Goal: Task Accomplishment & Management: Manage account settings

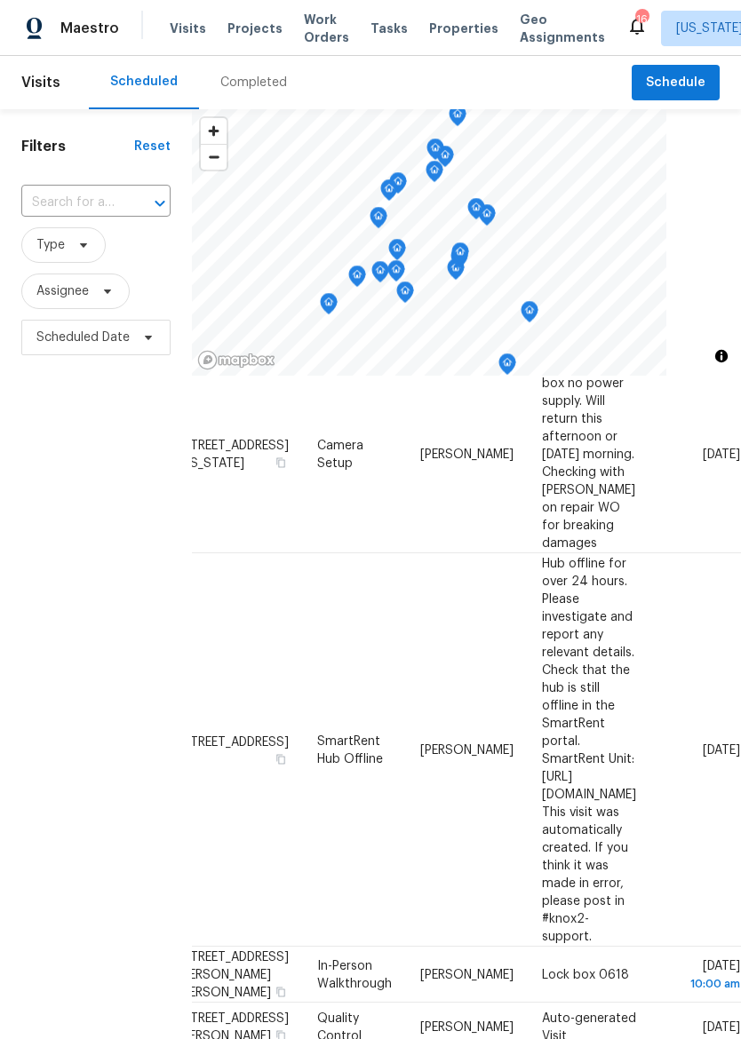
scroll to position [276, 168]
click at [0, 0] on icon at bounding box center [0, 0] width 0 height 0
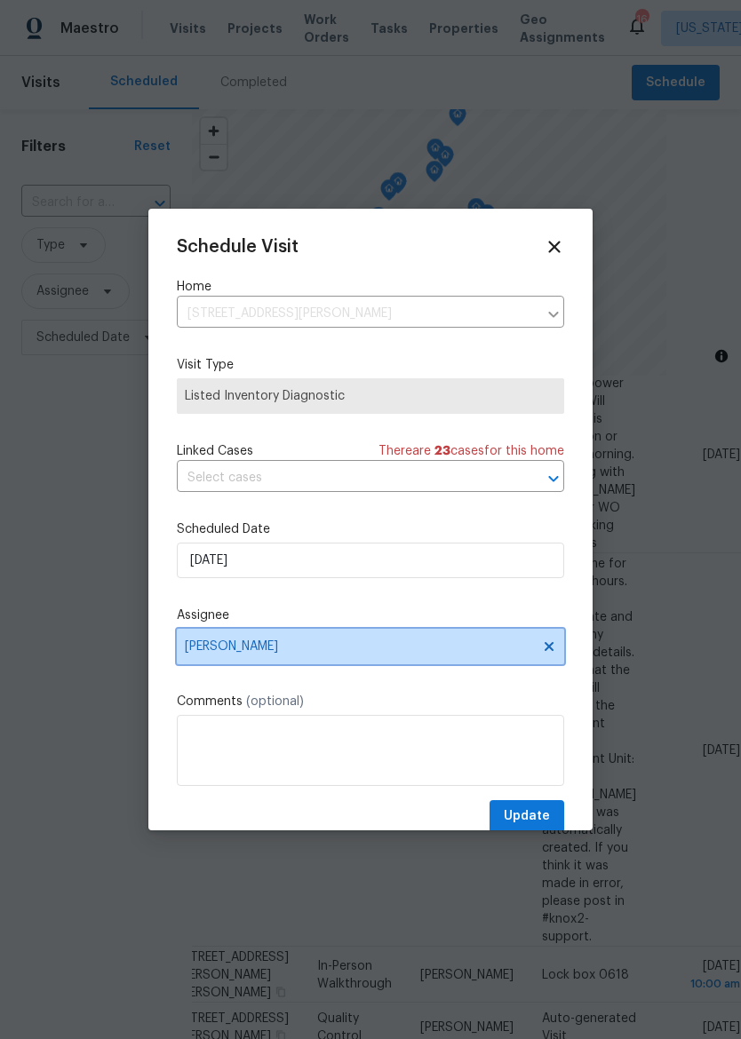
click at [417, 650] on span "[PERSON_NAME]" at bounding box center [359, 647] width 348 height 14
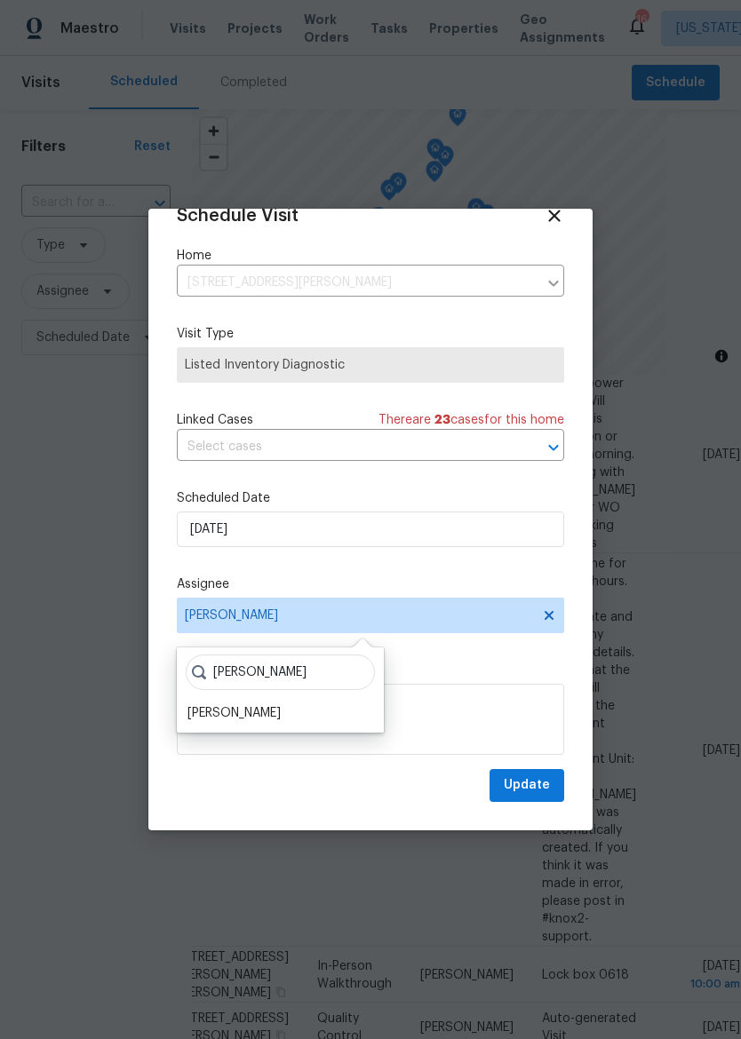
scroll to position [35, 0]
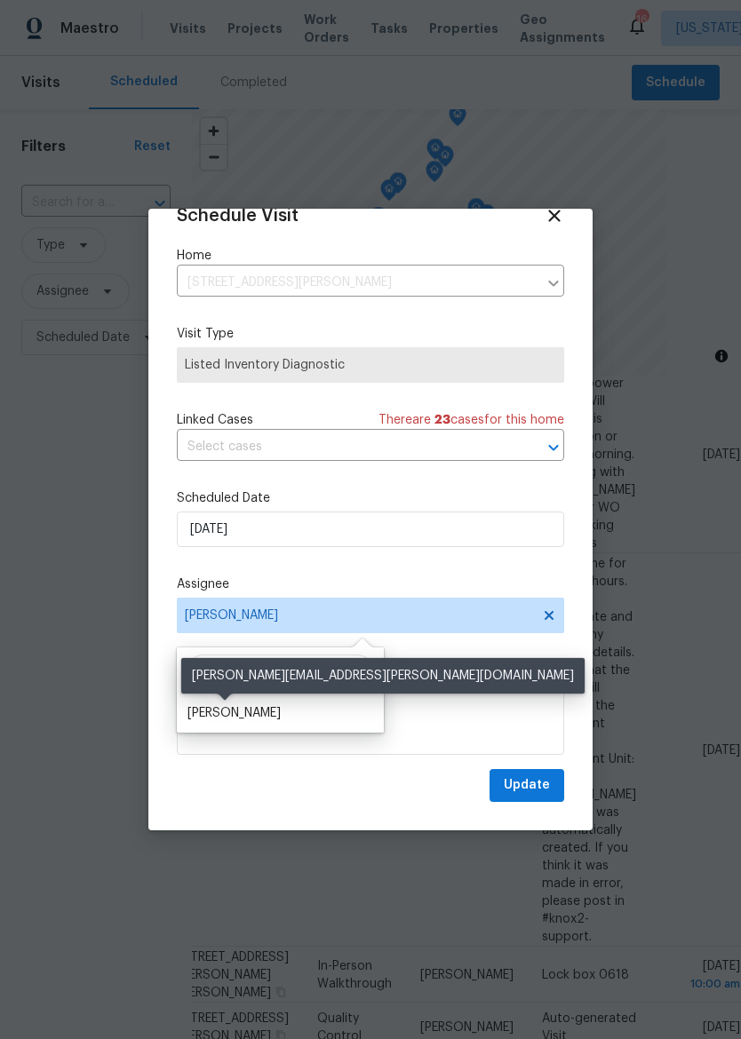
type input "Matt"
click at [258, 720] on div "[PERSON_NAME]" at bounding box center [233, 713] width 93 height 18
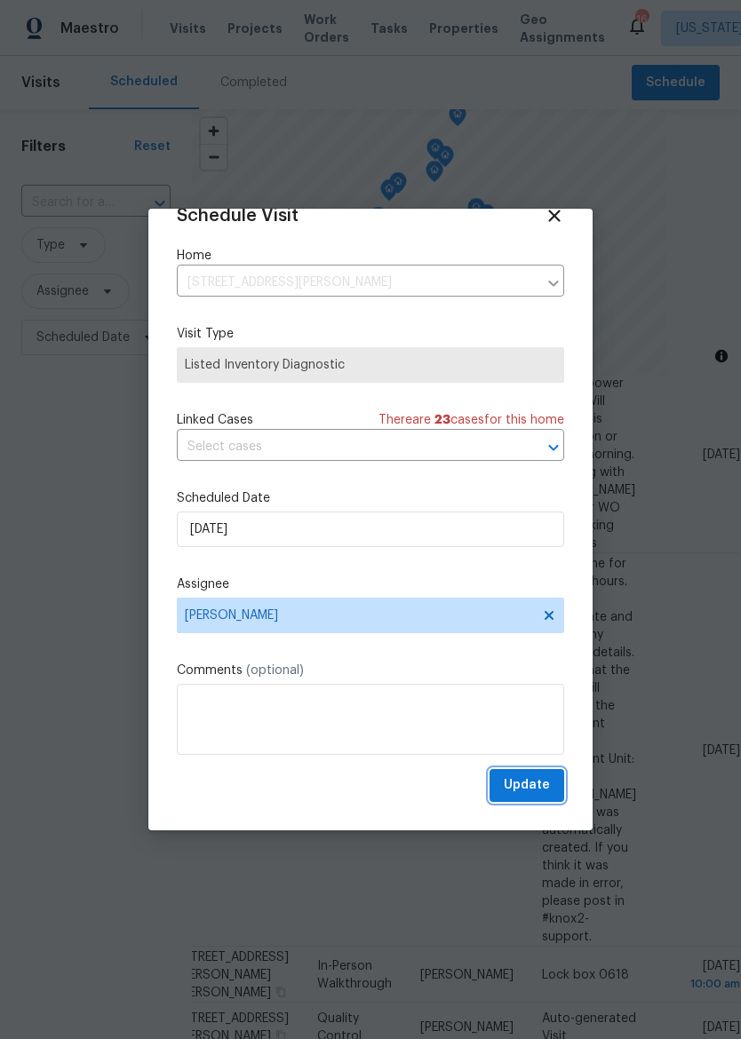
click at [545, 782] on span "Update" at bounding box center [527, 786] width 46 height 22
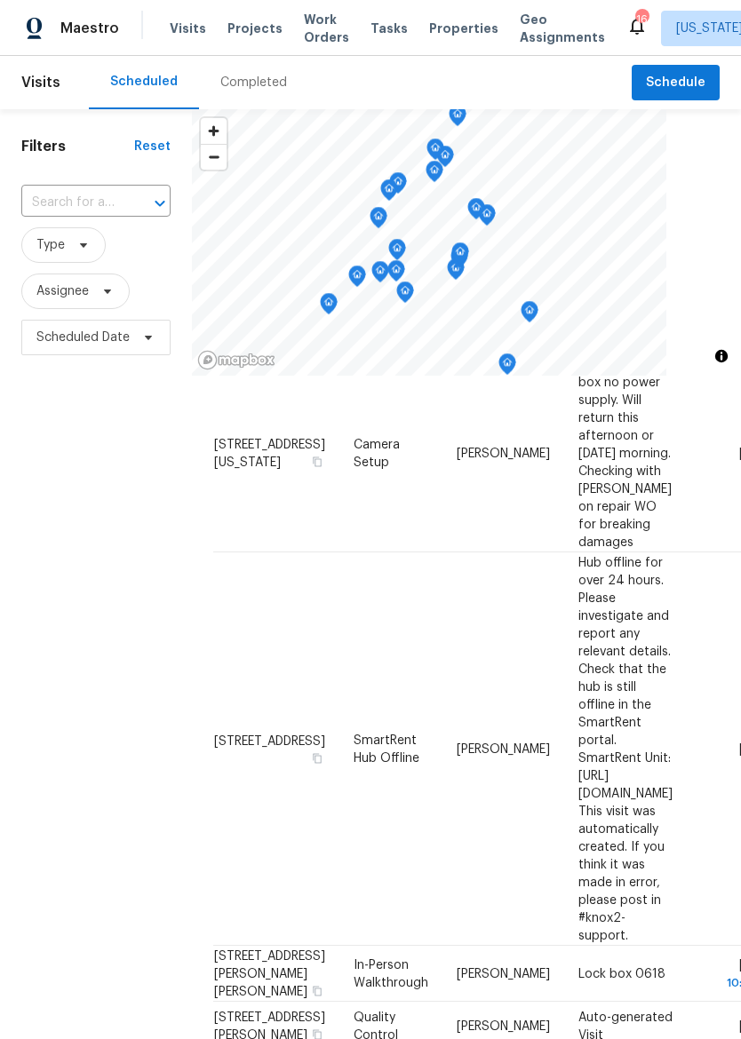
scroll to position [277, 0]
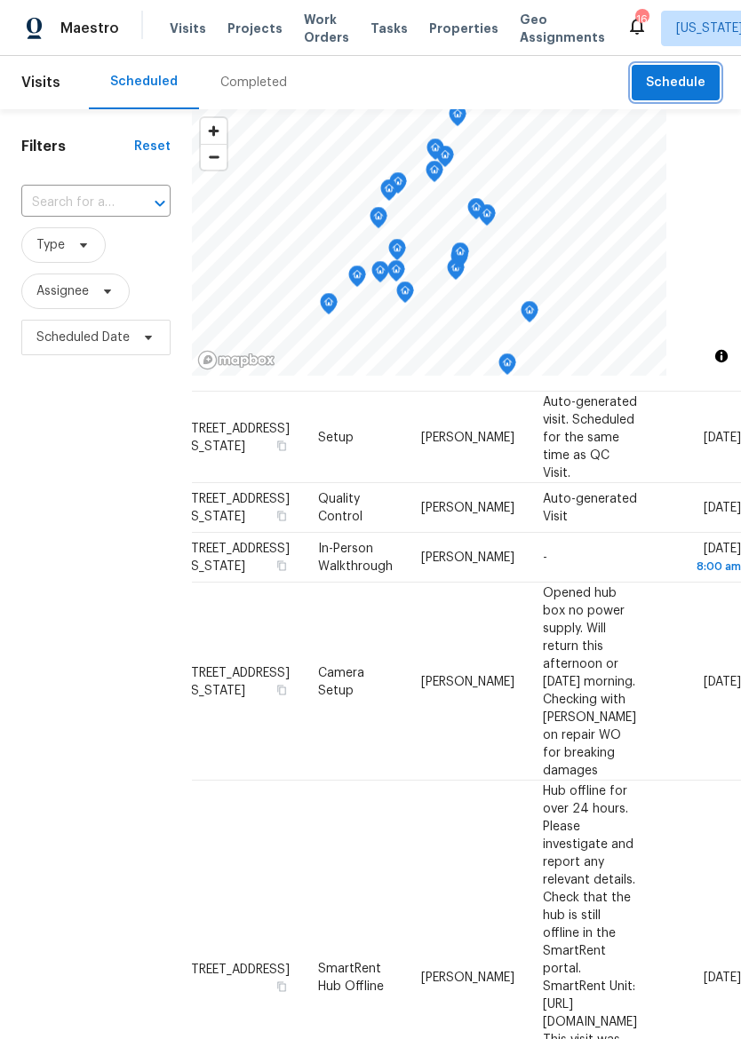
click at [696, 82] on span "Schedule" at bounding box center [676, 83] width 60 height 22
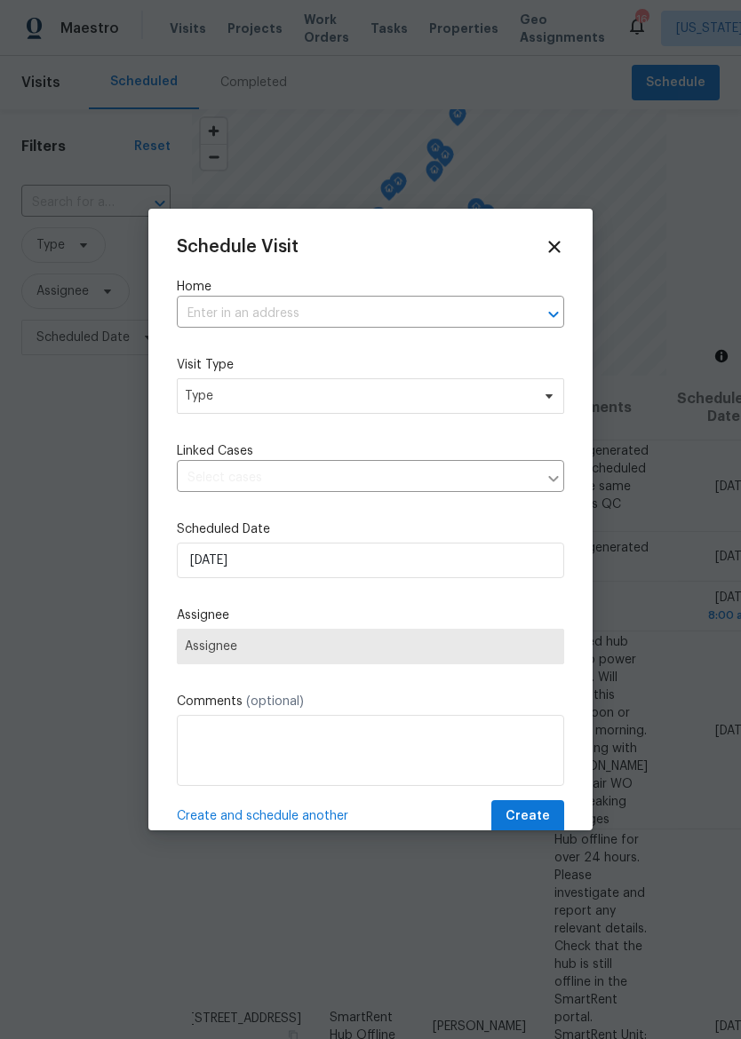
scroll to position [0, 24]
click at [353, 312] on input "text" at bounding box center [346, 314] width 338 height 28
type input "floy"
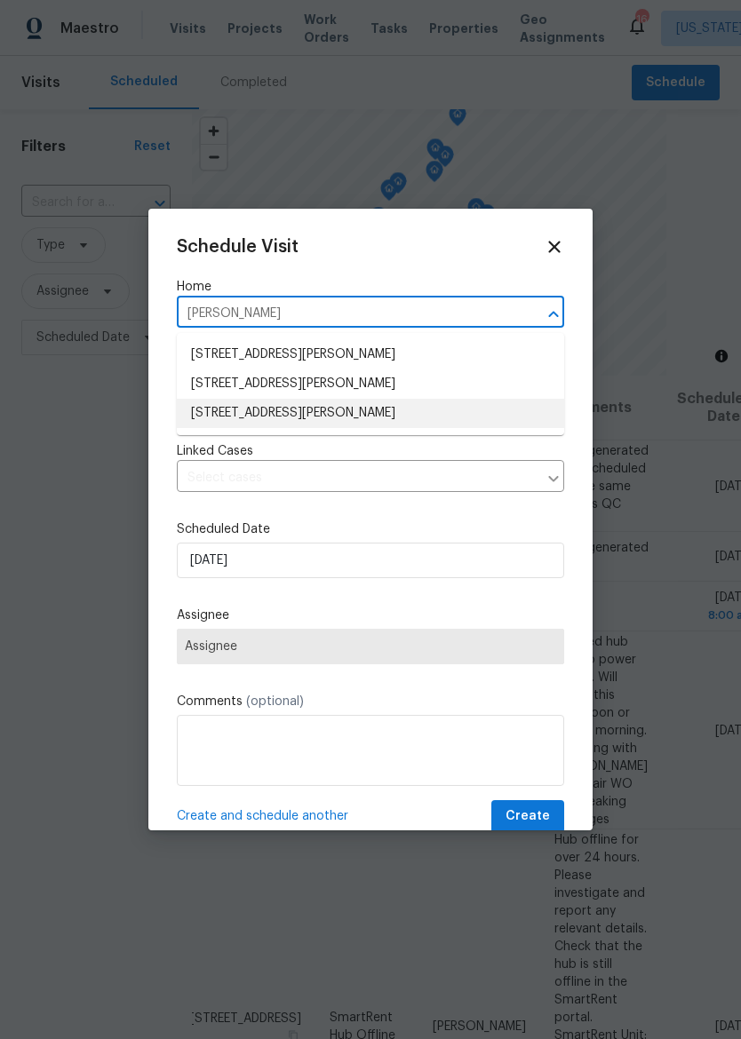
click at [351, 414] on li "15513 Floyd St, Overland Park, KS 66223" at bounding box center [370, 413] width 387 height 29
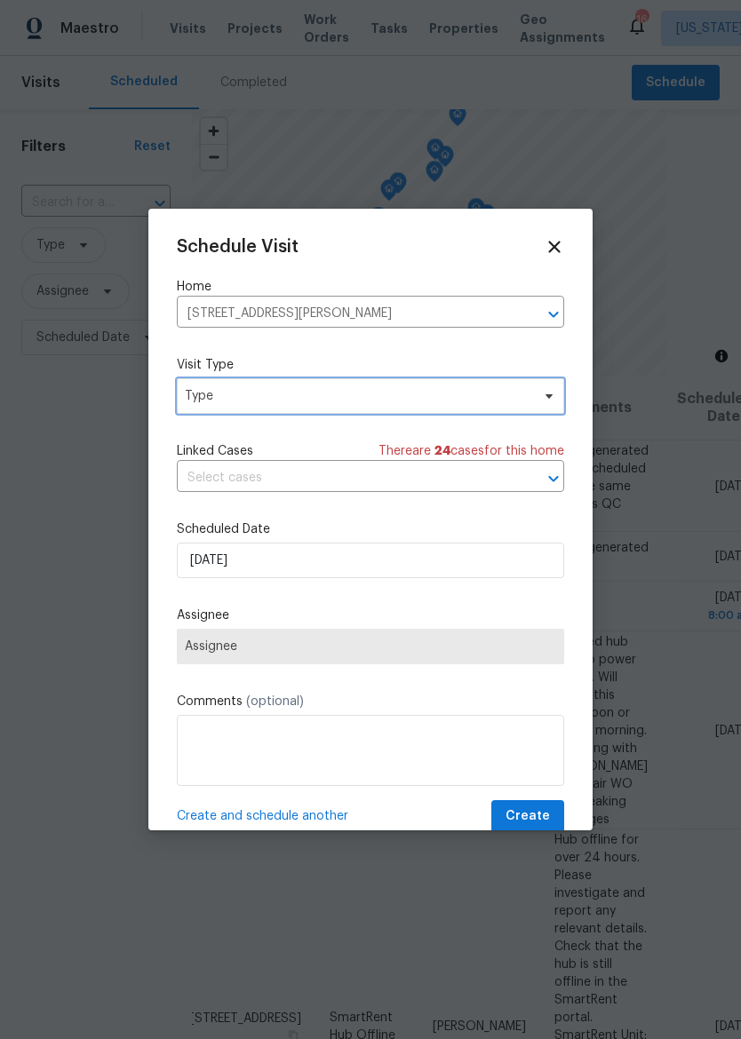
click at [410, 412] on span "Type" at bounding box center [370, 396] width 387 height 36
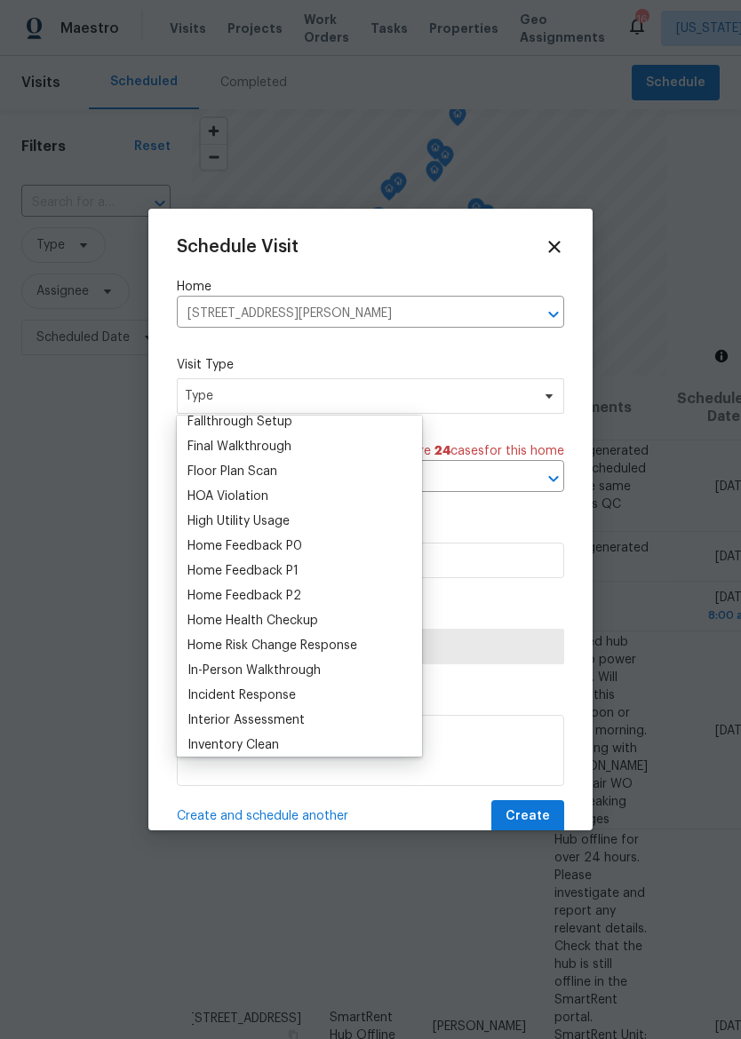
scroll to position [432, 0]
click at [318, 617] on div "Home Health Checkup" at bounding box center [252, 622] width 131 height 18
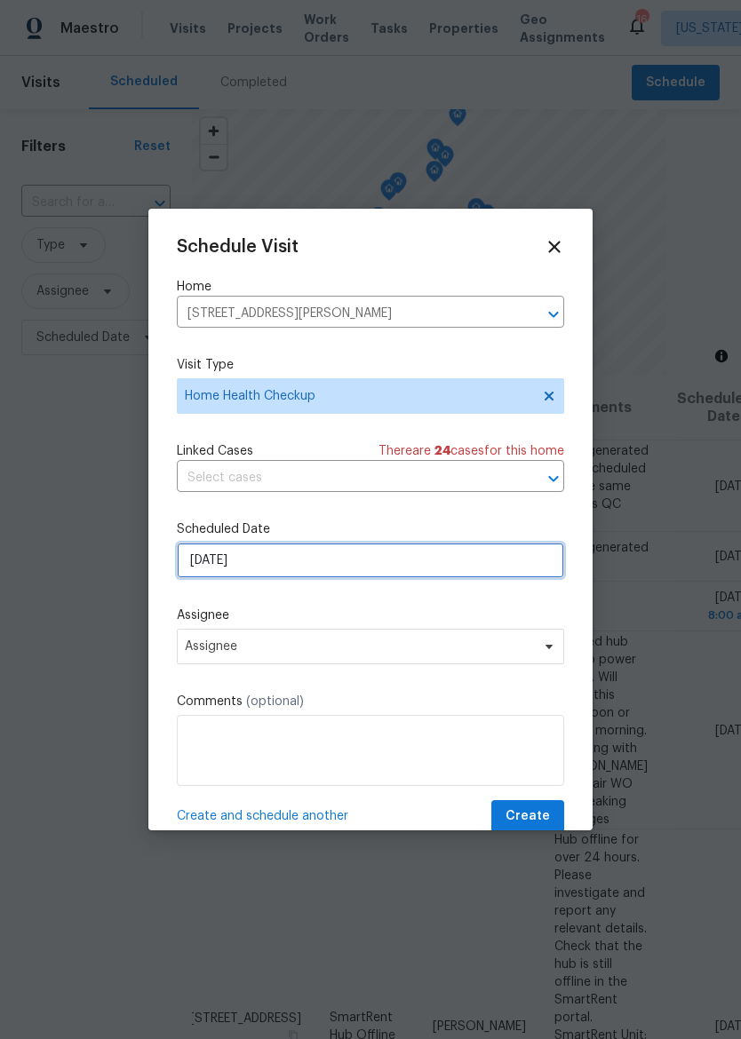
click at [389, 560] on input "8/26/2025" at bounding box center [370, 561] width 387 height 36
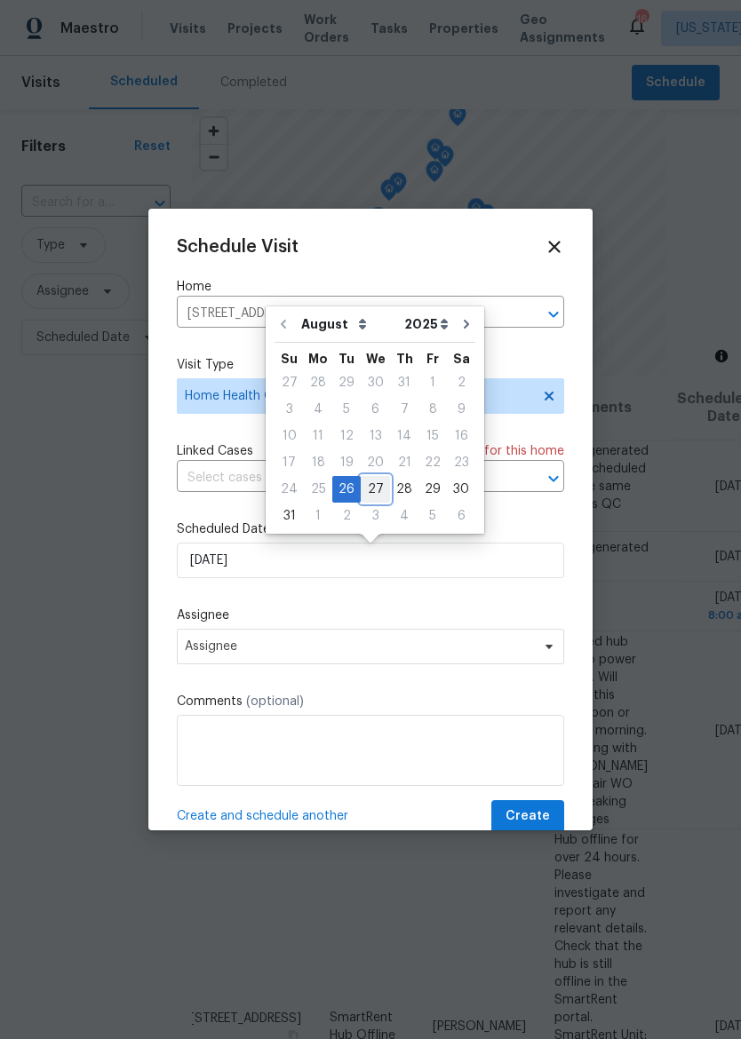
click at [378, 489] on div "27" at bounding box center [375, 489] width 29 height 25
type input "8/27/2025"
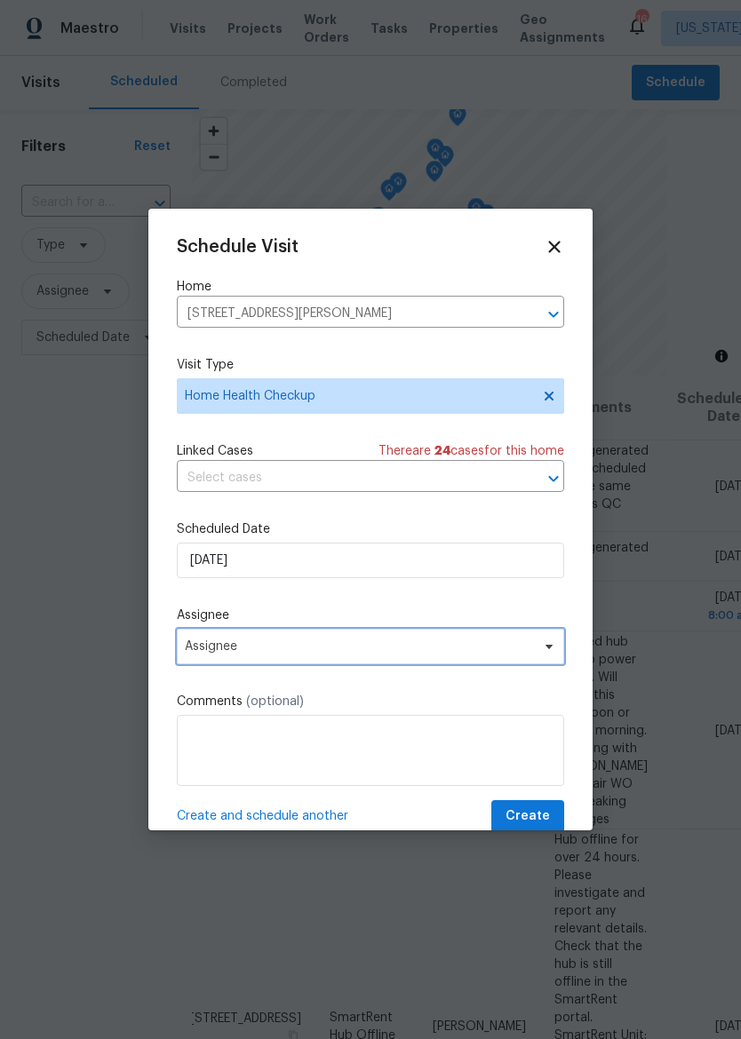
click at [383, 654] on span "Assignee" at bounding box center [359, 647] width 348 height 14
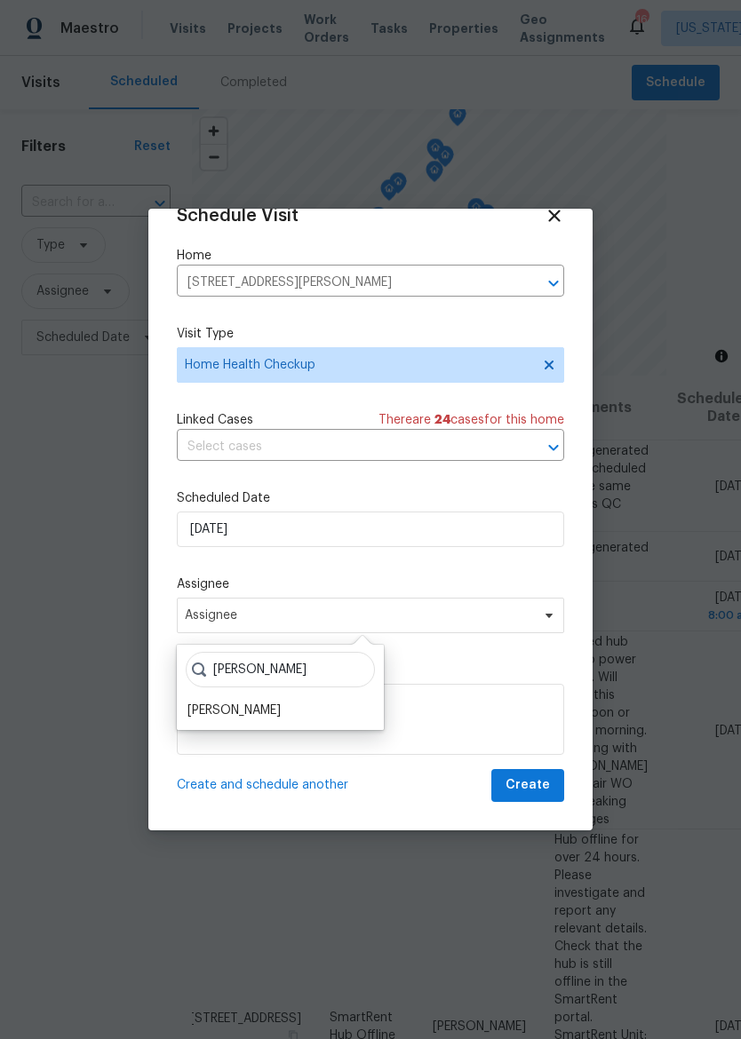
scroll to position [35, 0]
type input "Matt"
click at [243, 708] on div "Matt McEvoy" at bounding box center [233, 713] width 93 height 18
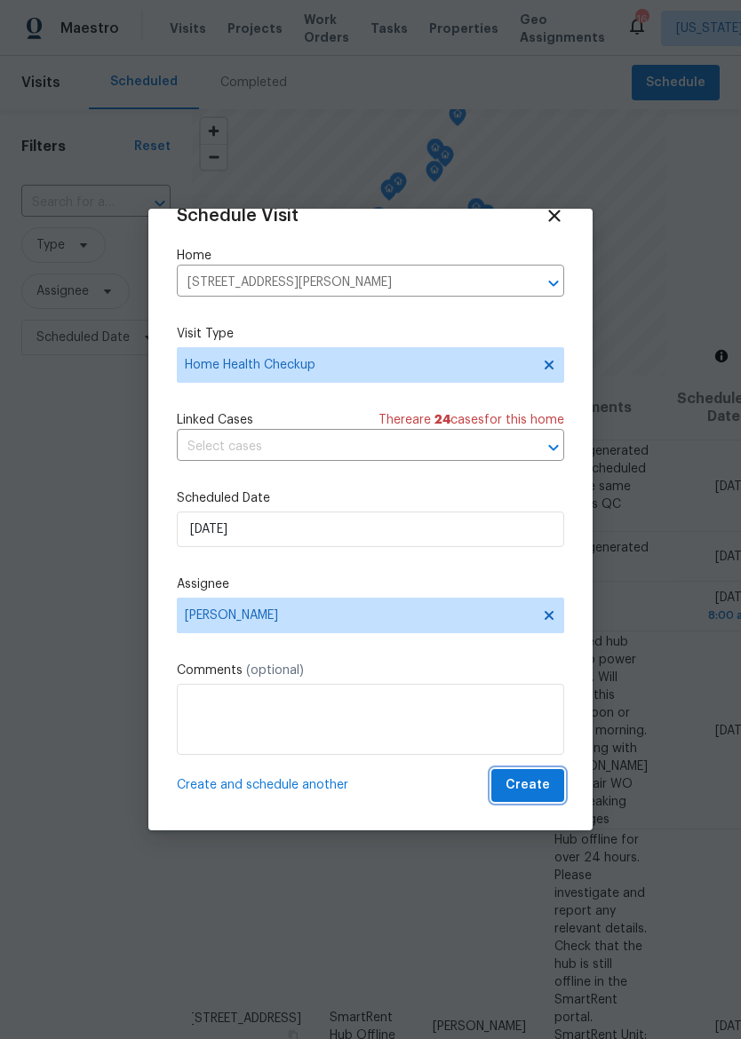
click at [542, 794] on span "Create" at bounding box center [527, 786] width 44 height 22
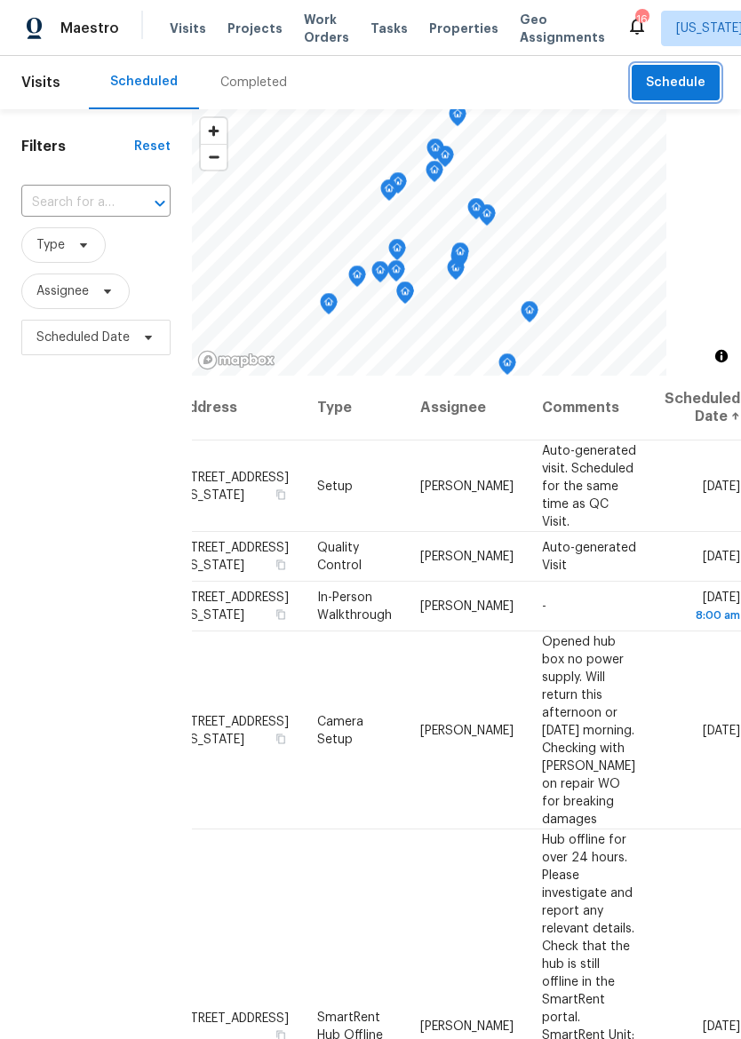
scroll to position [0, 168]
click at [0, 0] on icon at bounding box center [0, 0] width 0 height 0
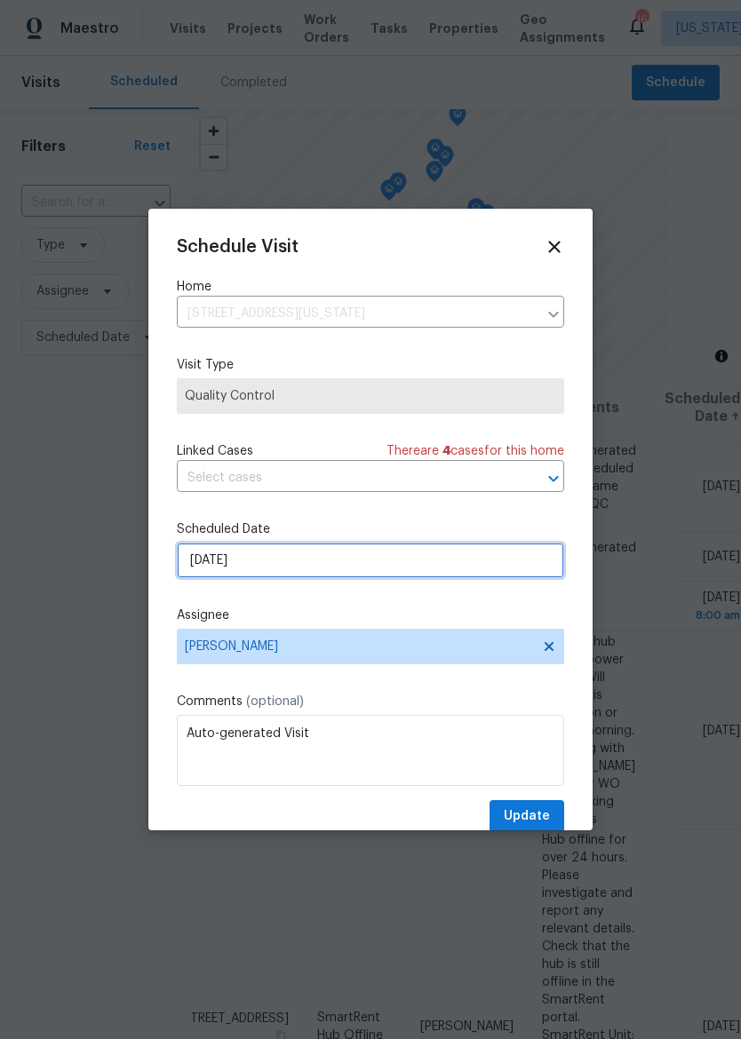
click at [409, 566] on input "8/26/2025" at bounding box center [370, 561] width 387 height 36
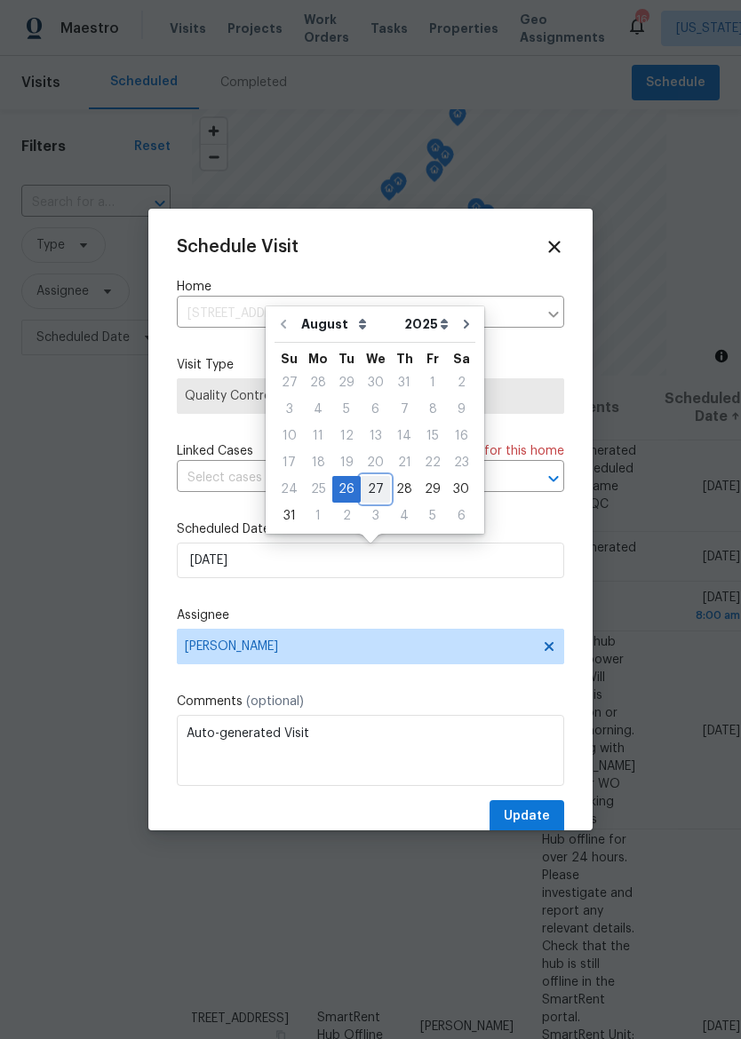
click at [378, 494] on div "27" at bounding box center [375, 489] width 29 height 25
type input "8/27/2025"
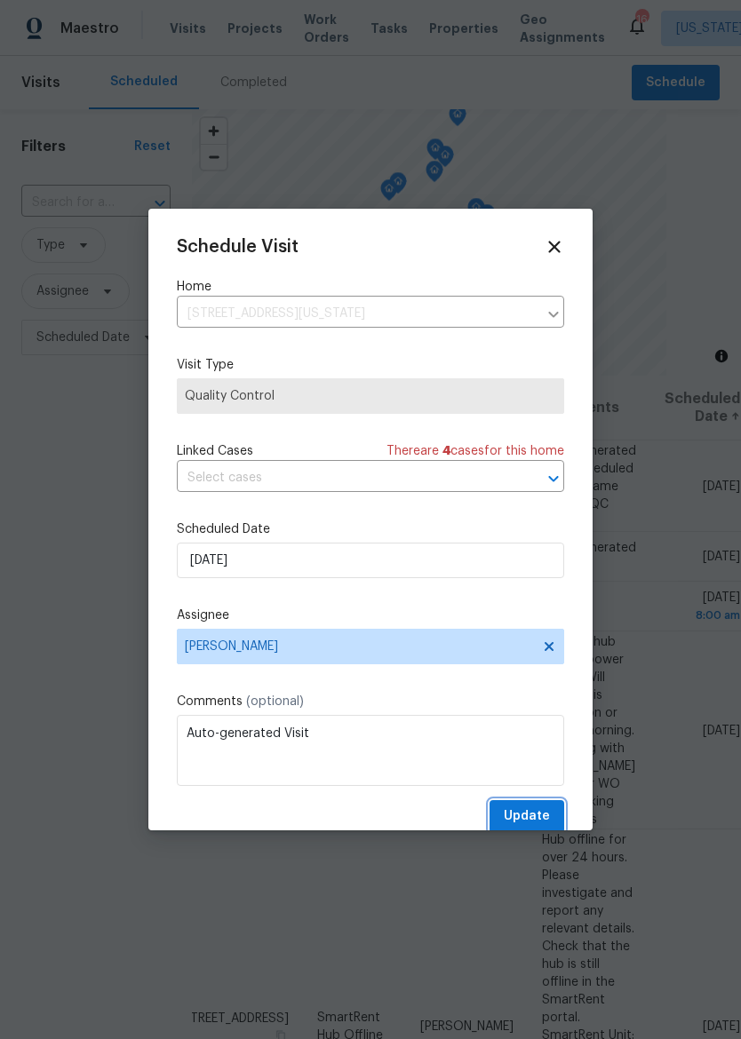
click at [532, 815] on span "Update" at bounding box center [527, 817] width 46 height 22
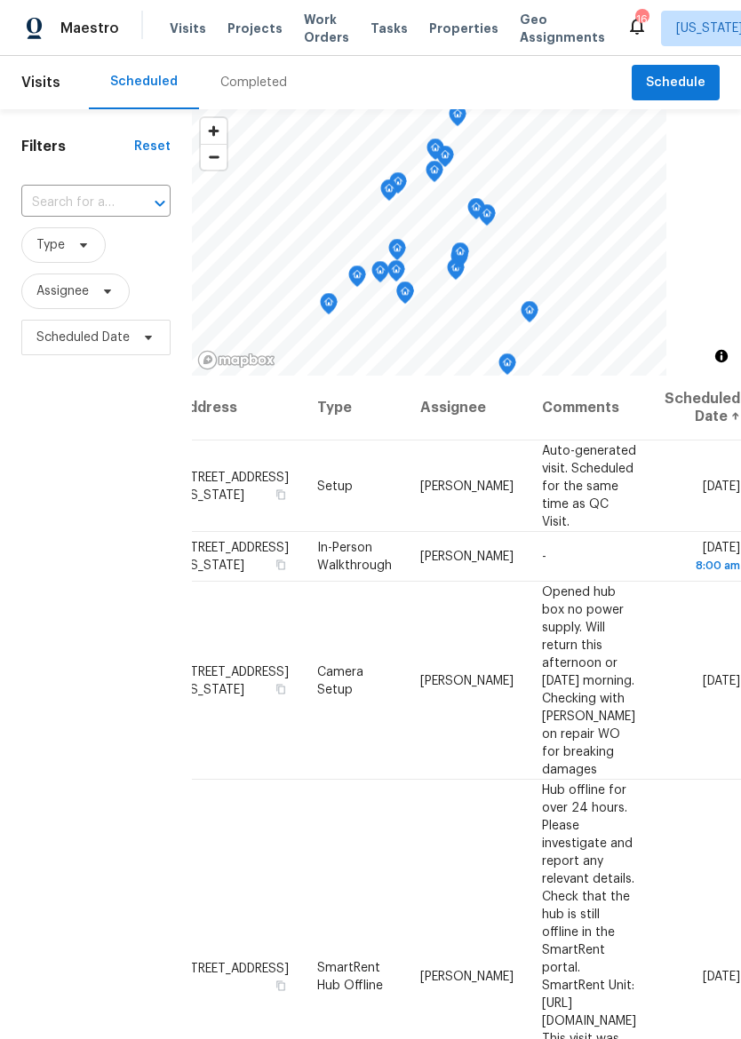
scroll to position [0, 135]
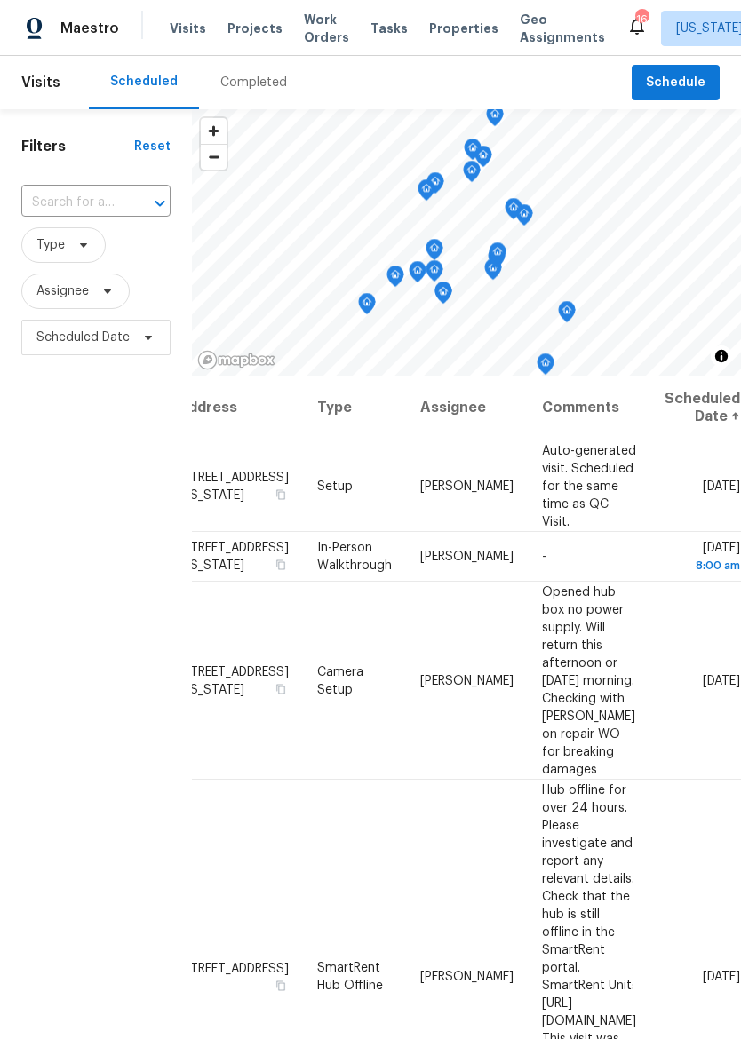
click at [80, 31] on span "Maestro" at bounding box center [89, 29] width 59 height 18
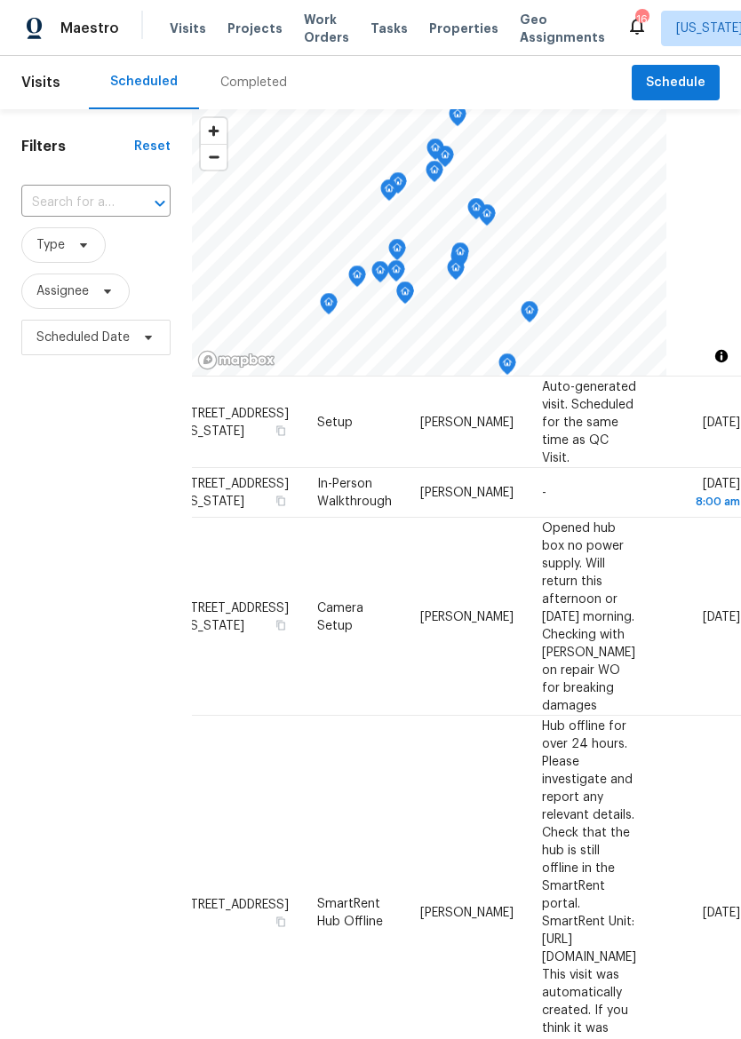
scroll to position [66, 168]
click at [0, 0] on icon at bounding box center [0, 0] width 0 height 0
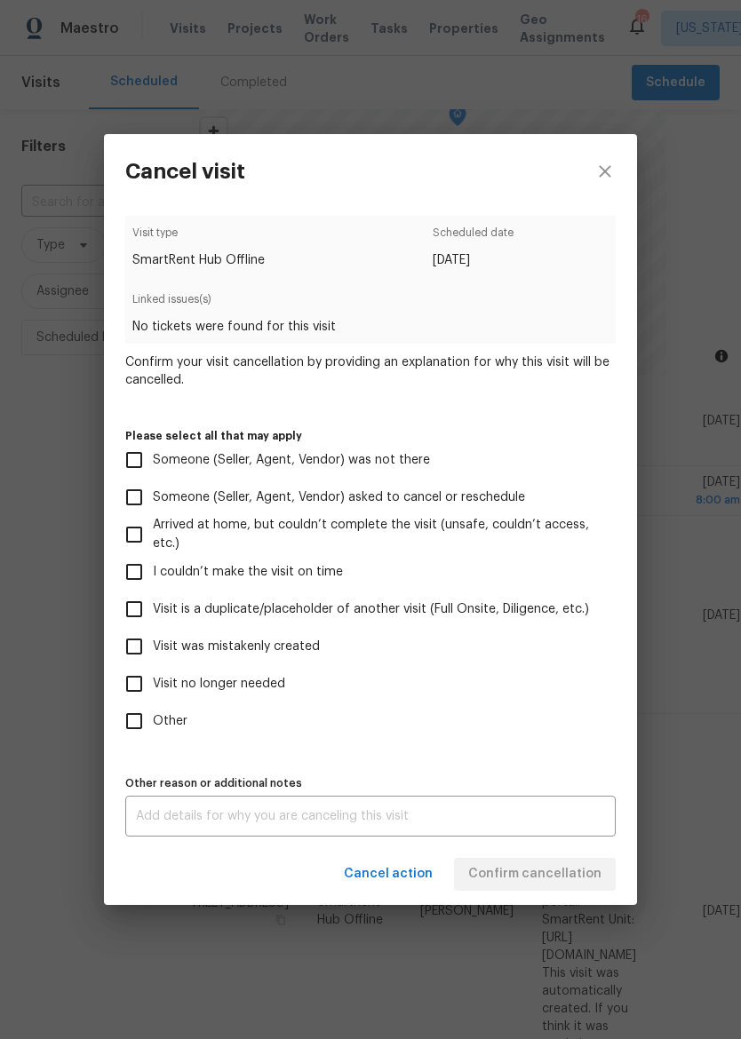
click at [254, 679] on span "Visit no longer needed" at bounding box center [219, 684] width 132 height 19
click at [153, 679] on input "Visit no longer needed" at bounding box center [133, 683] width 37 height 37
checkbox input "true"
click at [292, 638] on span "Visit was mistakenly created" at bounding box center [236, 647] width 167 height 19
click at [153, 638] on input "Visit was mistakenly created" at bounding box center [133, 646] width 37 height 37
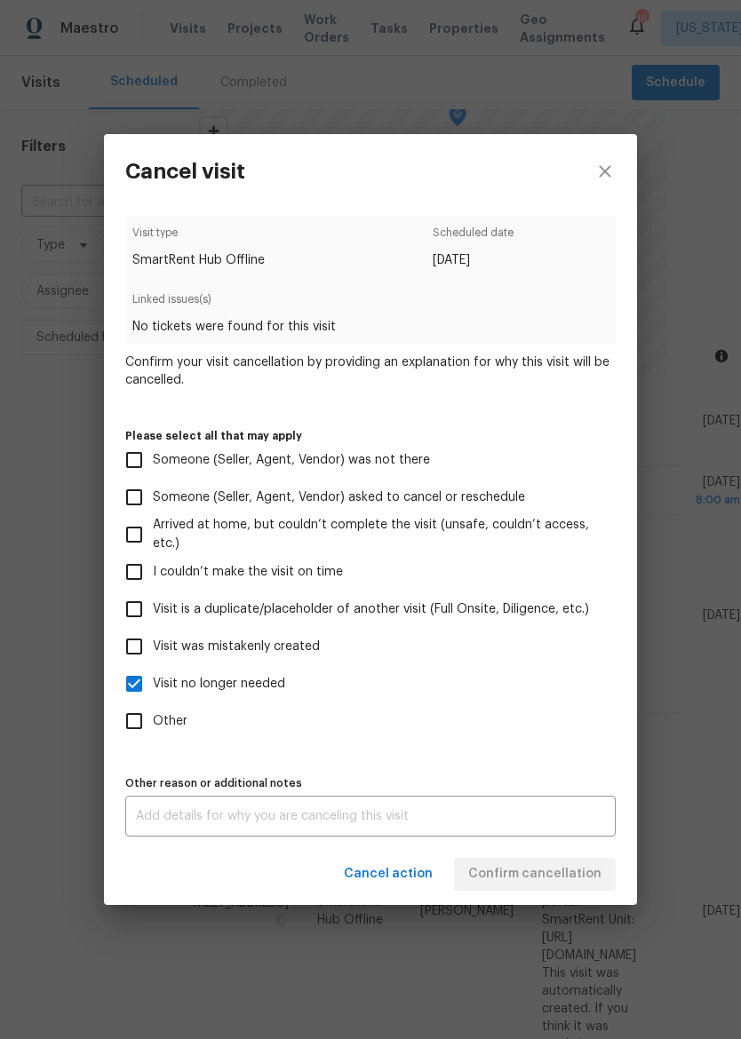
checkbox input "true"
click at [418, 822] on textarea at bounding box center [370, 816] width 469 height 12
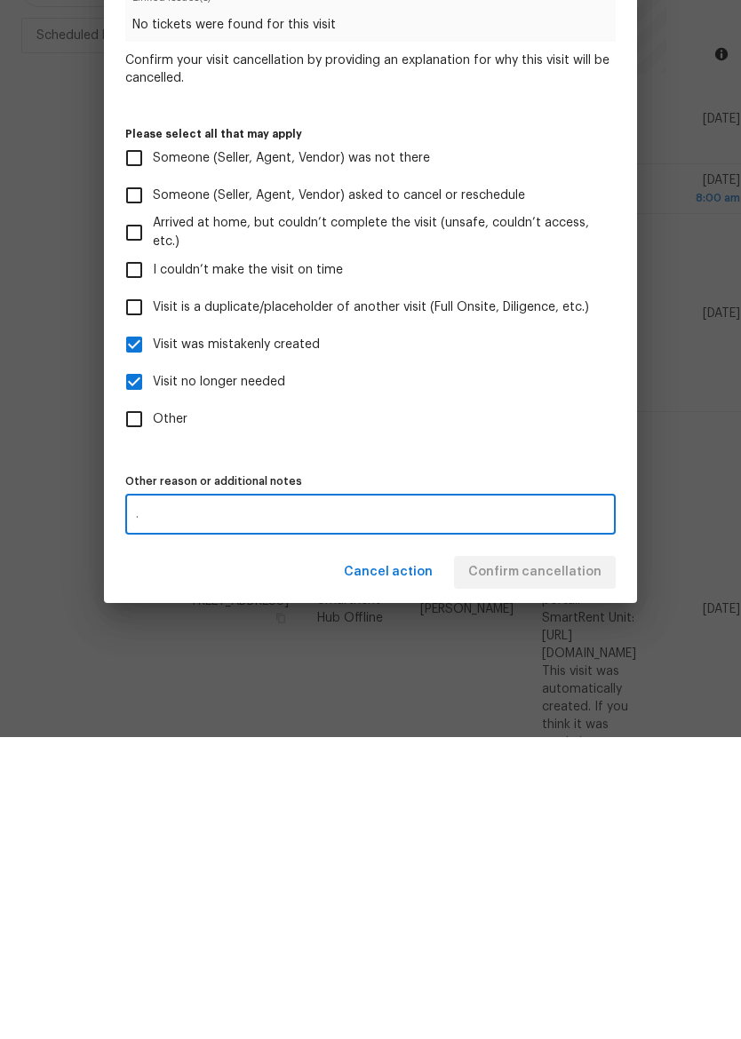
type textarea "."
click at [551, 703] on label "Other" at bounding box center [358, 721] width 486 height 37
click at [153, 703] on input "Other" at bounding box center [133, 721] width 37 height 37
checkbox input "true"
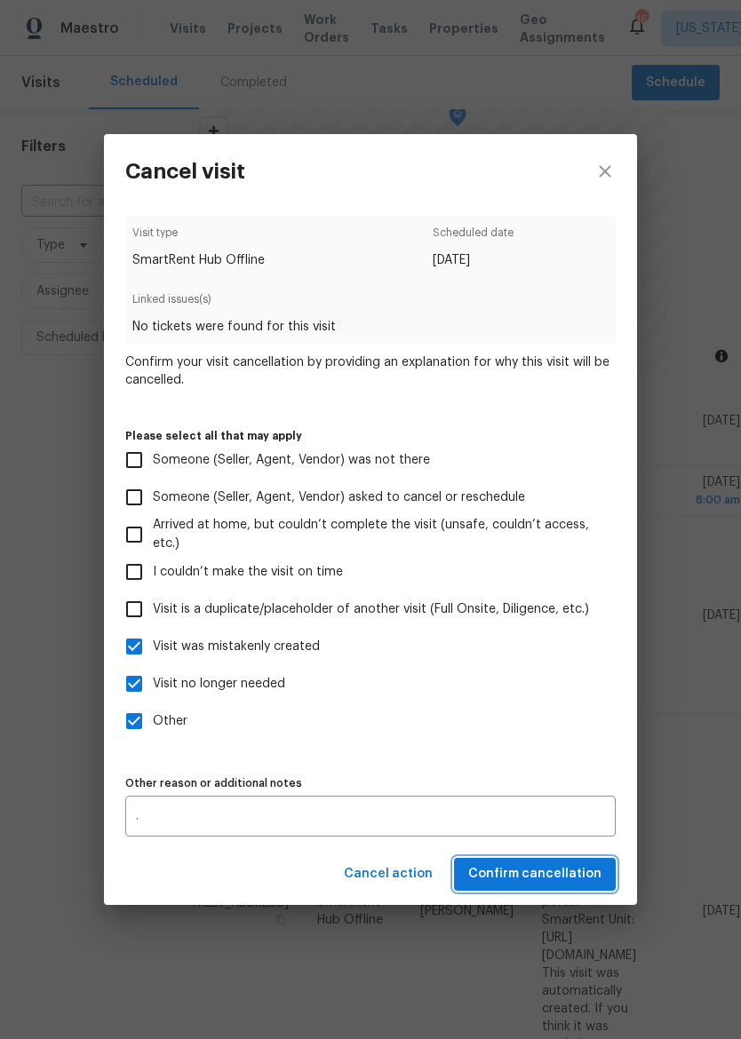
click at [542, 879] on span "Confirm cancellation" at bounding box center [534, 874] width 133 height 22
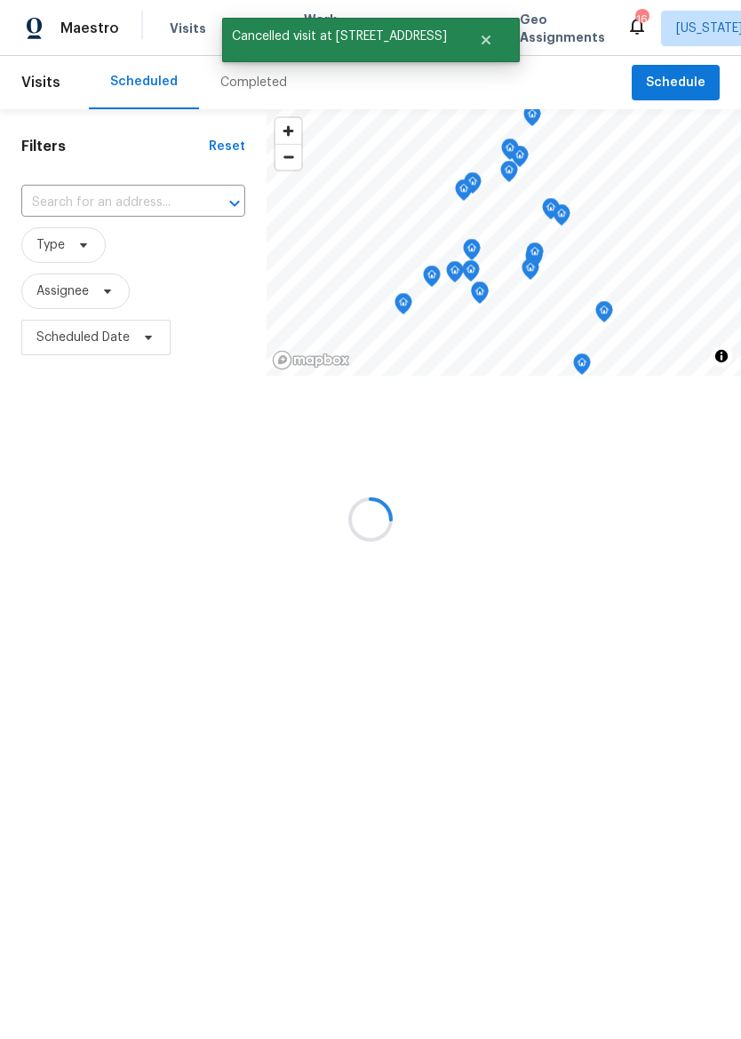
scroll to position [66, 0]
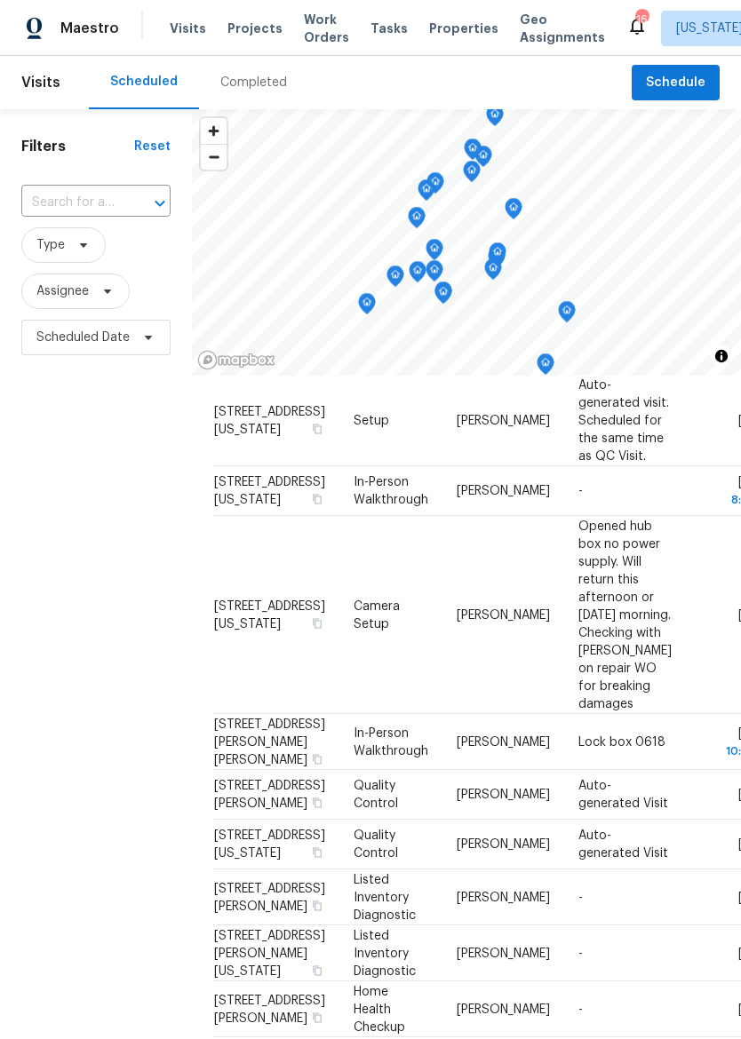
click at [432, 35] on span "Properties" at bounding box center [463, 29] width 69 height 18
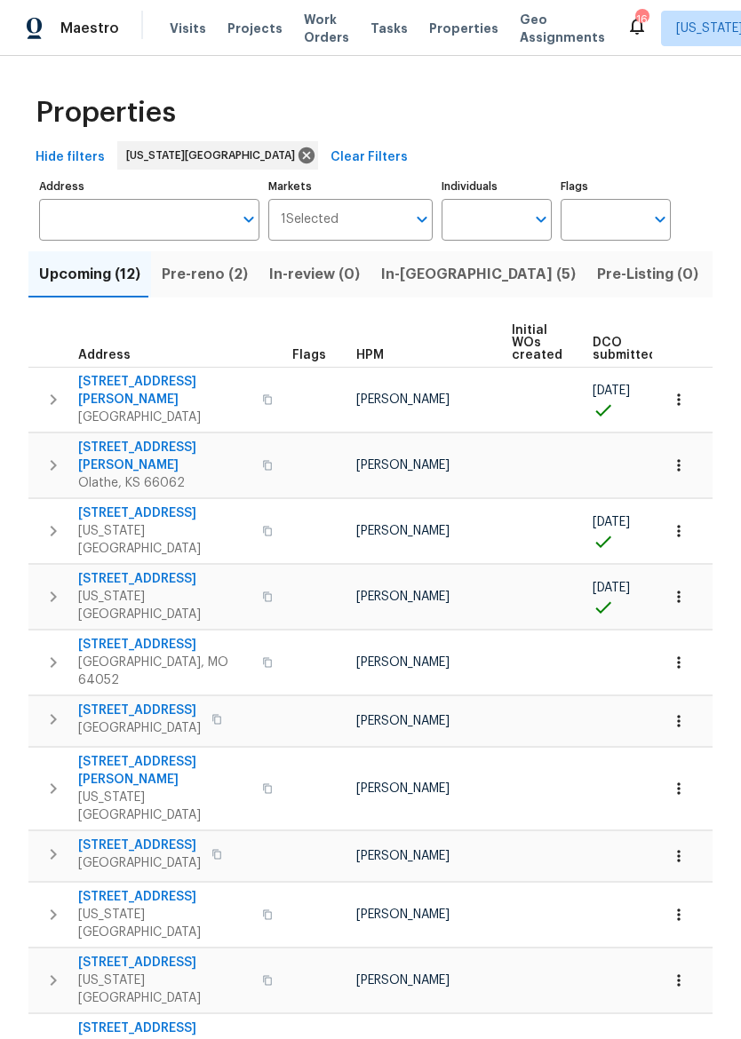
click at [159, 383] on span "309 SE Shawn Ct" at bounding box center [164, 391] width 173 height 36
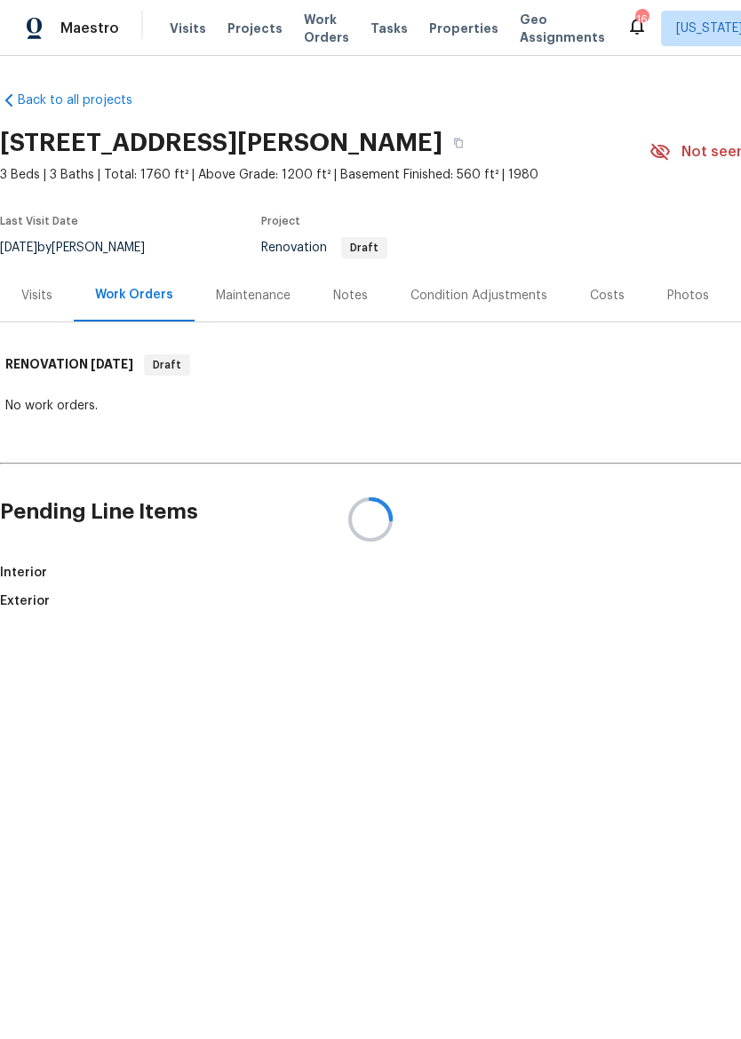
click at [42, 32] on div at bounding box center [370, 519] width 741 height 1039
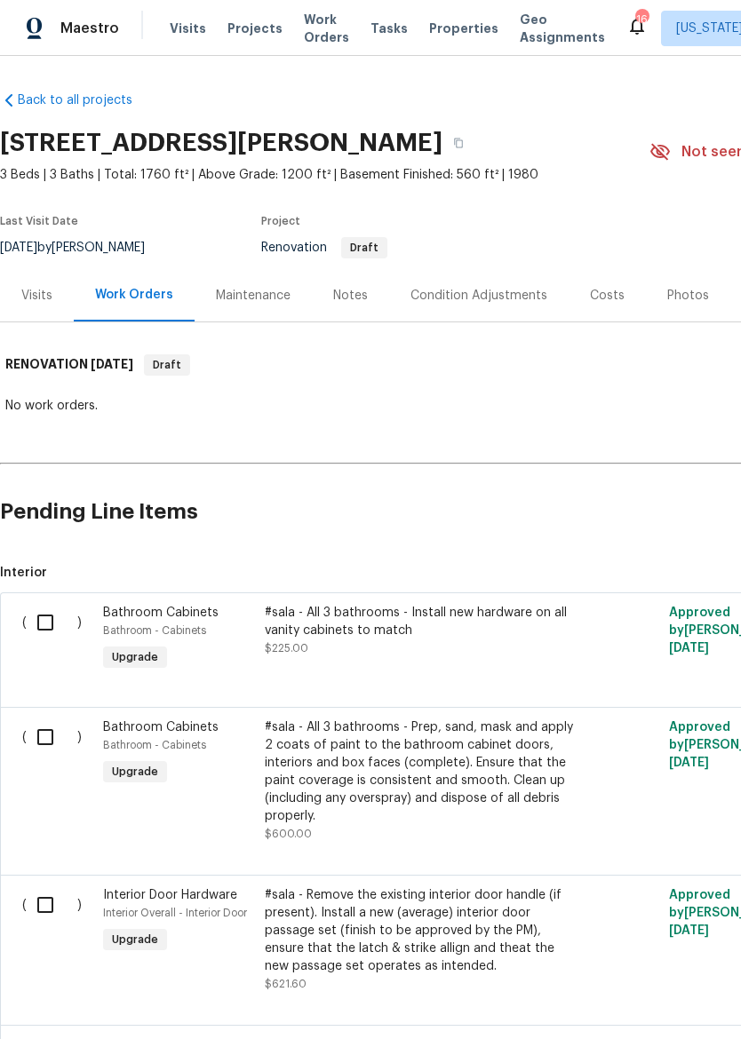
click at [28, 26] on img at bounding box center [35, 29] width 16 height 22
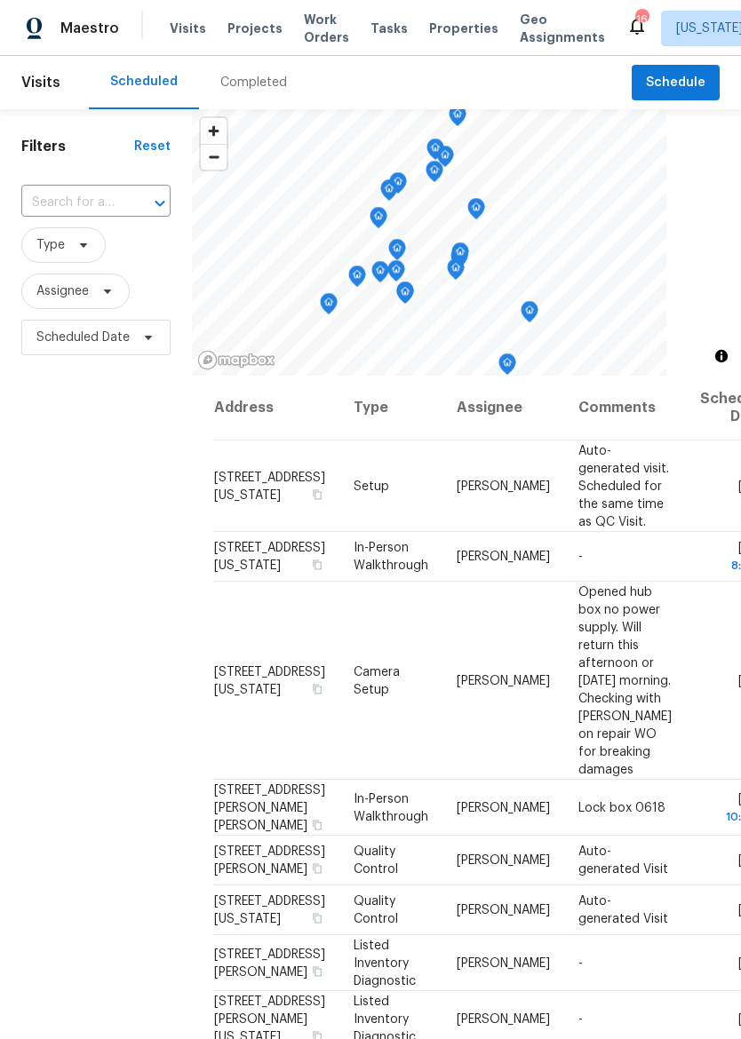
click at [429, 36] on span "Properties" at bounding box center [463, 29] width 69 height 18
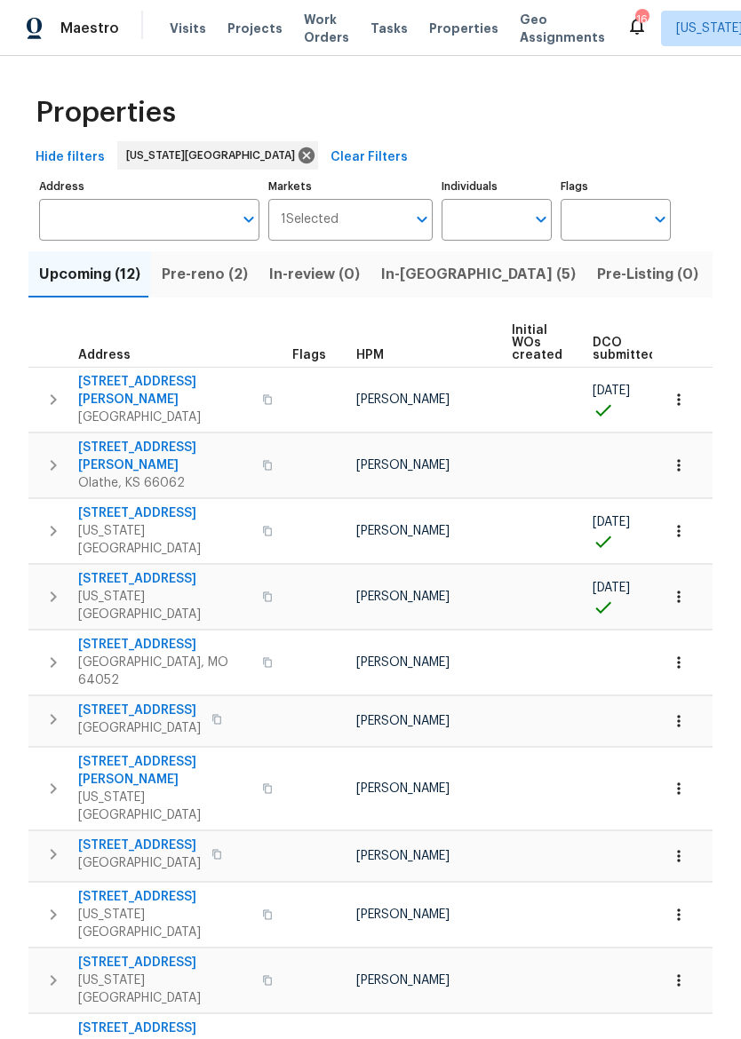
click at [144, 439] on span "12534 S Alcan Cir" at bounding box center [164, 457] width 173 height 36
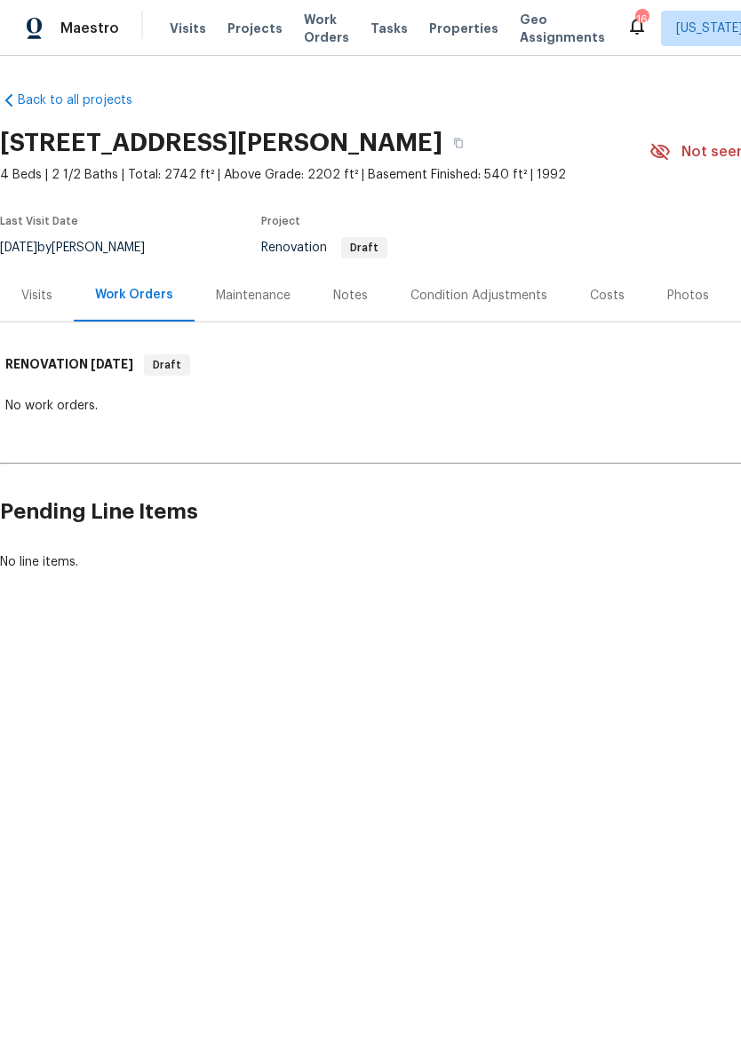
click at [29, 296] on div "Visits" at bounding box center [36, 296] width 31 height 18
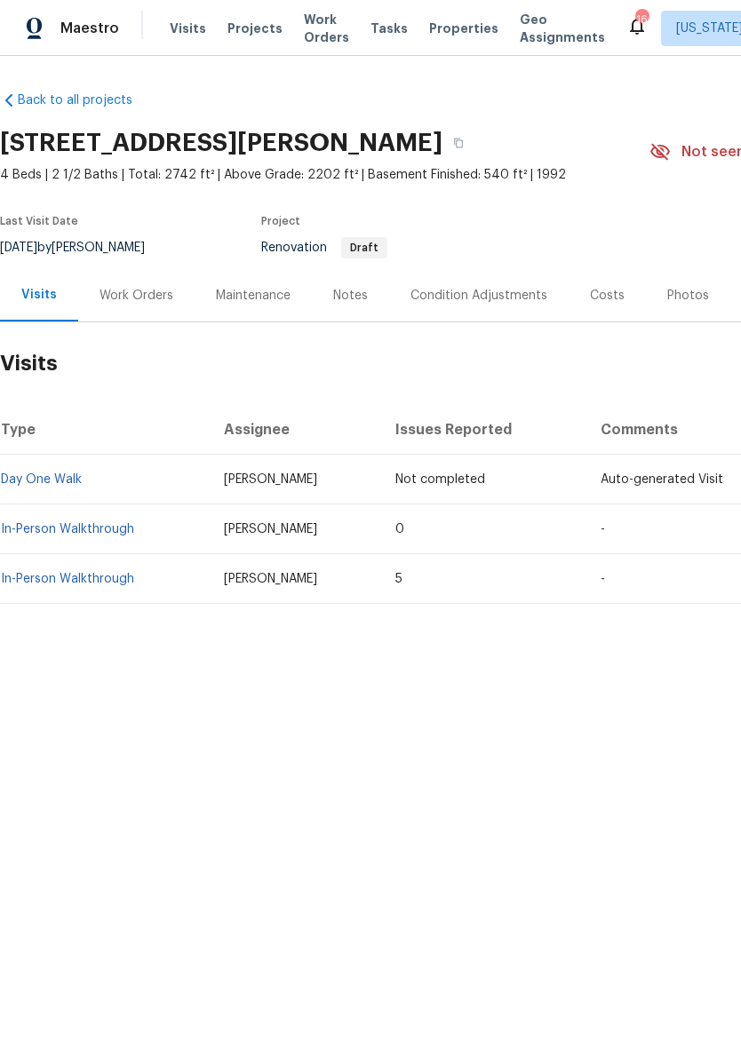
click at [98, 530] on link "In-Person Walkthrough" at bounding box center [67, 529] width 133 height 12
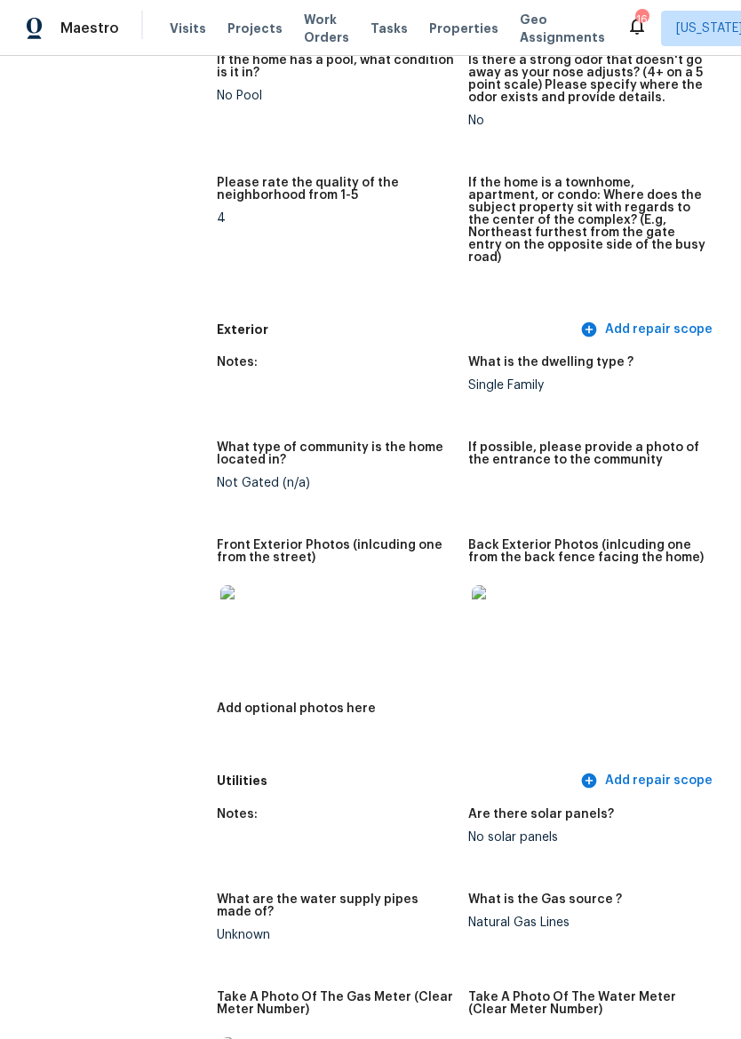
scroll to position [537, 0]
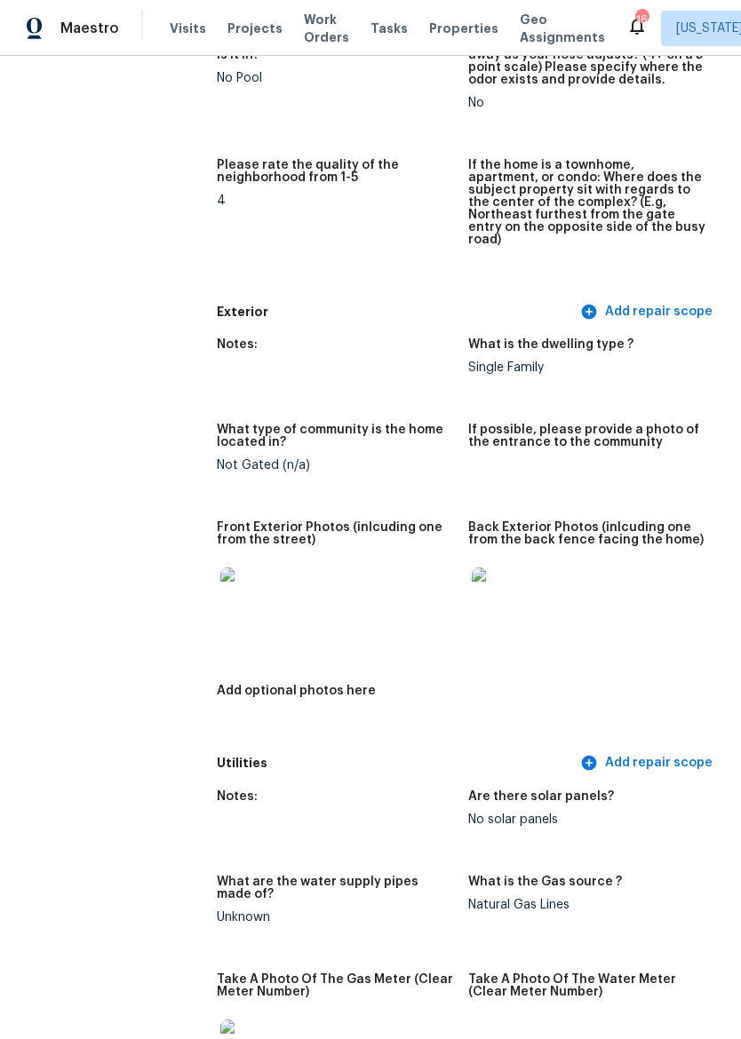
click at [233, 569] on img at bounding box center [248, 596] width 57 height 57
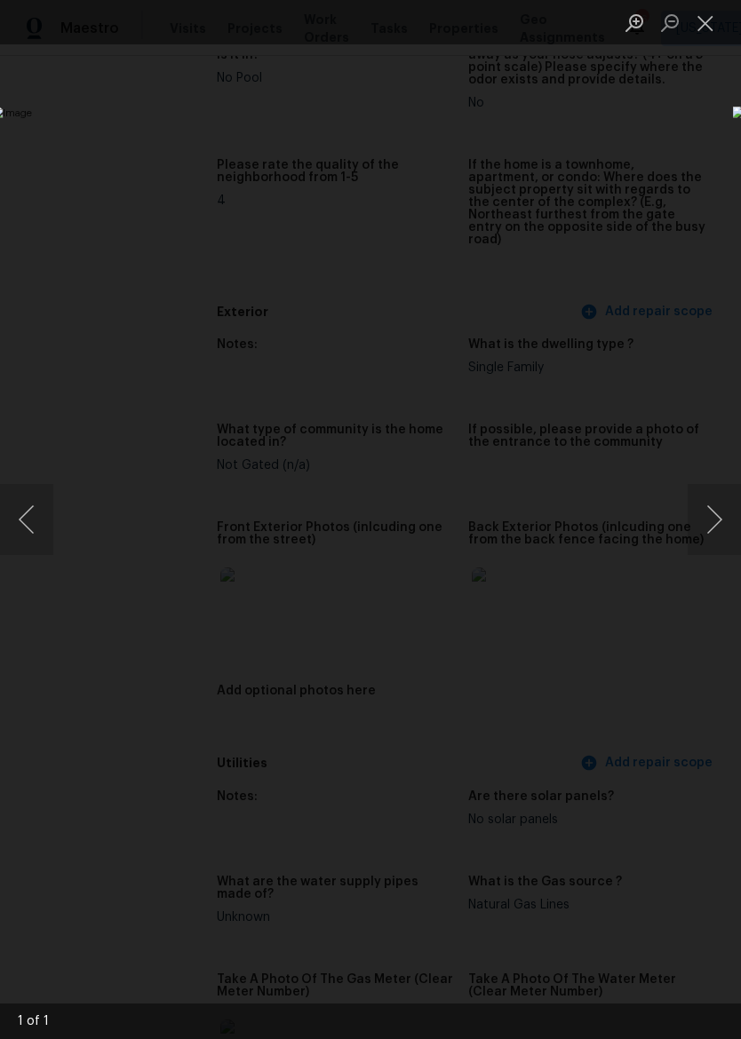
click at [720, 520] on button "Next image" at bounding box center [714, 519] width 53 height 71
click at [710, 518] on button "Next image" at bounding box center [714, 519] width 53 height 71
click at [705, 521] on button "Next image" at bounding box center [714, 519] width 53 height 71
click at [698, 8] on button "Close lightbox" at bounding box center [706, 22] width 36 height 31
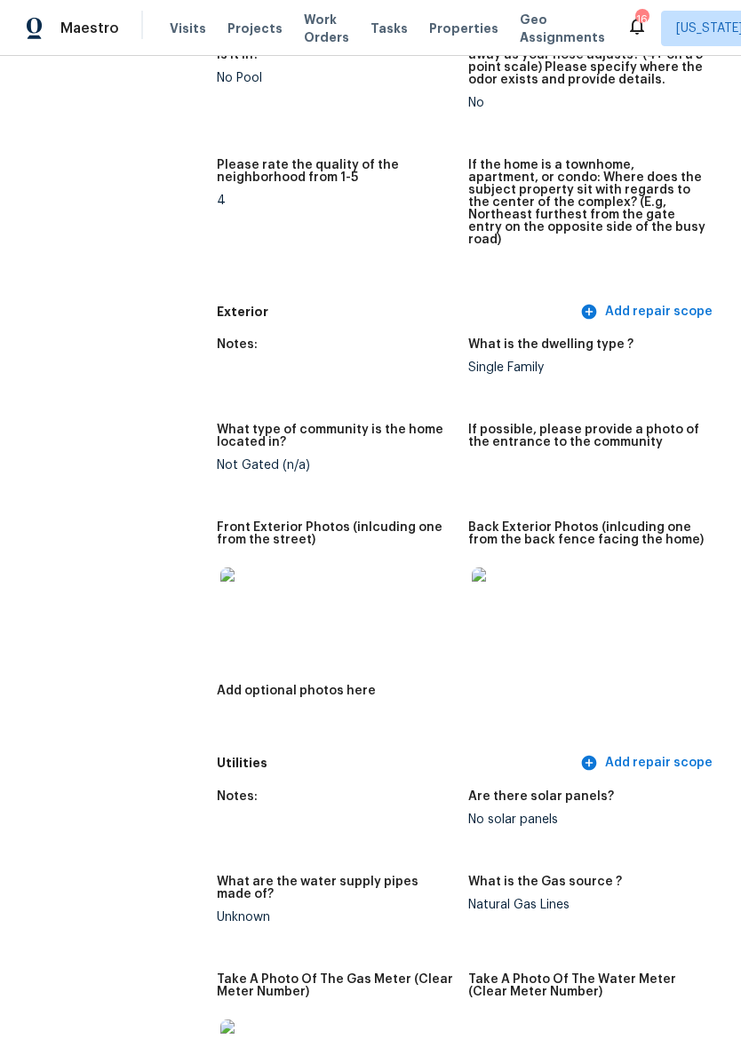
click at [510, 575] on img at bounding box center [500, 596] width 57 height 57
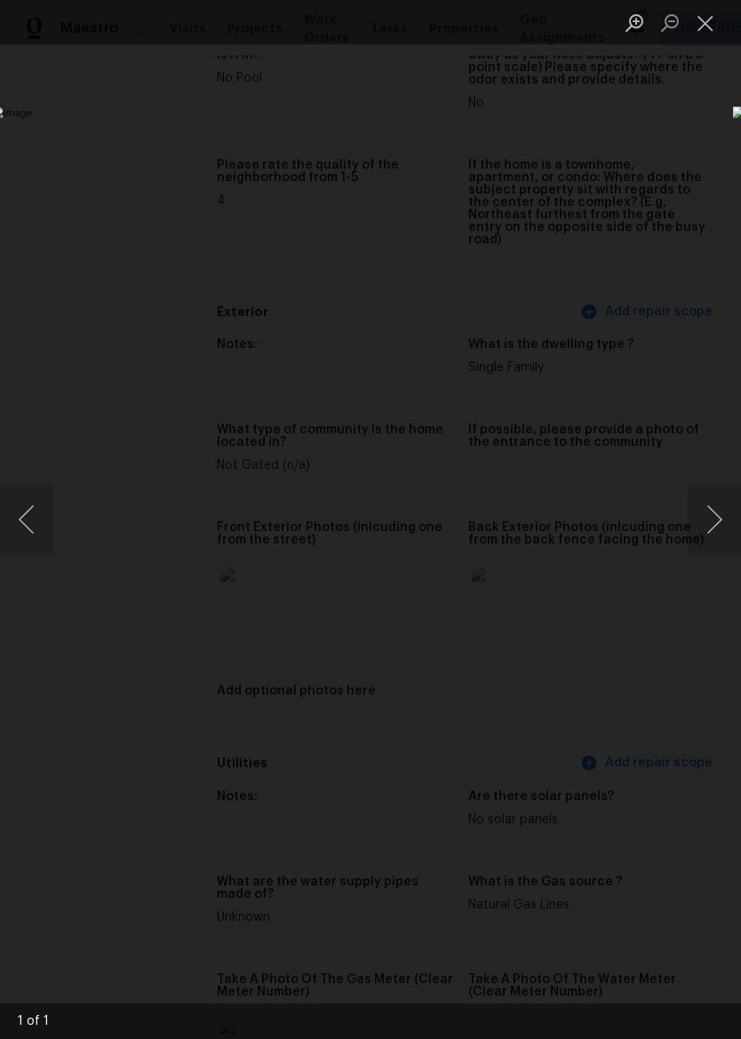
click at [708, 21] on button "Close lightbox" at bounding box center [706, 22] width 36 height 31
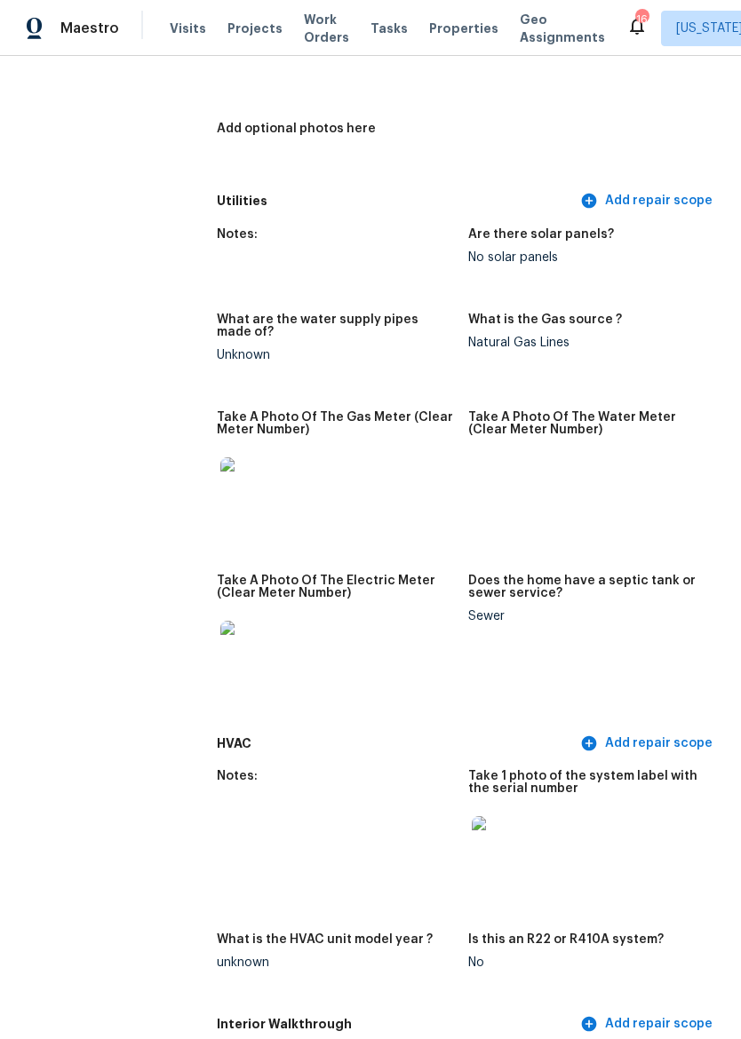
scroll to position [1106, 0]
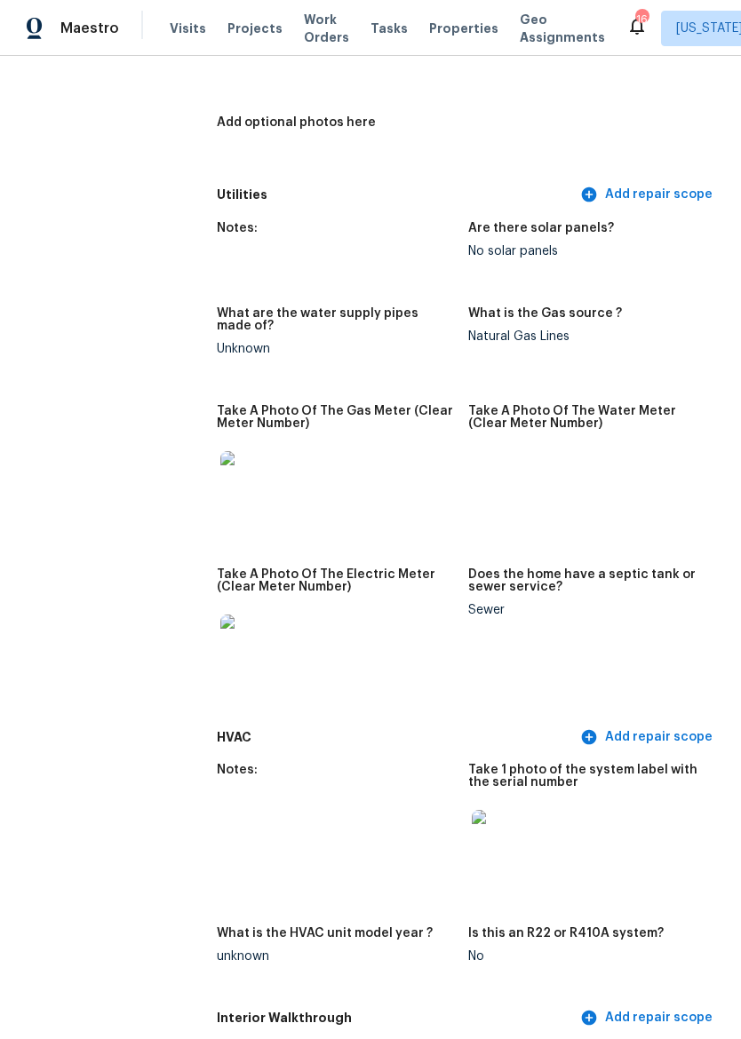
click at [232, 465] on img at bounding box center [248, 479] width 57 height 57
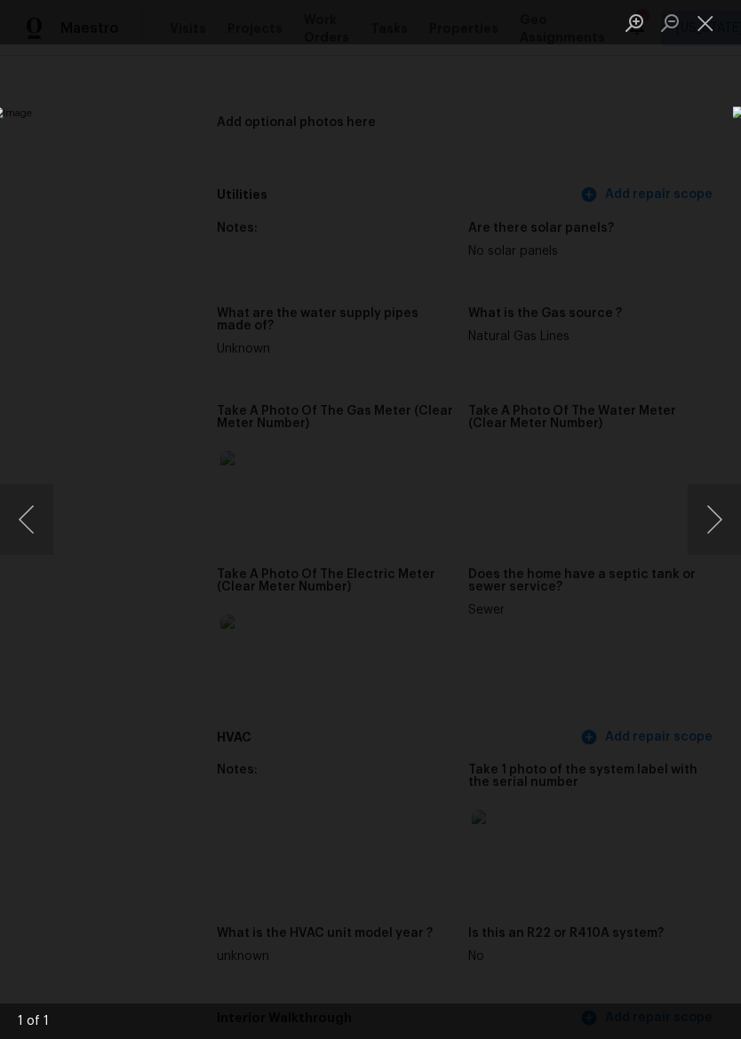
click at [718, 11] on button "Close lightbox" at bounding box center [706, 22] width 36 height 31
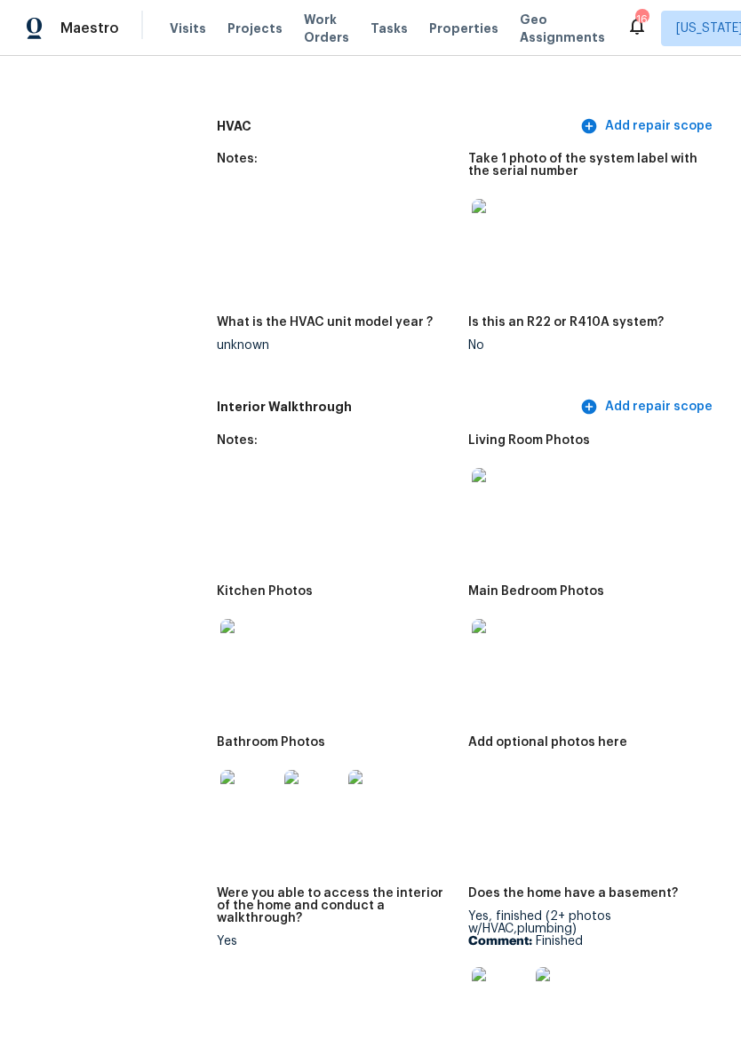
scroll to position [1733, 0]
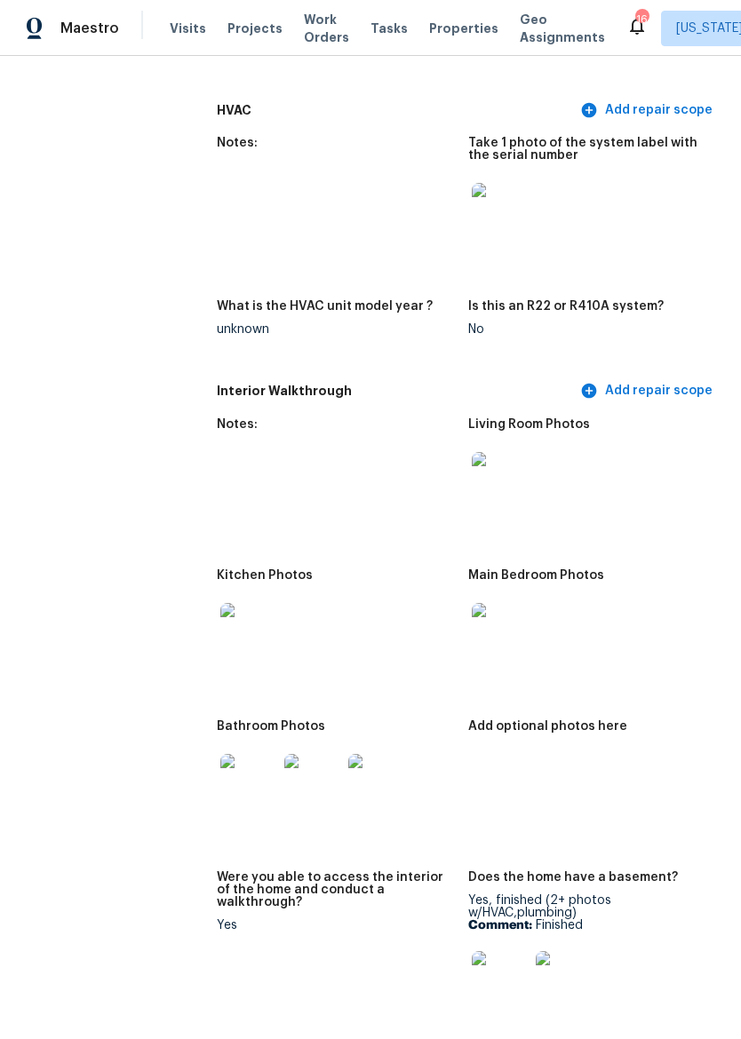
click at [220, 606] on img at bounding box center [248, 631] width 57 height 57
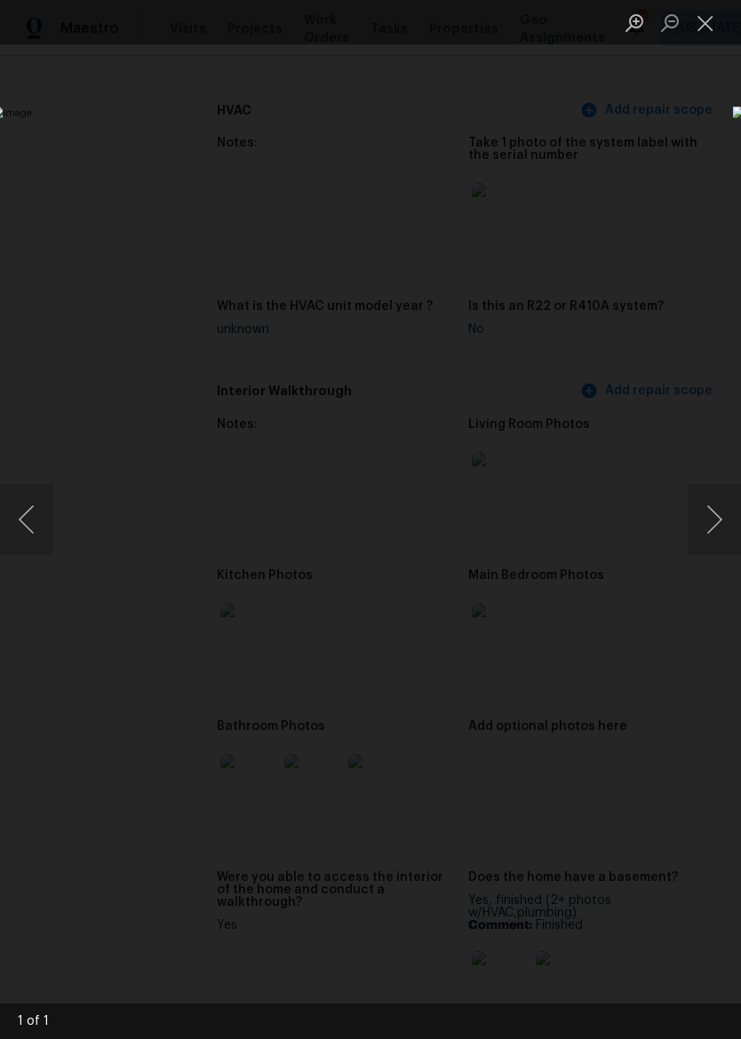
click at [706, 27] on button "Close lightbox" at bounding box center [706, 22] width 36 height 31
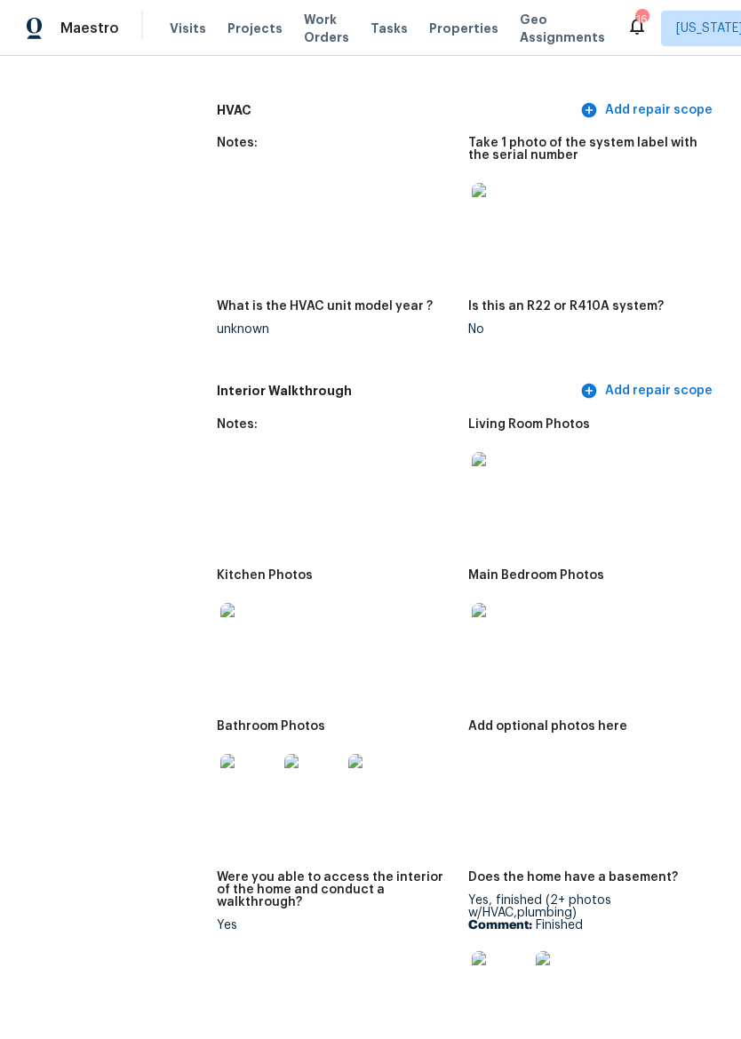
click at [496, 616] on img at bounding box center [500, 631] width 57 height 57
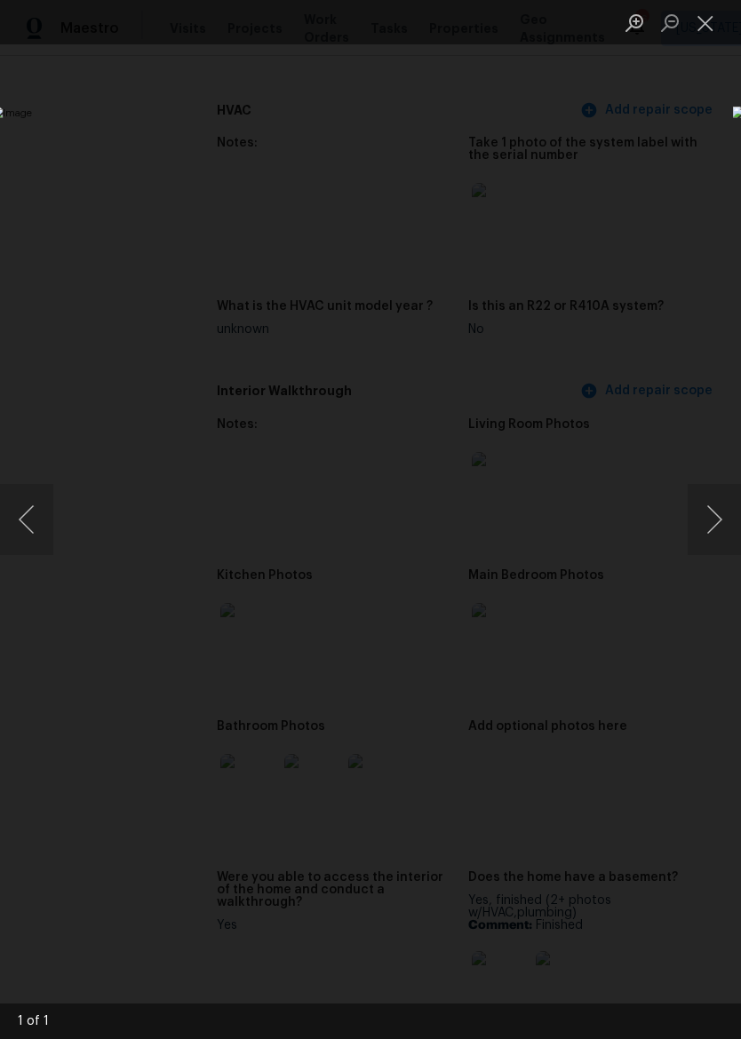
click at [711, 23] on button "Close lightbox" at bounding box center [706, 22] width 36 height 31
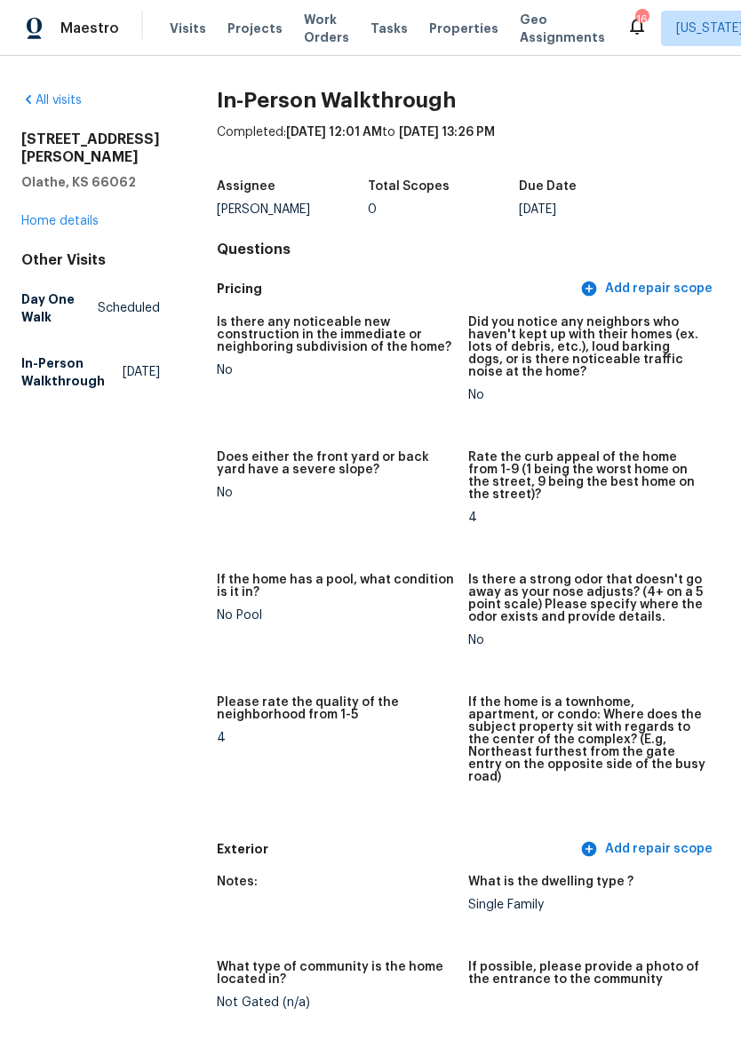
scroll to position [0, 0]
click at [91, 215] on link "Home details" at bounding box center [59, 221] width 77 height 12
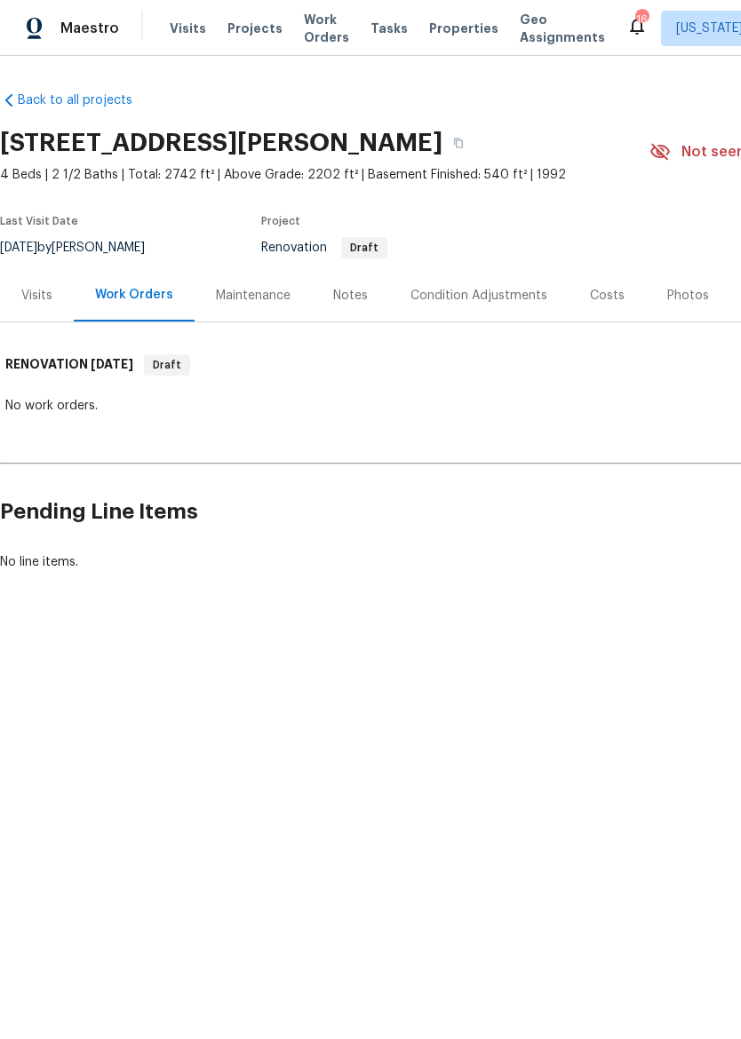
click at [494, 293] on div "Condition Adjustments" at bounding box center [478, 296] width 137 height 18
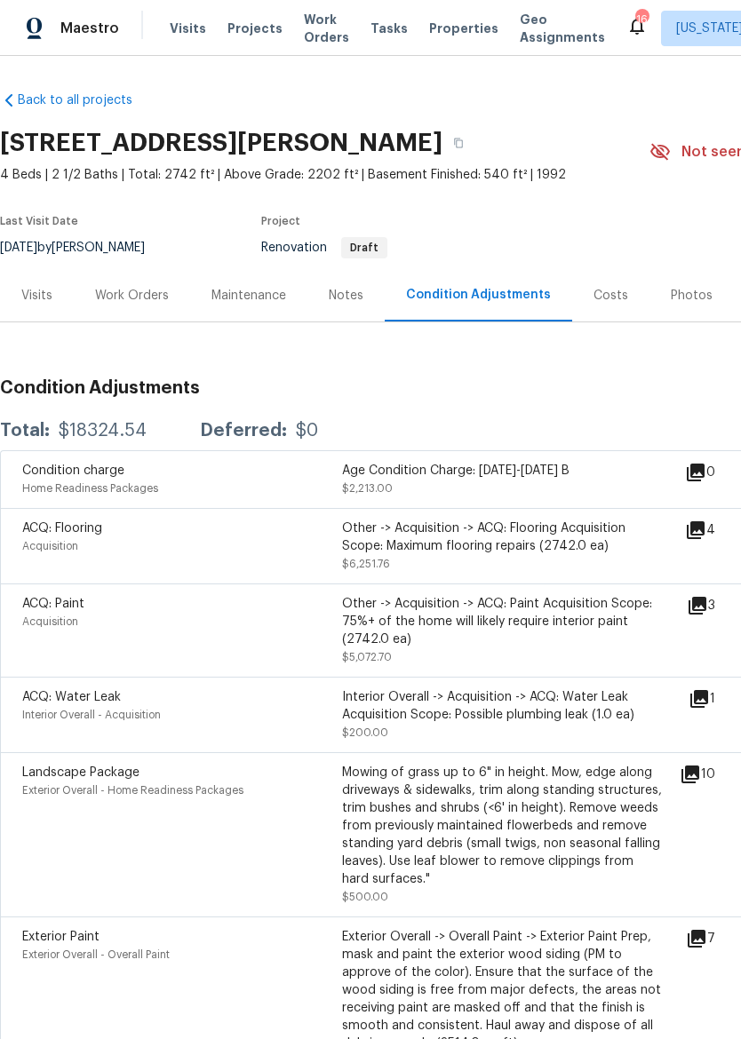
click at [86, 28] on span "Maestro" at bounding box center [89, 29] width 59 height 18
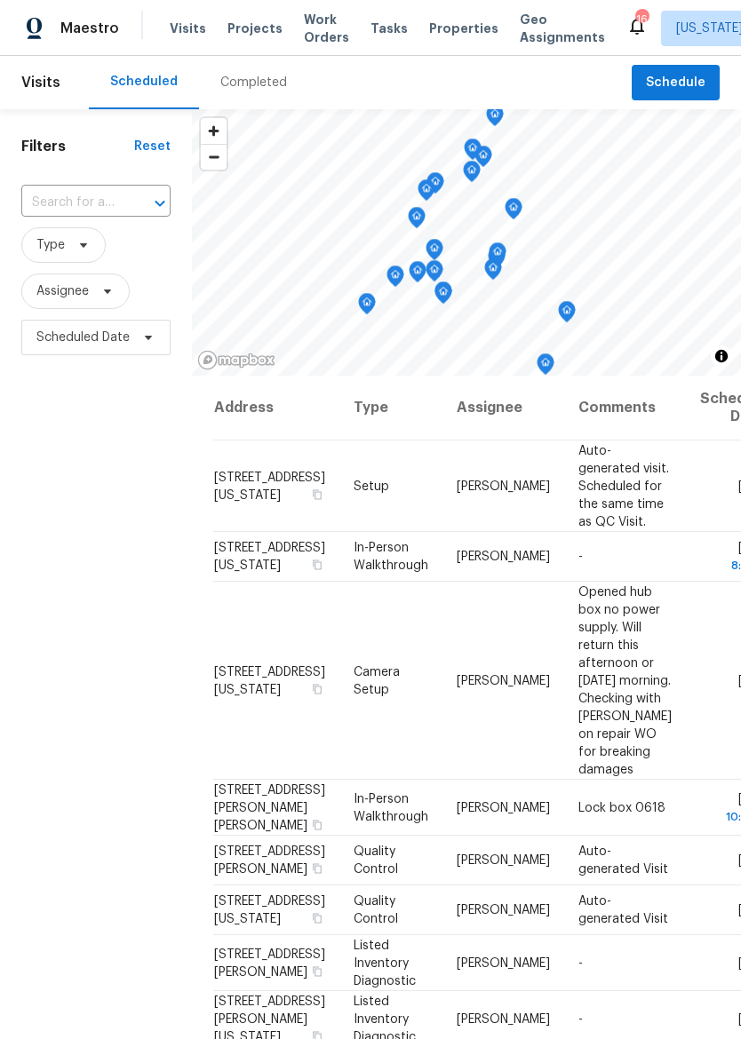
click at [450, 21] on span "Properties" at bounding box center [463, 29] width 69 height 18
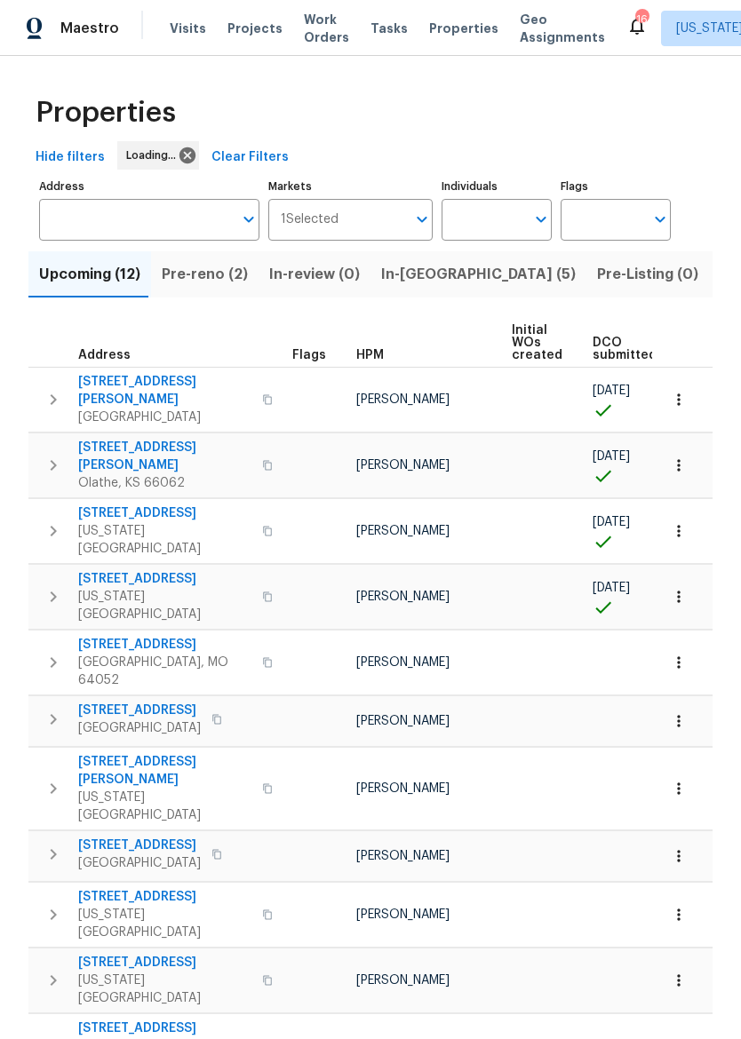
click at [407, 296] on button "In-[GEOGRAPHIC_DATA] (5)" at bounding box center [478, 274] width 216 height 46
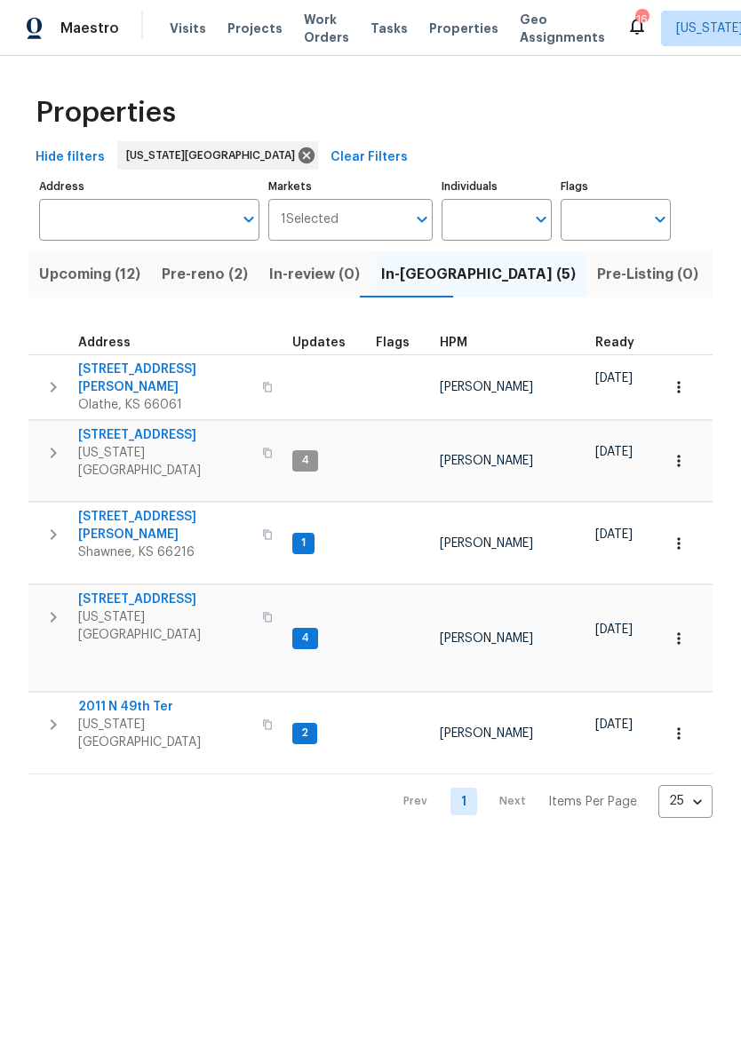
click at [167, 426] on span "[STREET_ADDRESS]" at bounding box center [164, 435] width 173 height 18
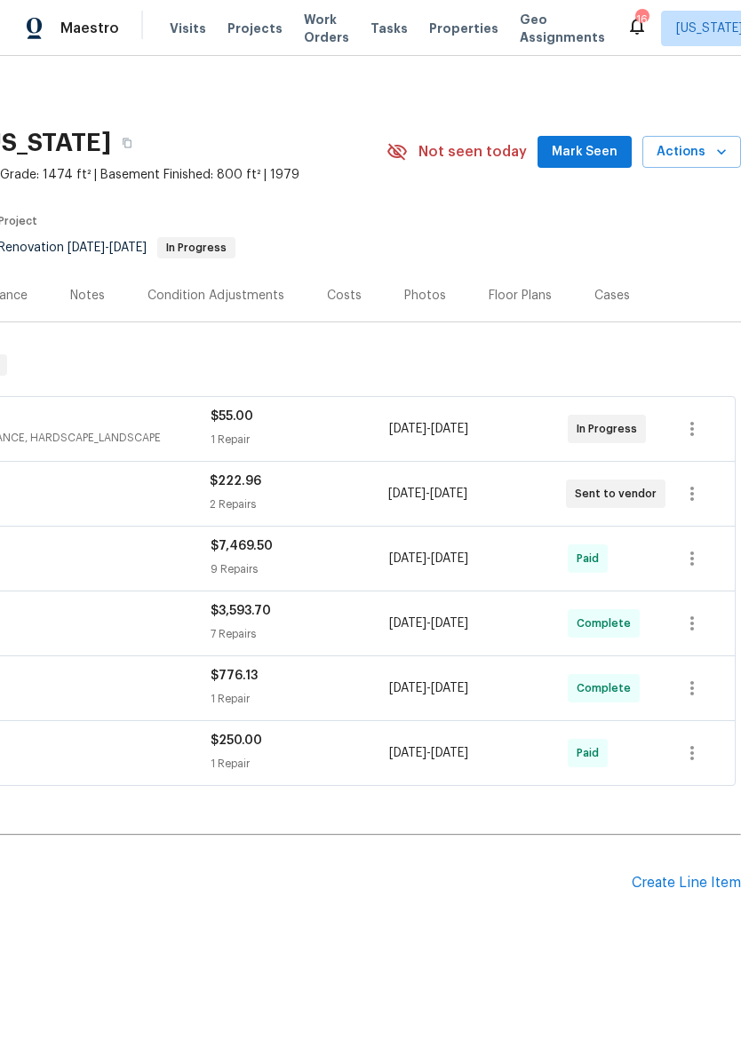
scroll to position [0, 263]
click at [694, 495] on icon "button" at bounding box center [691, 493] width 21 height 21
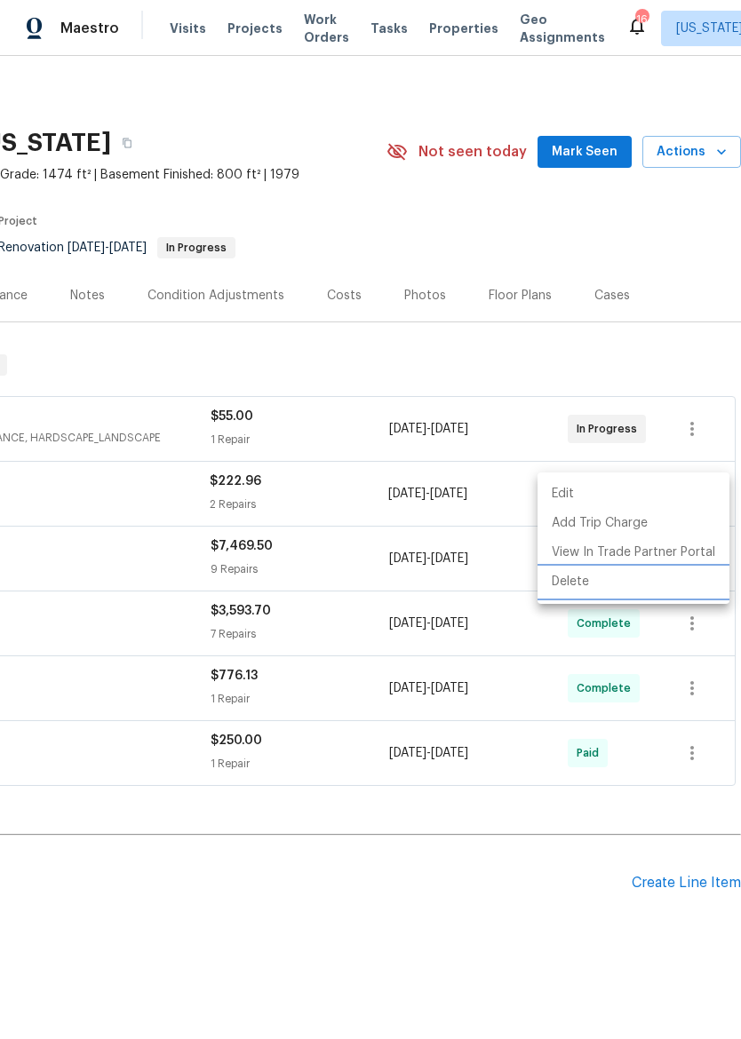
click at [590, 585] on li "Delete" at bounding box center [633, 582] width 192 height 29
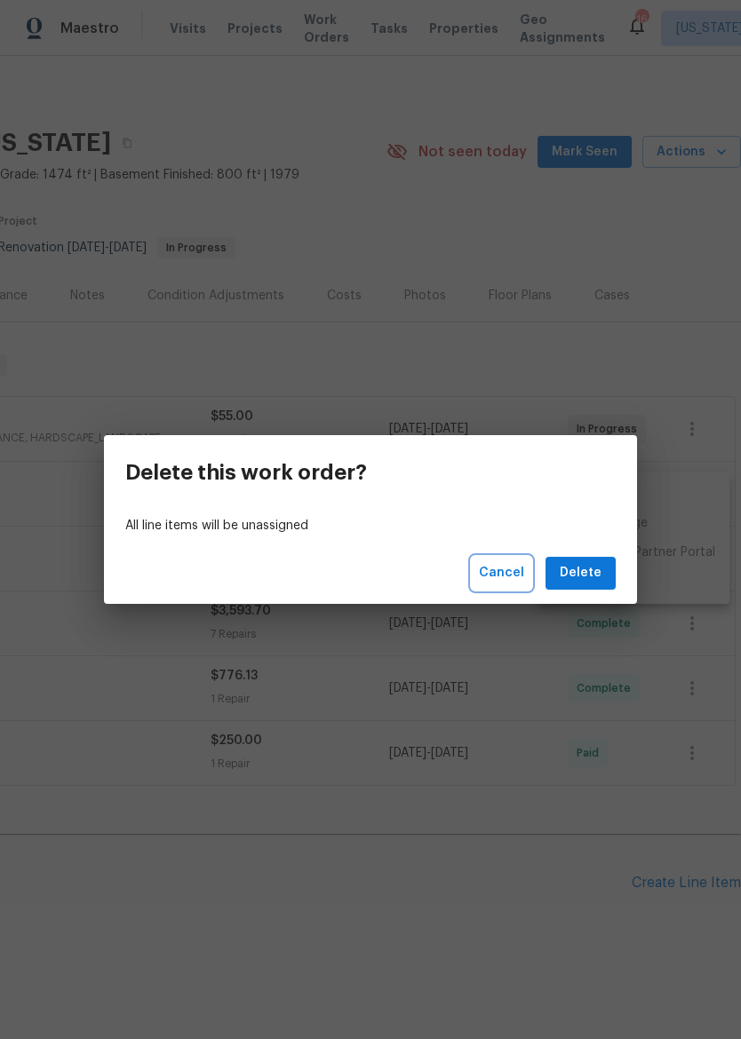
click at [505, 577] on span "Cancel" at bounding box center [501, 573] width 45 height 22
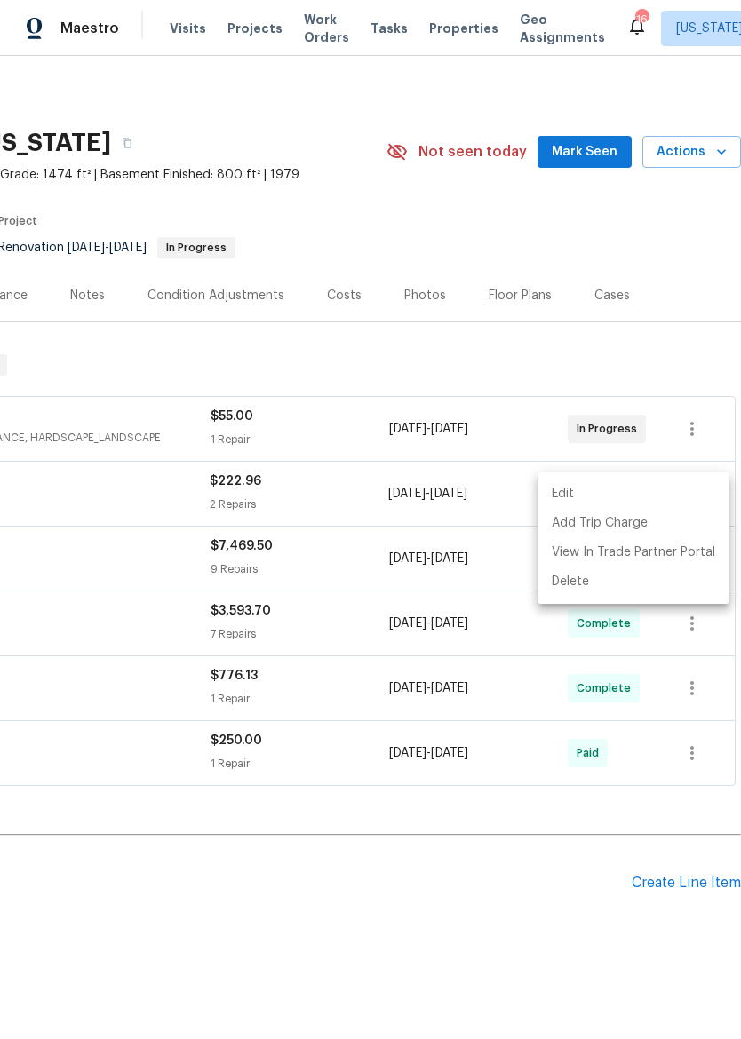
click at [528, 864] on div at bounding box center [370, 519] width 741 height 1039
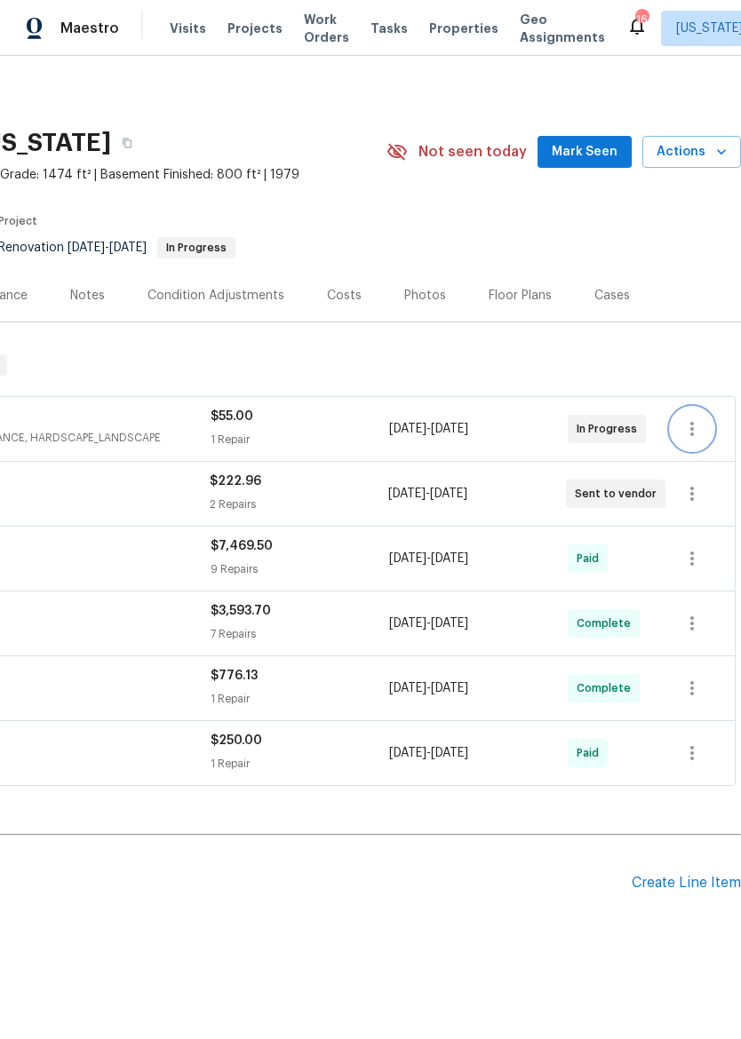
click at [701, 434] on icon "button" at bounding box center [691, 428] width 21 height 21
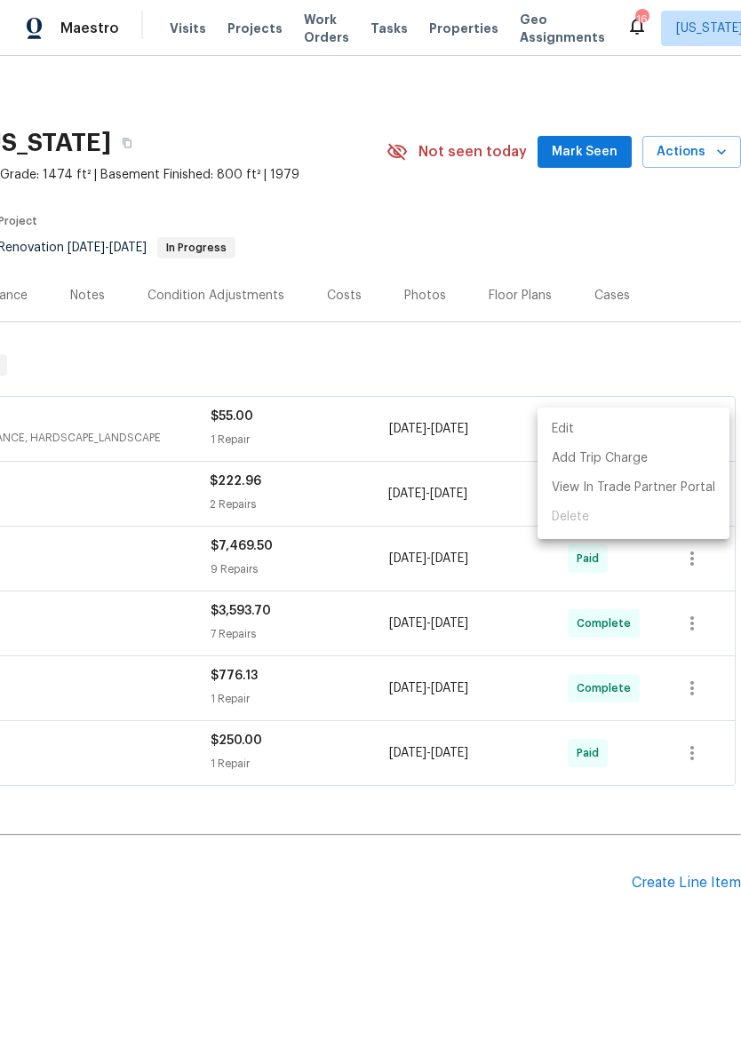
click at [669, 359] on div at bounding box center [370, 519] width 741 height 1039
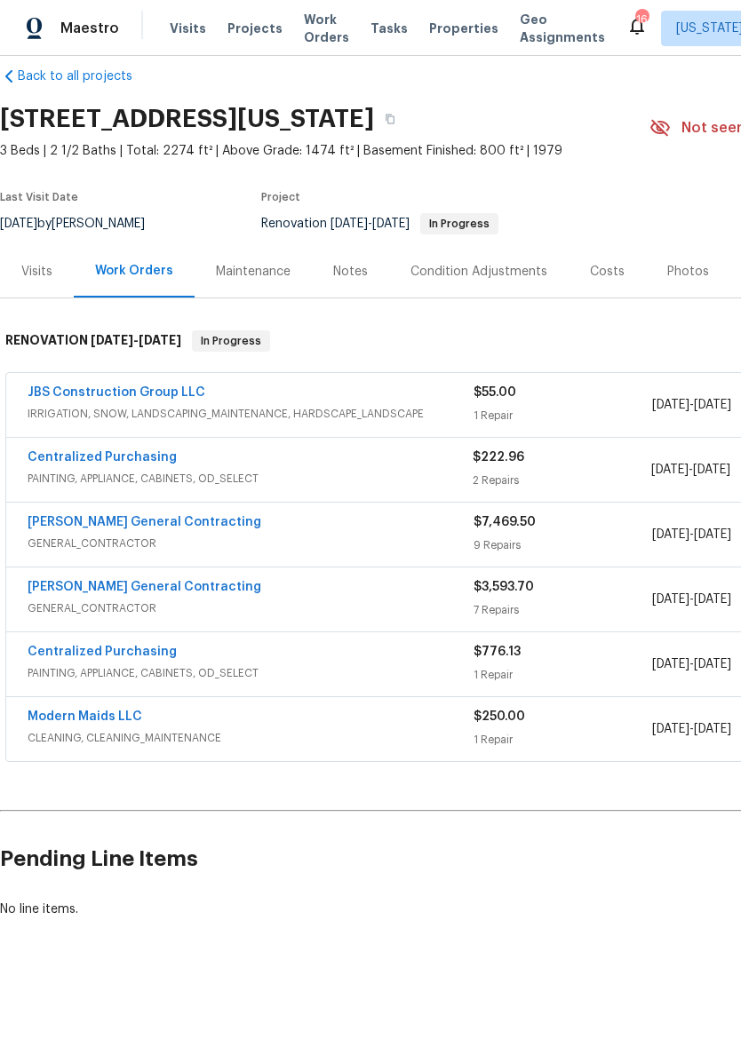
scroll to position [23, 0]
click at [429, 32] on span "Properties" at bounding box center [463, 29] width 69 height 18
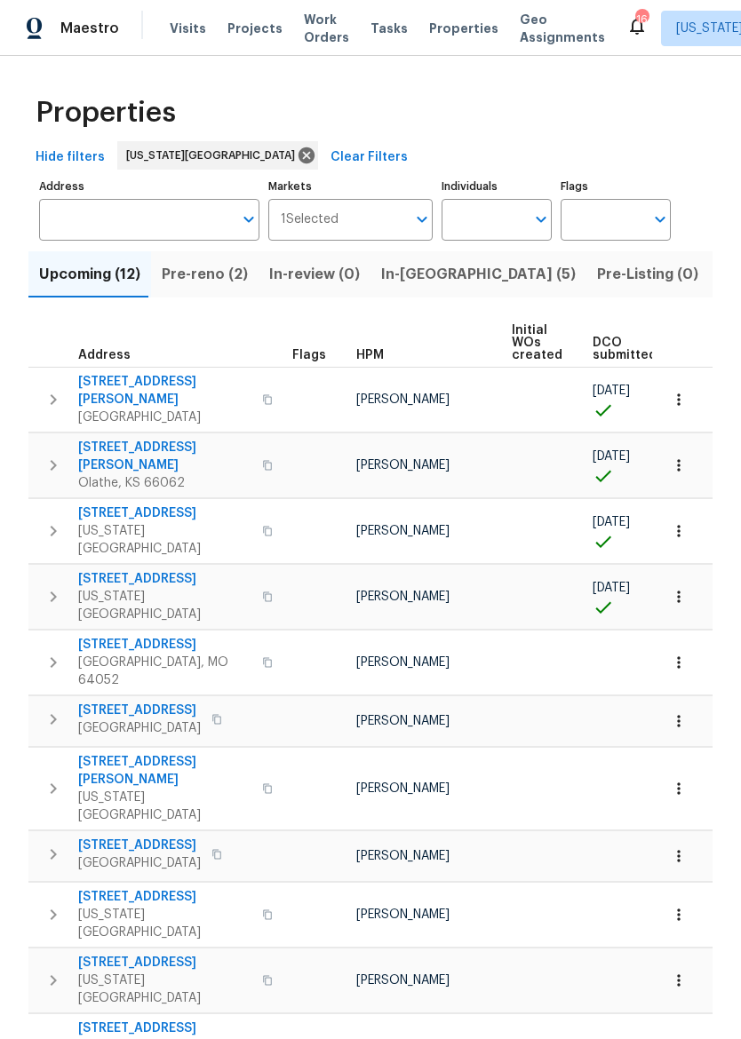
click at [402, 284] on span "In-[GEOGRAPHIC_DATA] (5)" at bounding box center [478, 274] width 195 height 25
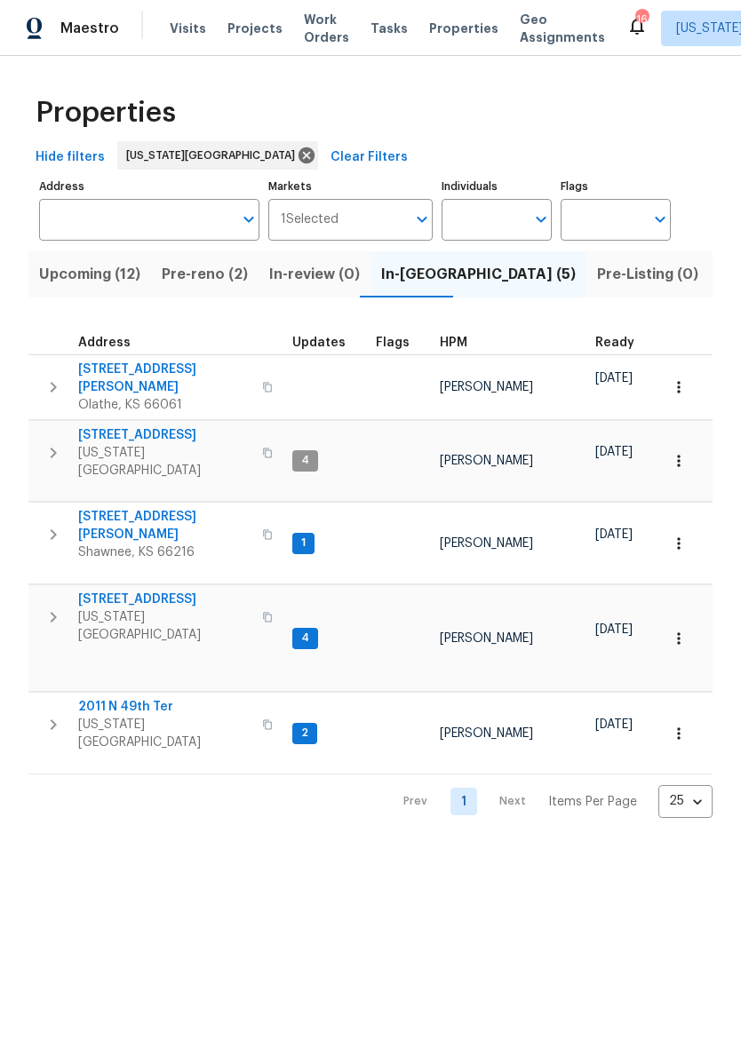
click at [89, 57] on div "Properties Hide filters Kansas City Clear Filters Address Address Markets 1 Sel…" at bounding box center [370, 451] width 741 height 791
click at [76, 30] on span "Maestro" at bounding box center [89, 29] width 59 height 18
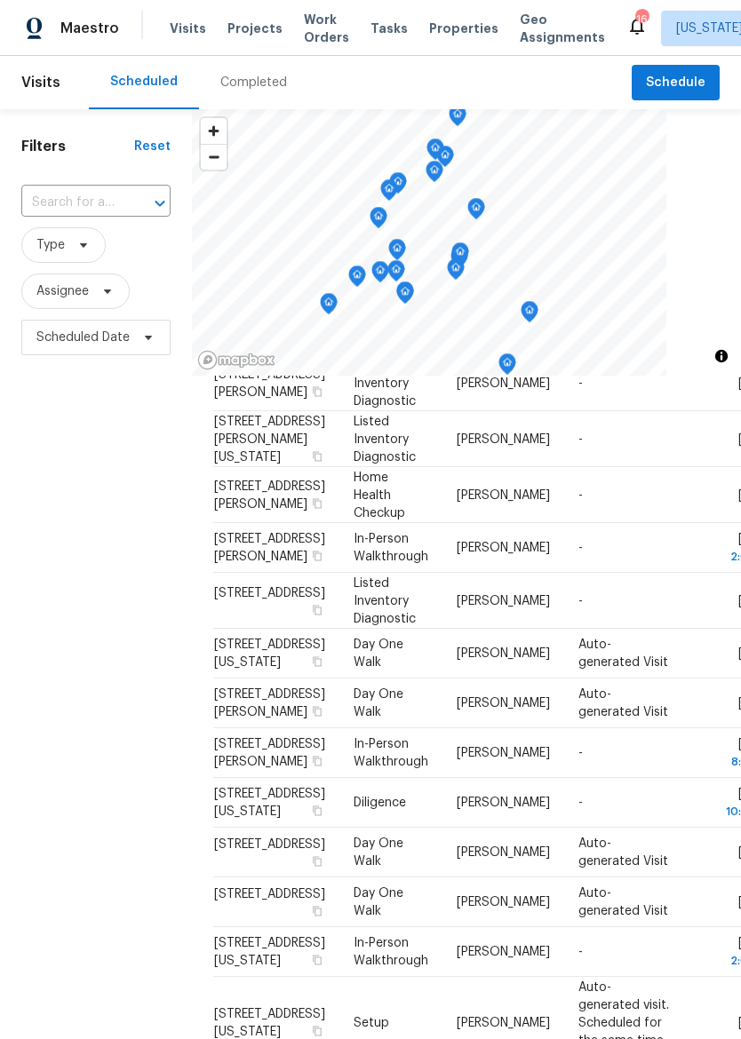
scroll to position [858, 0]
click at [0, 0] on icon at bounding box center [0, 0] width 0 height 0
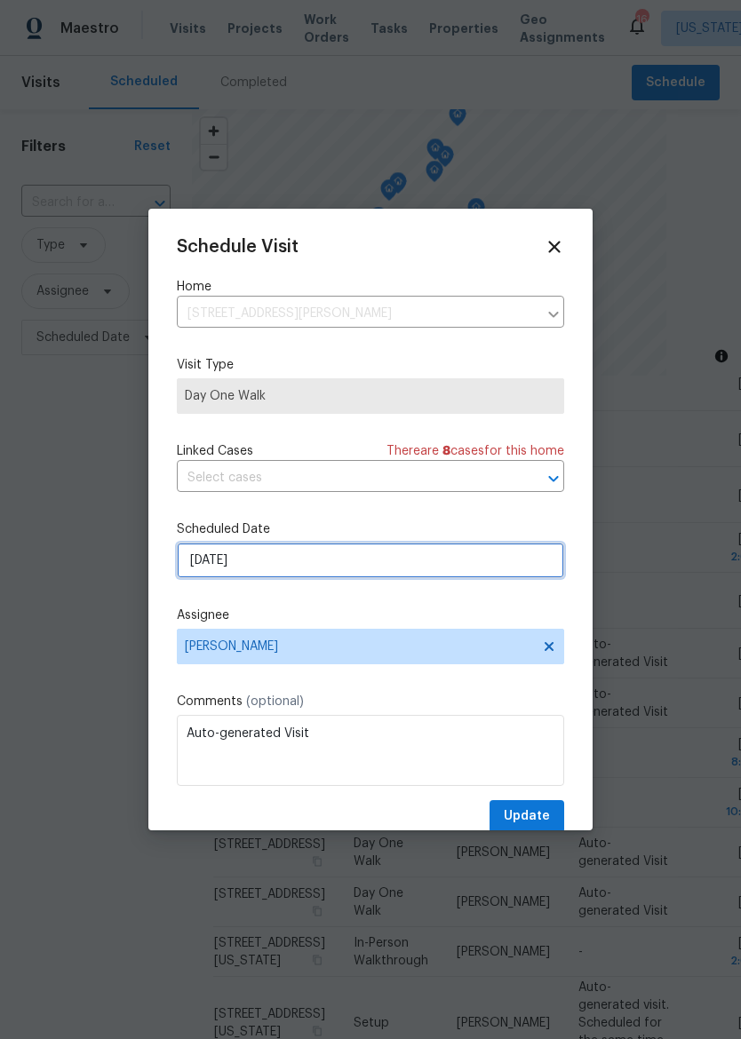
click at [194, 574] on input "8/28/2025" at bounding box center [370, 561] width 387 height 36
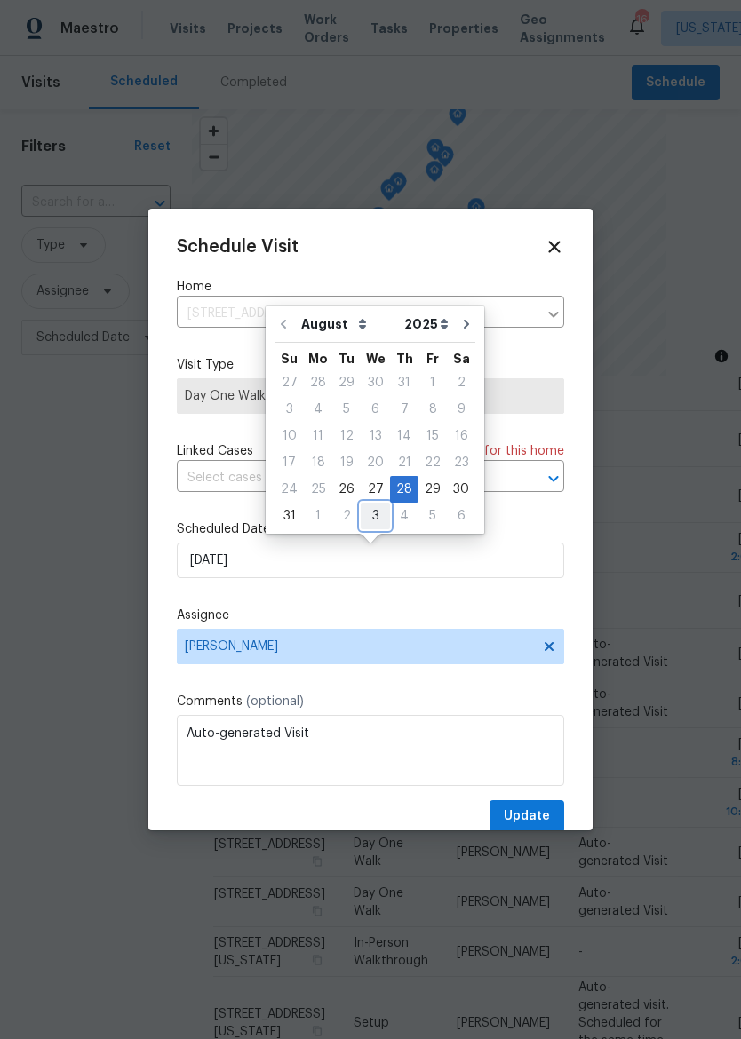
click at [369, 504] on div "3" at bounding box center [375, 516] width 29 height 25
type input "9/3/2025"
select select "8"
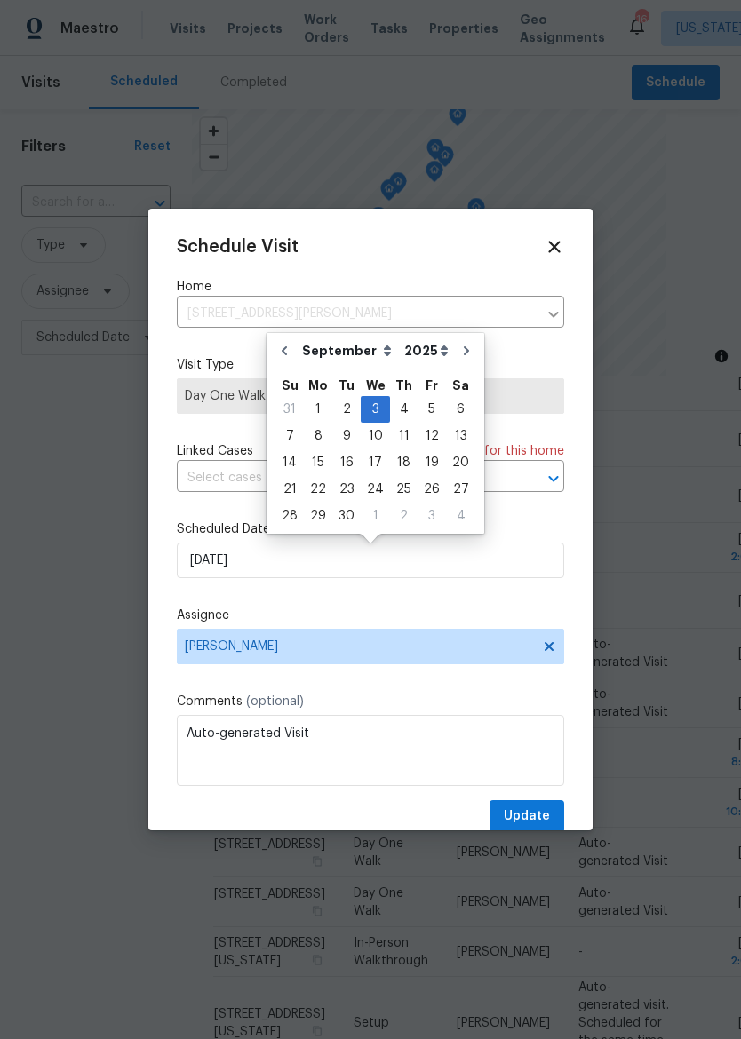
click at [151, 608] on div "Schedule Visit Home 12534 S Alcan Cir, Olathe, KS 66062 ​ Visit Type Day One Wa…" at bounding box center [370, 520] width 444 height 622
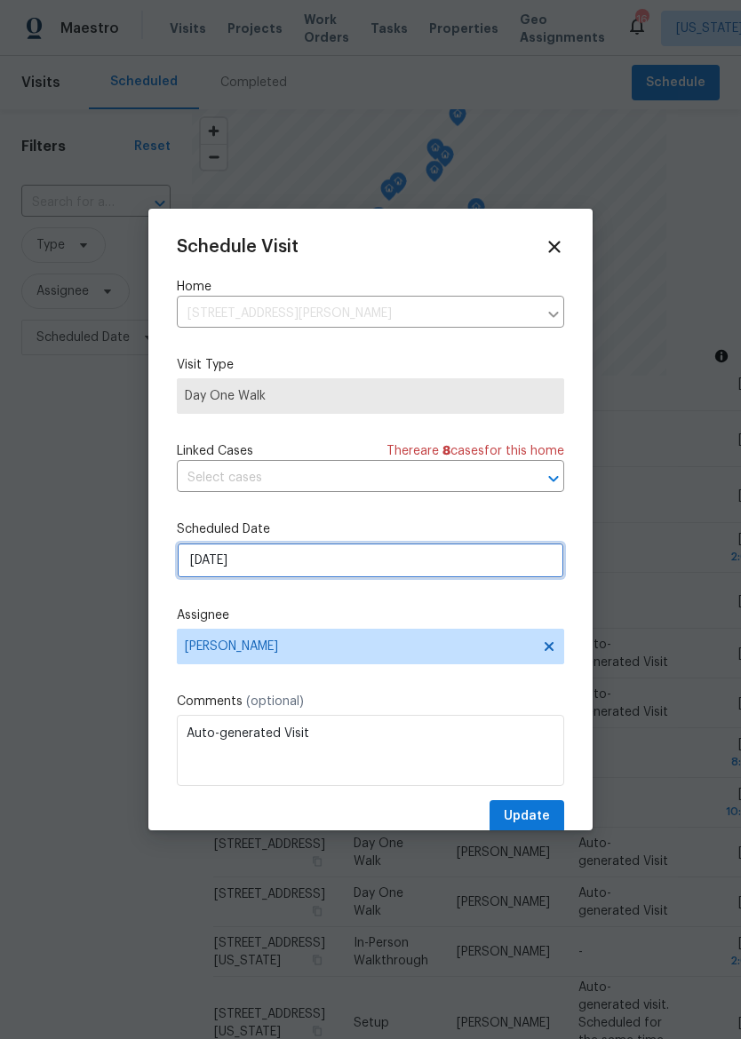
click at [205, 569] on input "9/3/2025" at bounding box center [370, 561] width 387 height 36
select select "8"
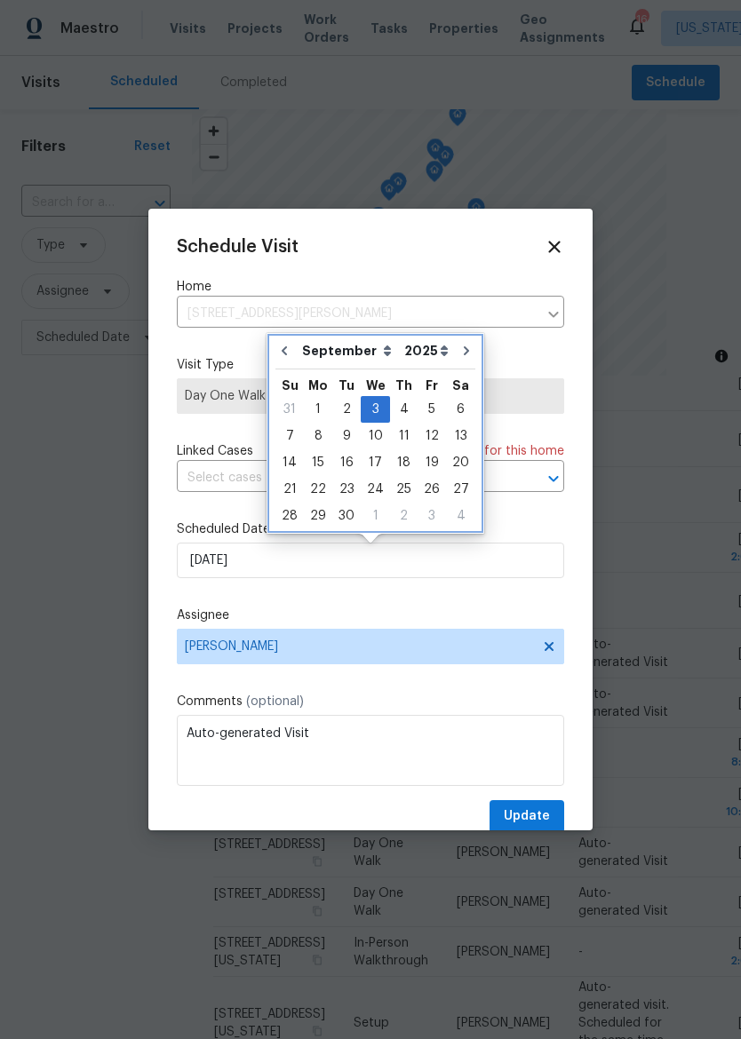
click at [284, 353] on icon "Go to previous month" at bounding box center [284, 350] width 5 height 9
type input "8/26/2025"
select select "7"
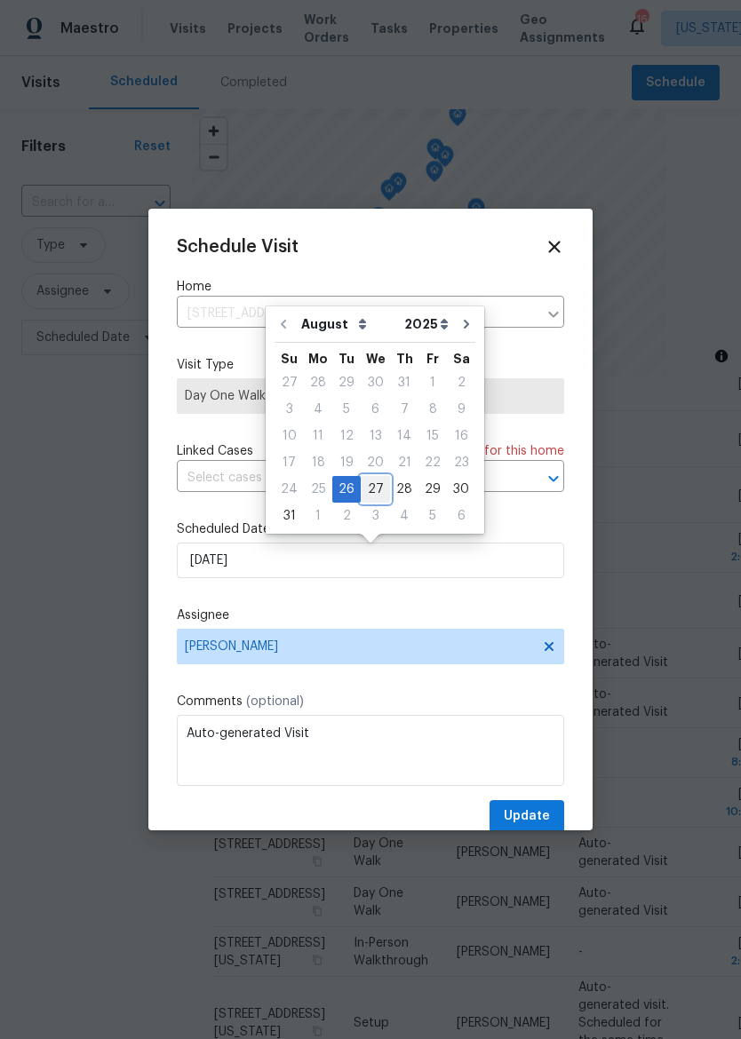
click at [362, 488] on div "27" at bounding box center [375, 489] width 29 height 25
type input "8/27/2025"
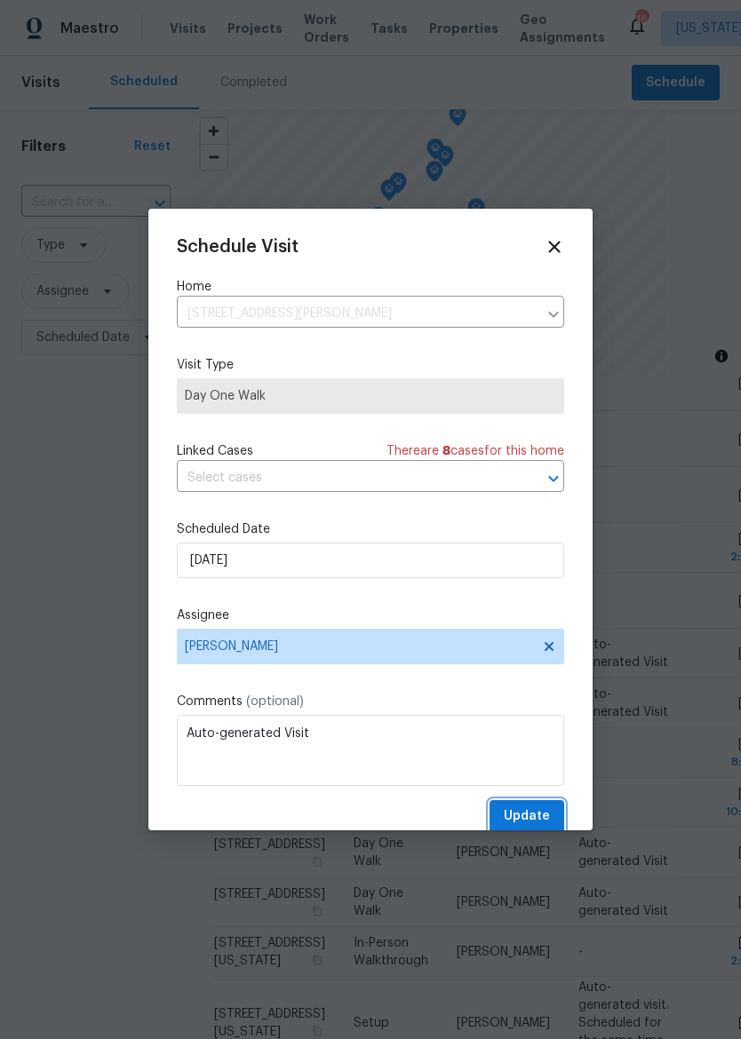
click at [533, 814] on span "Update" at bounding box center [527, 817] width 46 height 22
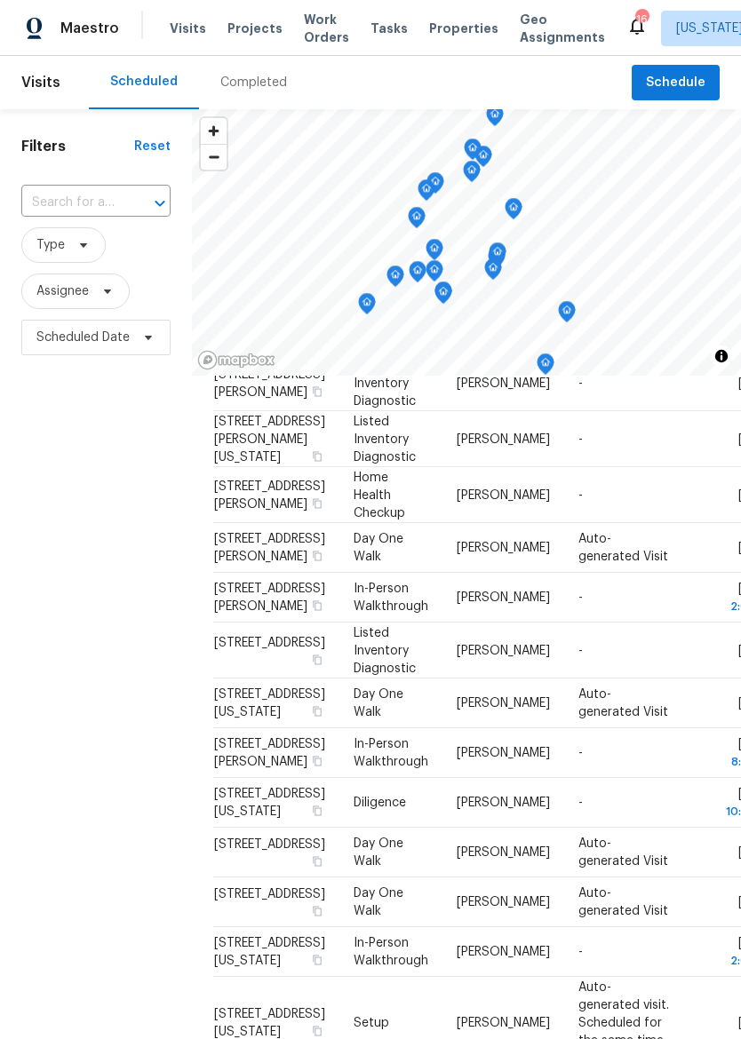
click at [429, 35] on span "Properties" at bounding box center [463, 29] width 69 height 18
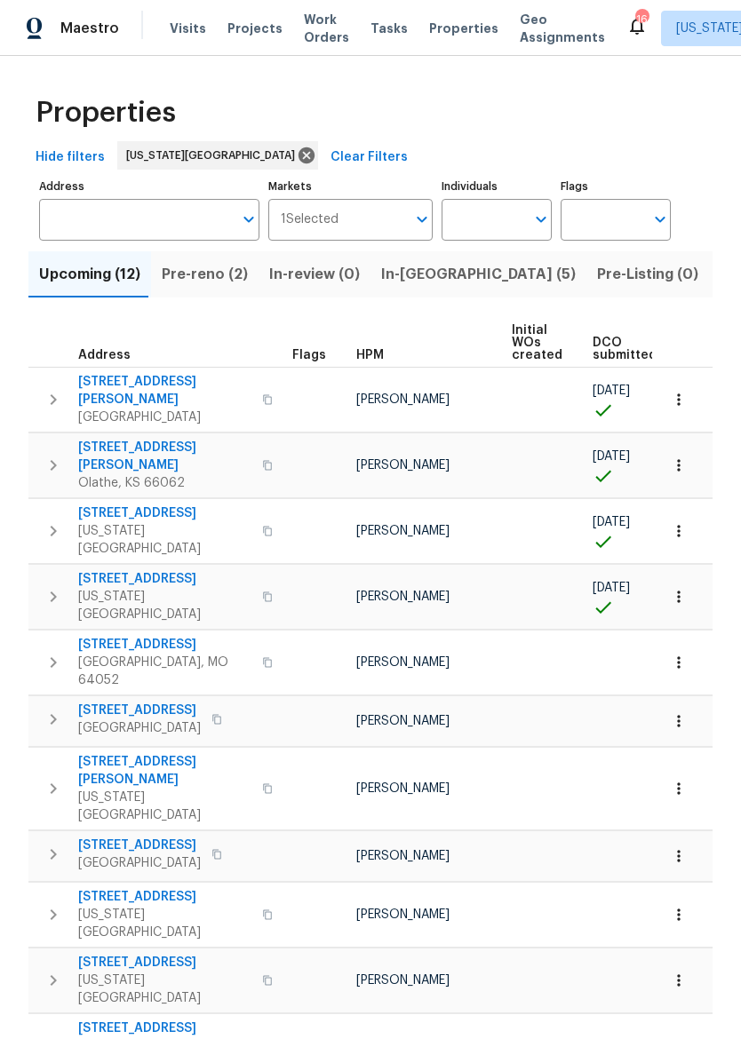
click at [408, 279] on span "In-reno (5)" at bounding box center [478, 274] width 195 height 25
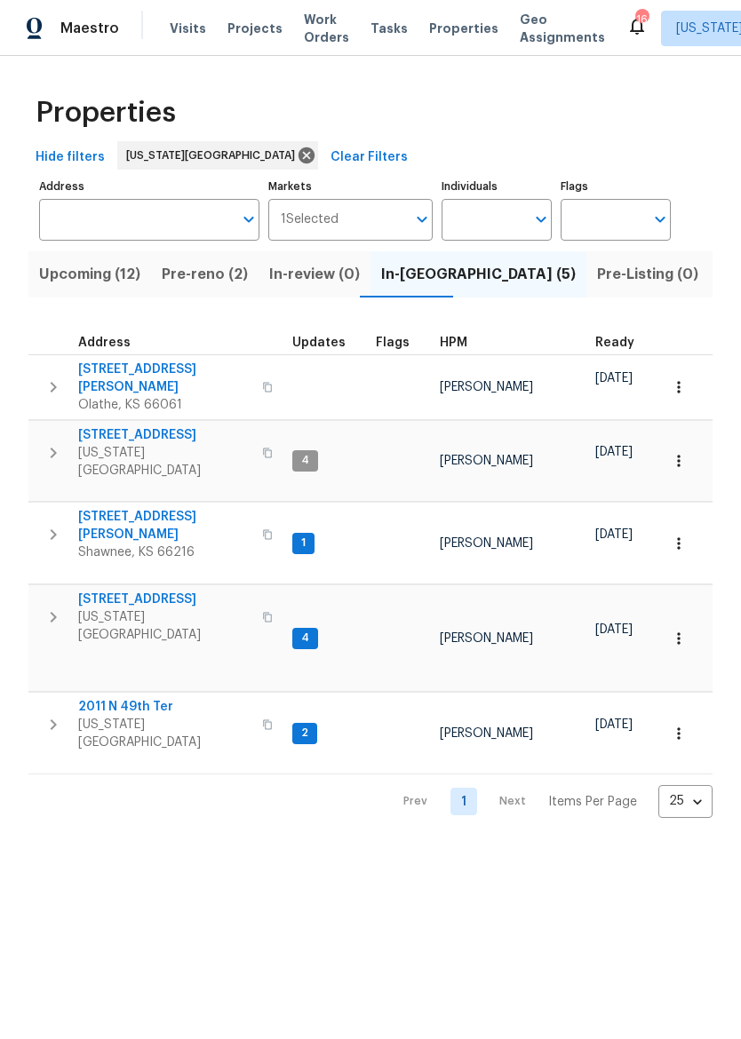
click at [131, 698] on span "2011 N 49th Ter" at bounding box center [164, 707] width 173 height 18
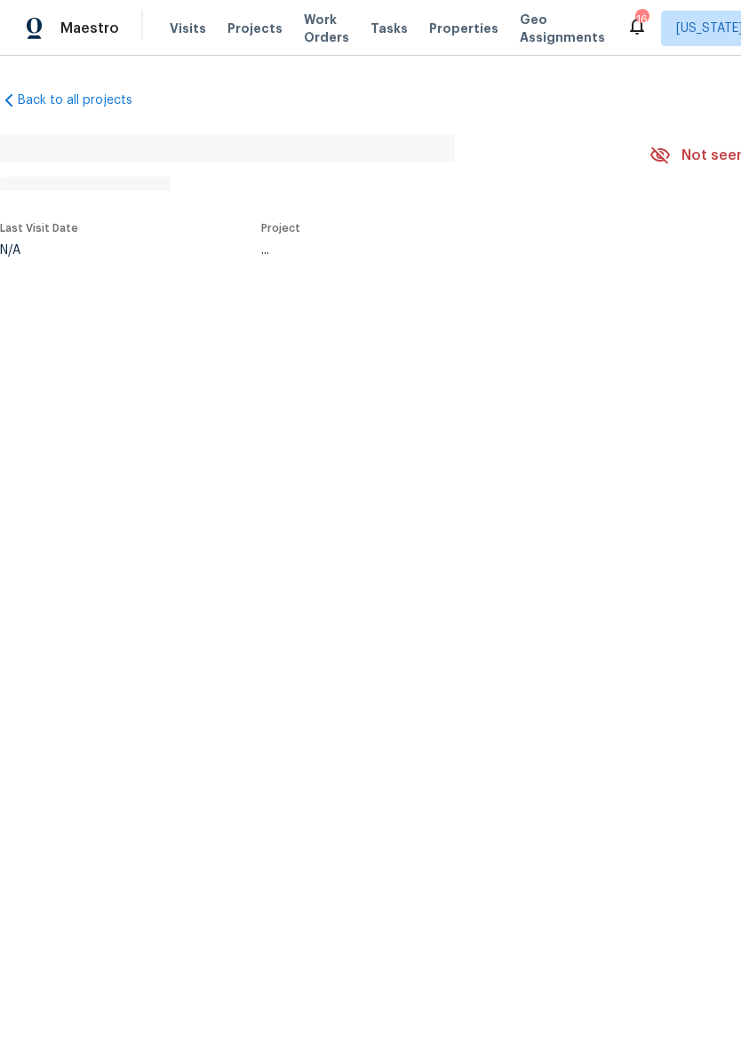
click at [443, 20] on span "Properties" at bounding box center [463, 29] width 69 height 18
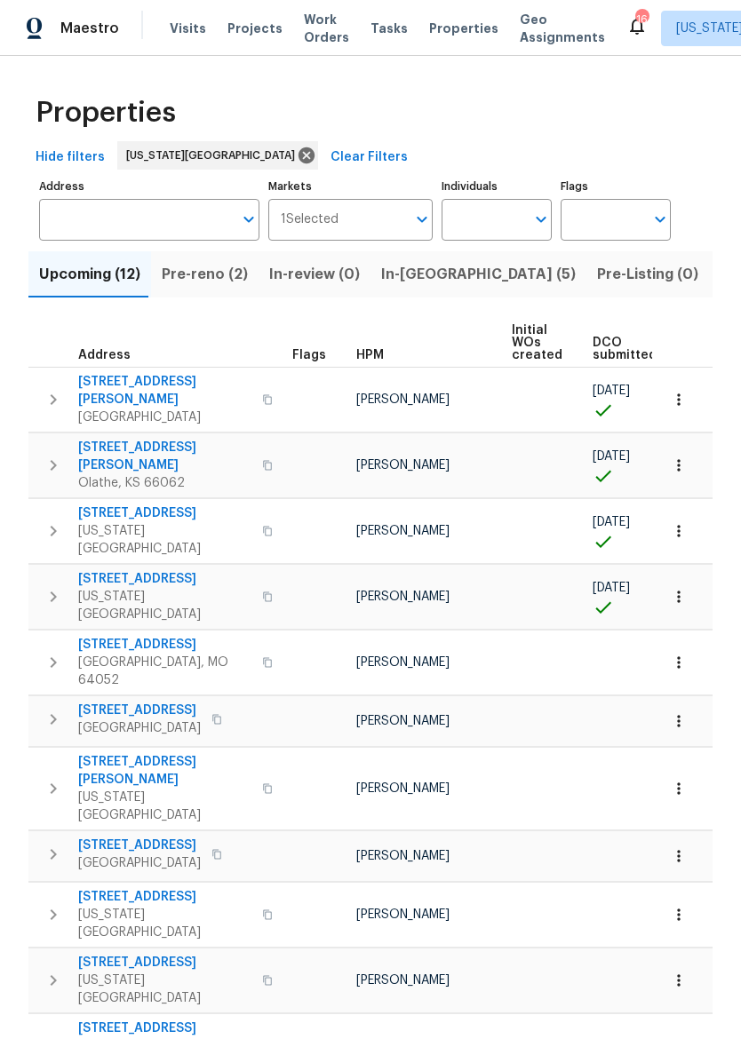
click at [418, 280] on span "In-[GEOGRAPHIC_DATA] (5)" at bounding box center [478, 274] width 195 height 25
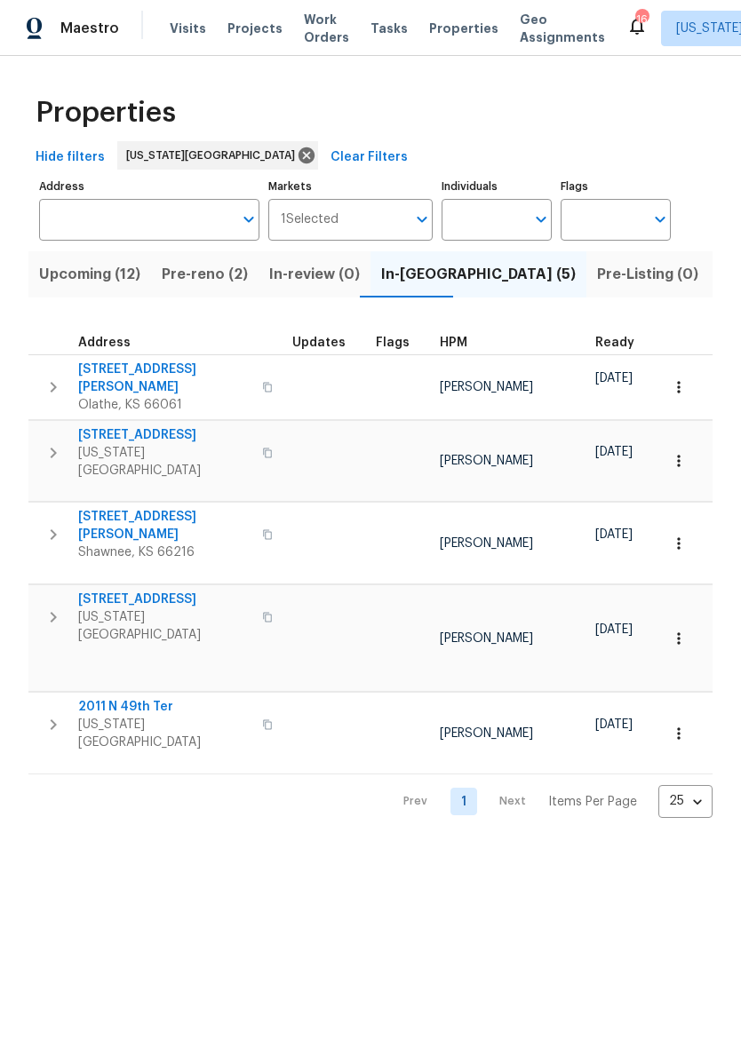
click at [139, 698] on span "2011 N 49th Ter" at bounding box center [164, 707] width 173 height 18
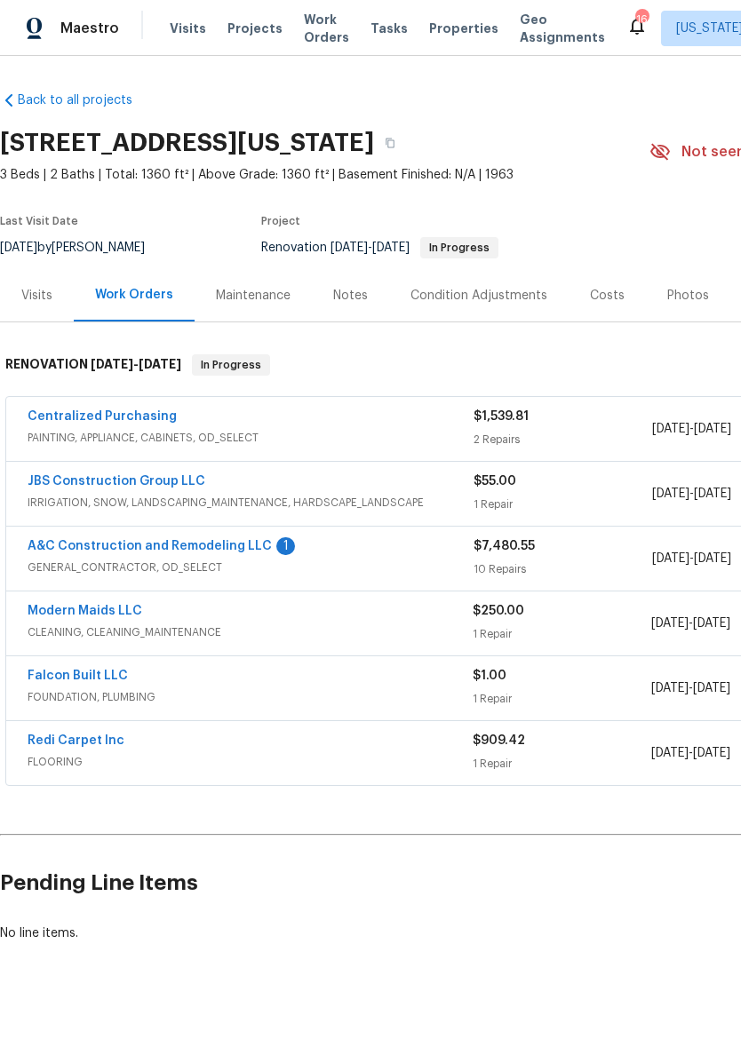
click at [249, 546] on link "A&C Construction and Remodeling LLC" at bounding box center [150, 546] width 244 height 12
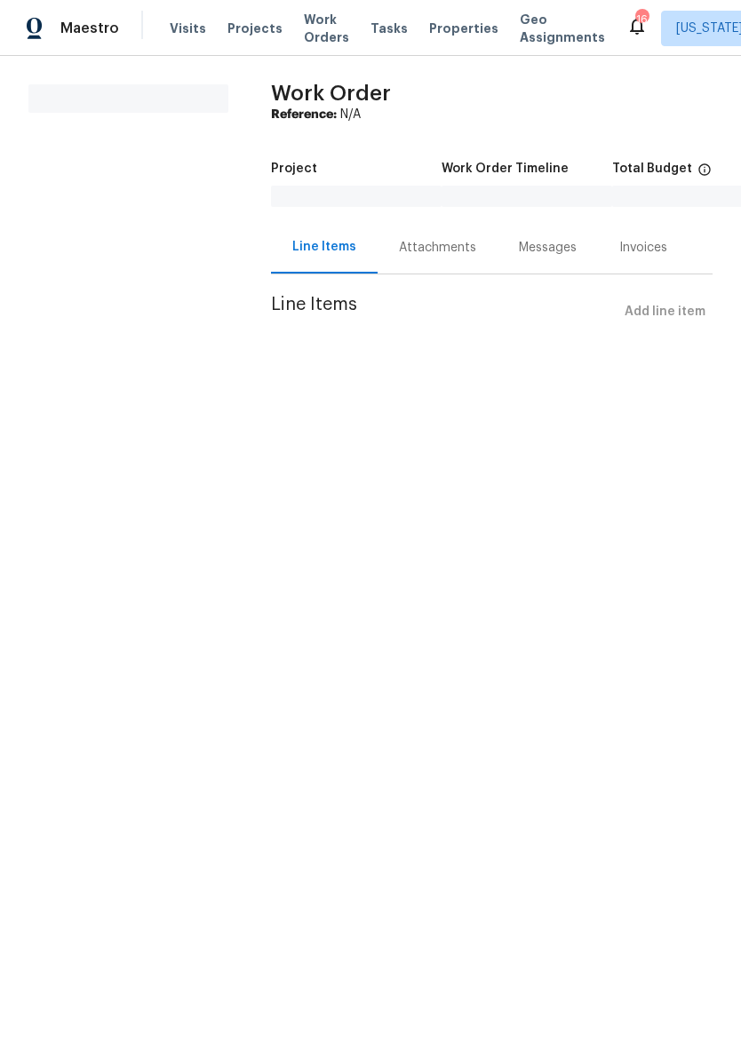
click at [545, 247] on div "Messages" at bounding box center [548, 248] width 58 height 18
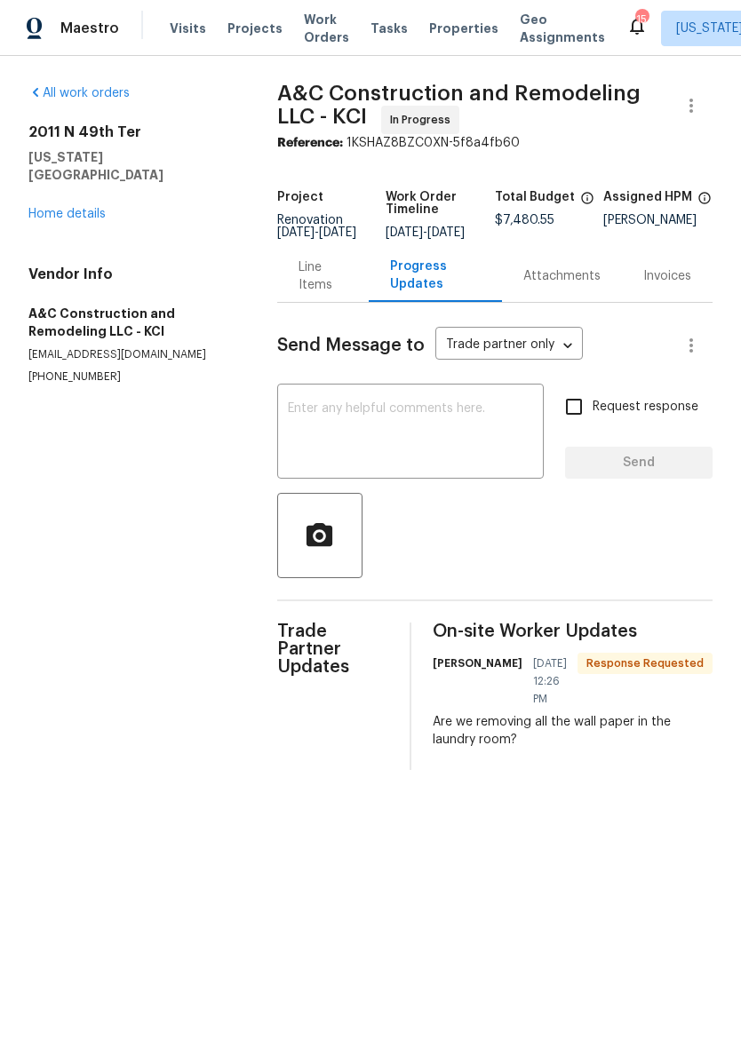
click at [450, 426] on textarea at bounding box center [410, 433] width 245 height 62
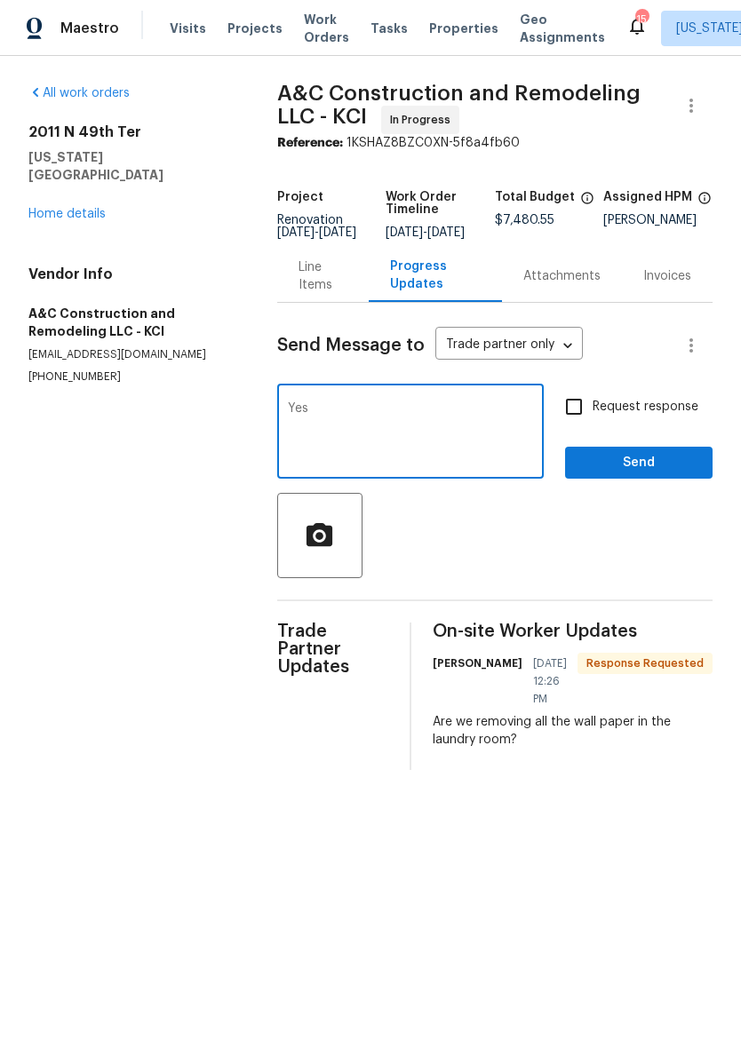
type textarea "Yes"
click at [630, 474] on span "Send" at bounding box center [638, 463] width 119 height 22
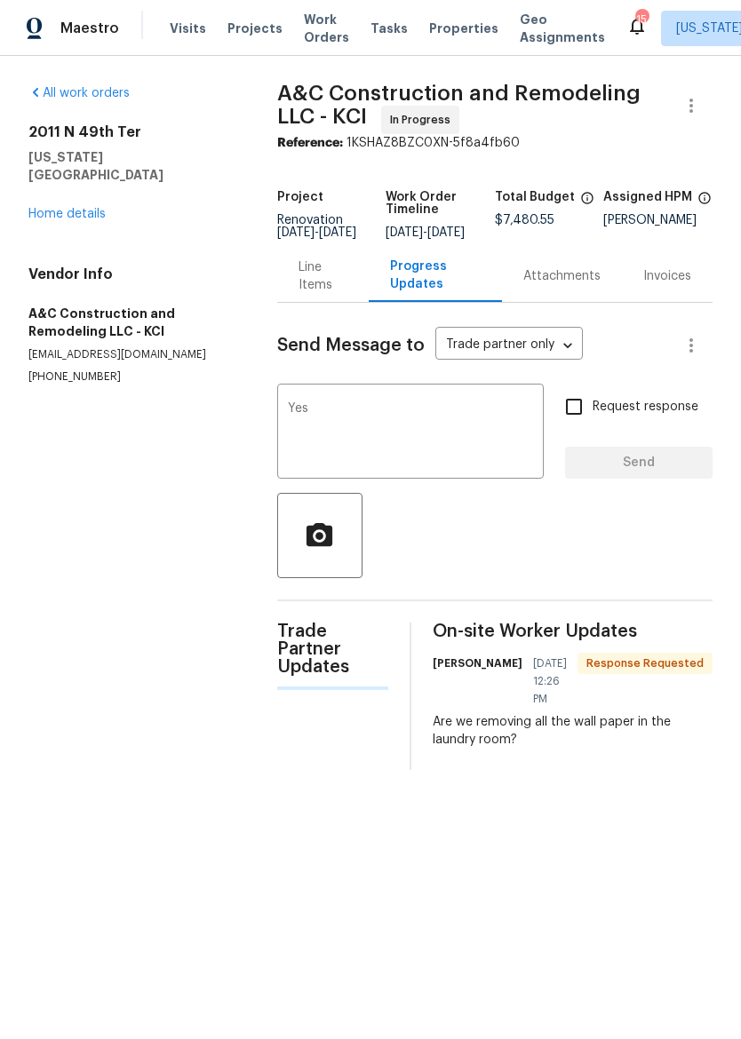
click at [323, 284] on div "Line Items" at bounding box center [322, 276] width 49 height 36
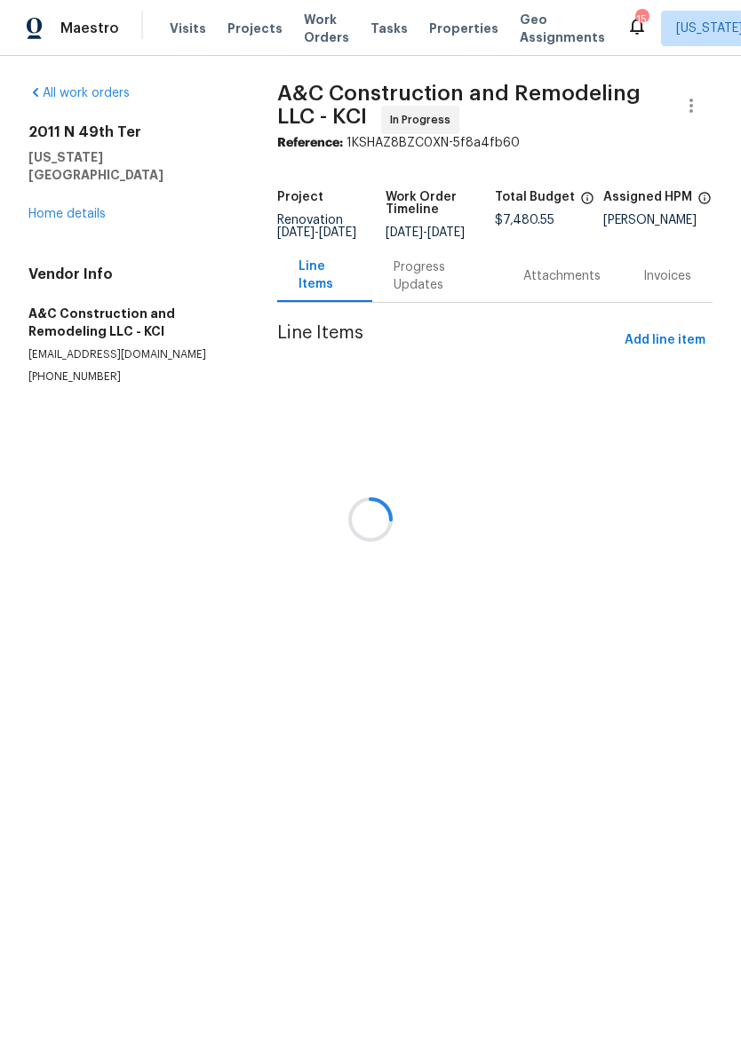
click at [404, 282] on div at bounding box center [370, 519] width 741 height 1039
click at [417, 271] on div at bounding box center [370, 519] width 741 height 1039
click at [427, 288] on div at bounding box center [370, 519] width 741 height 1039
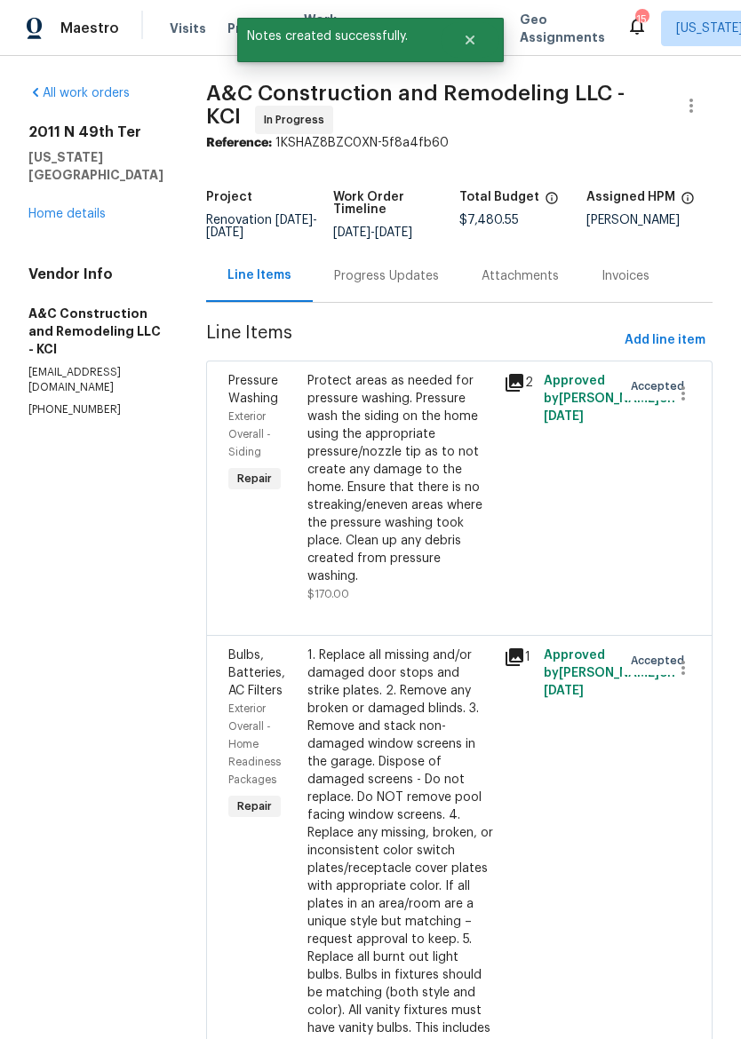
click at [425, 285] on div "Progress Updates" at bounding box center [386, 276] width 105 height 18
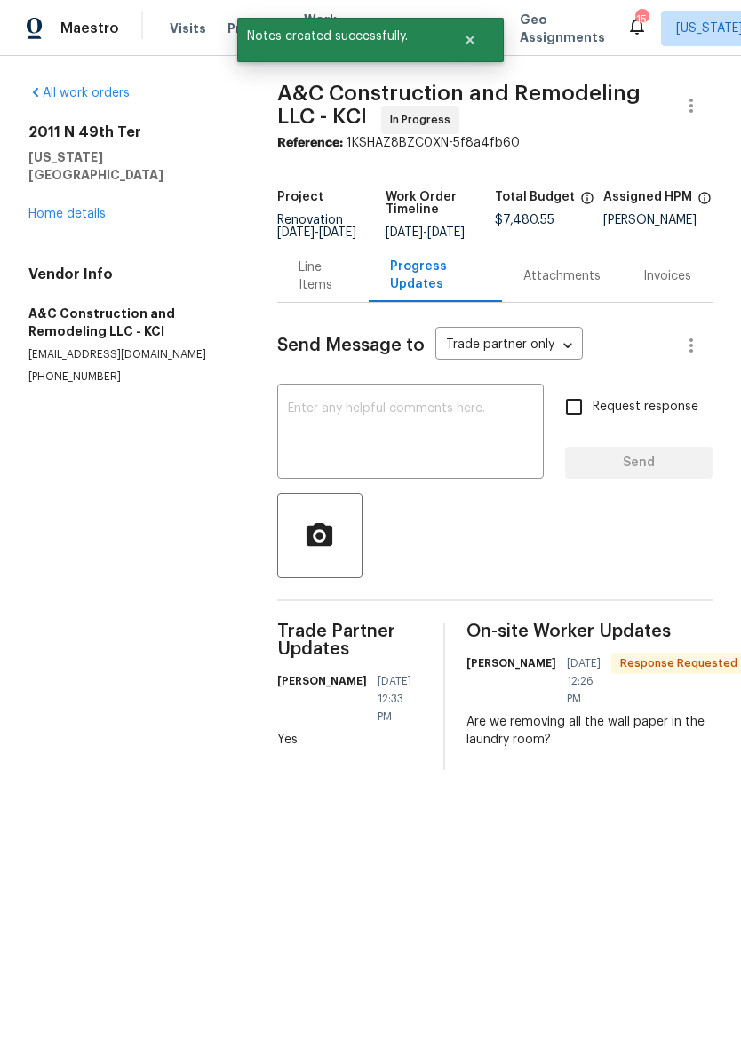
click at [314, 288] on div "Line Items" at bounding box center [322, 276] width 49 height 36
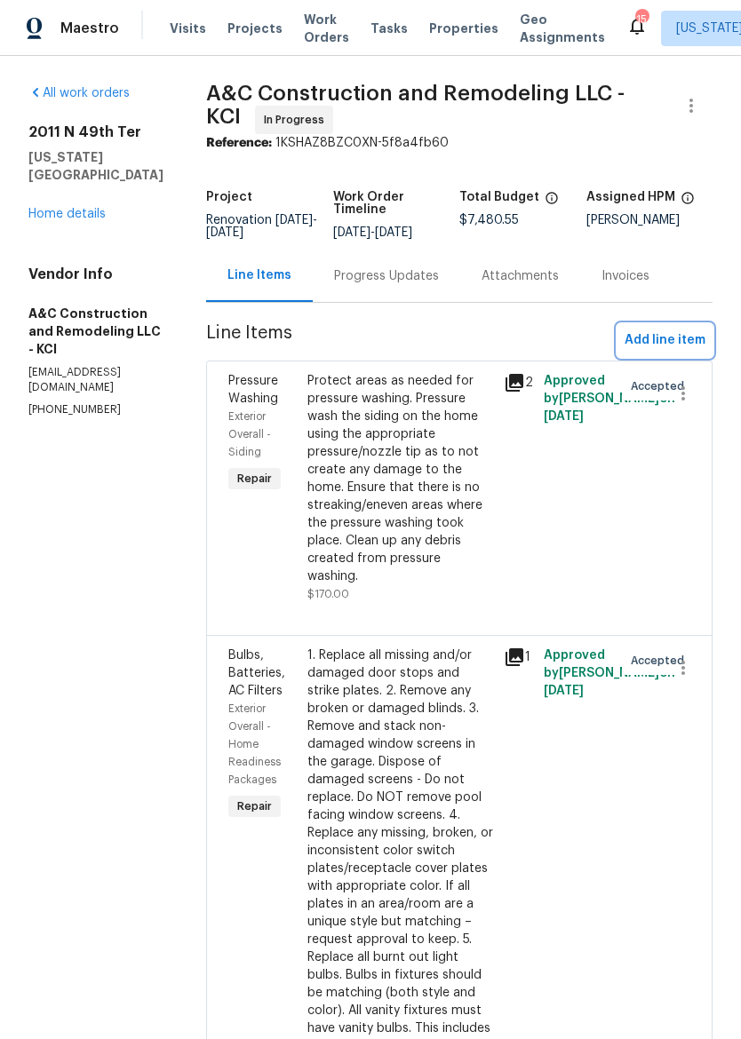
click at [690, 350] on span "Add line item" at bounding box center [664, 341] width 81 height 22
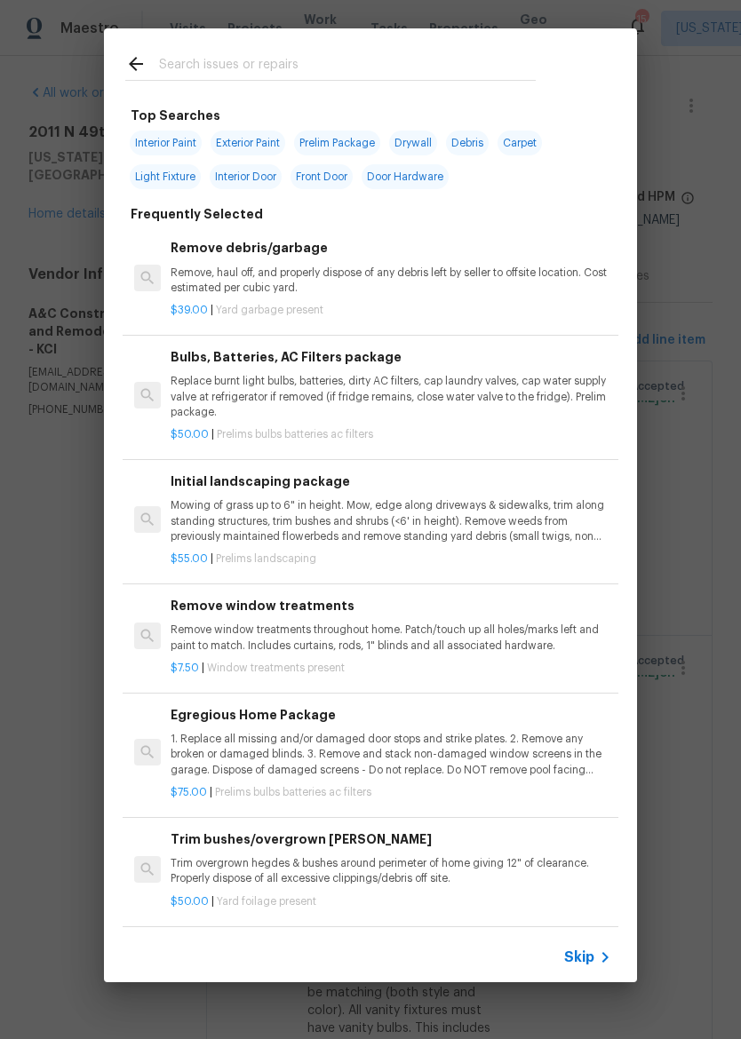
click at [471, 49] on div at bounding box center [330, 63] width 453 height 70
click at [412, 91] on div at bounding box center [330, 63] width 453 height 70
click at [441, 70] on input "text" at bounding box center [347, 66] width 377 height 27
type input "Demo"
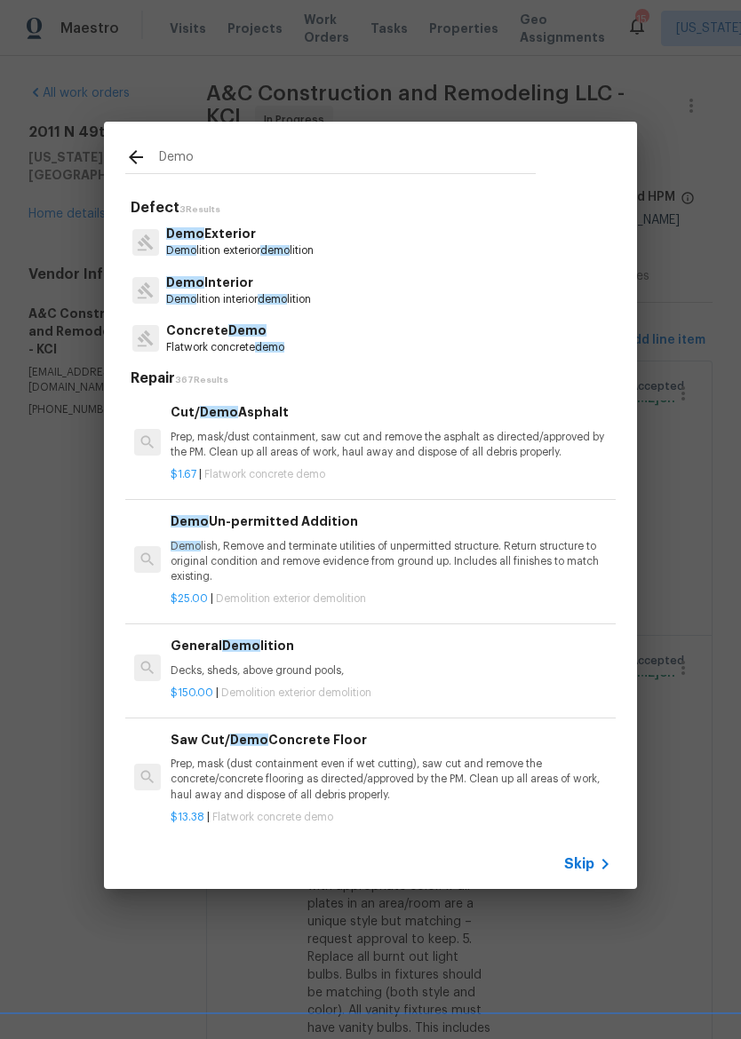
click at [198, 295] on p "Demo lition interior demo lition" at bounding box center [238, 299] width 145 height 15
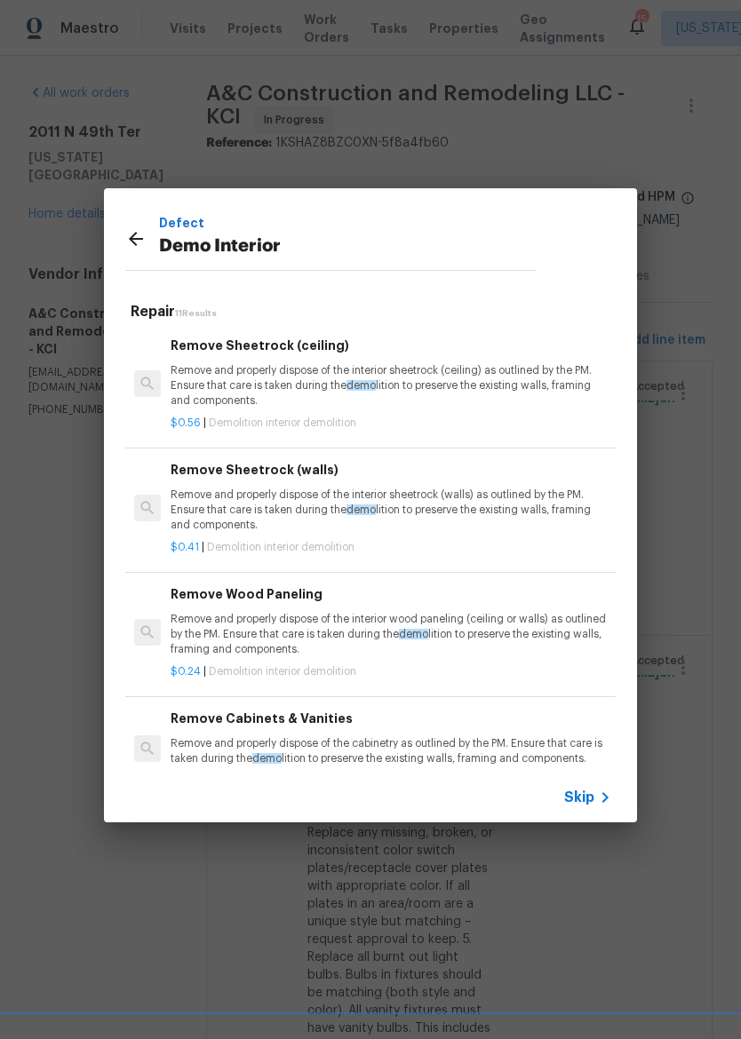
click at [209, 496] on p "Remove and properly dispose of the interior sheetrock (walls) as outlined by th…" at bounding box center [391, 510] width 441 height 45
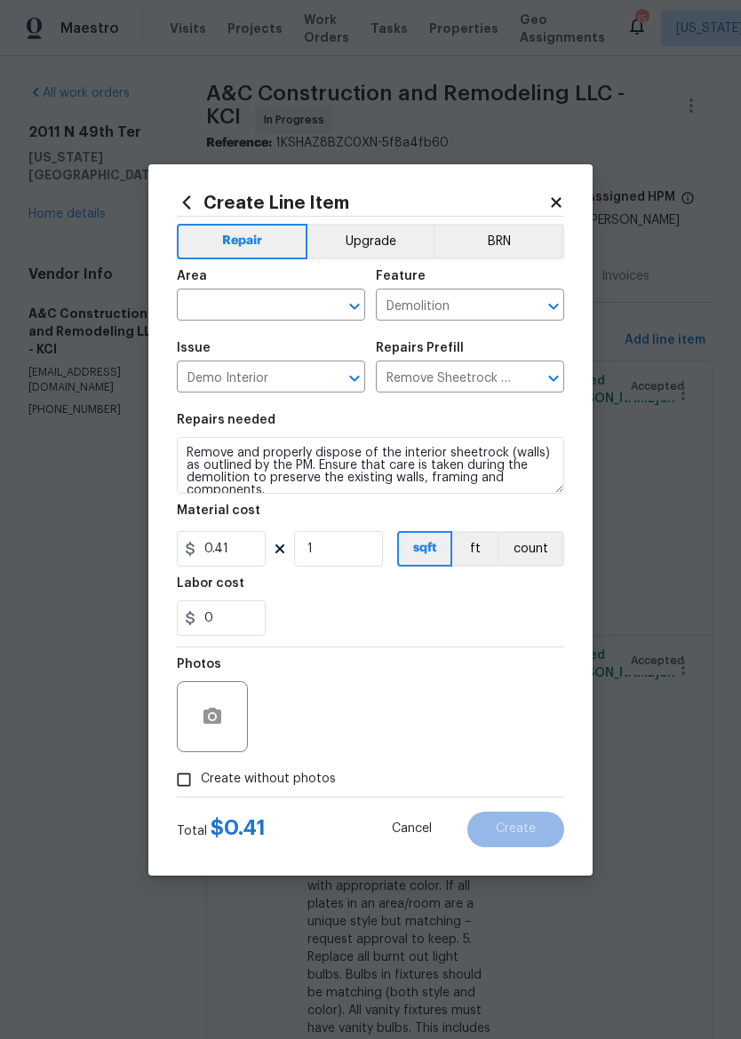
click at [211, 306] on input "text" at bounding box center [246, 307] width 139 height 28
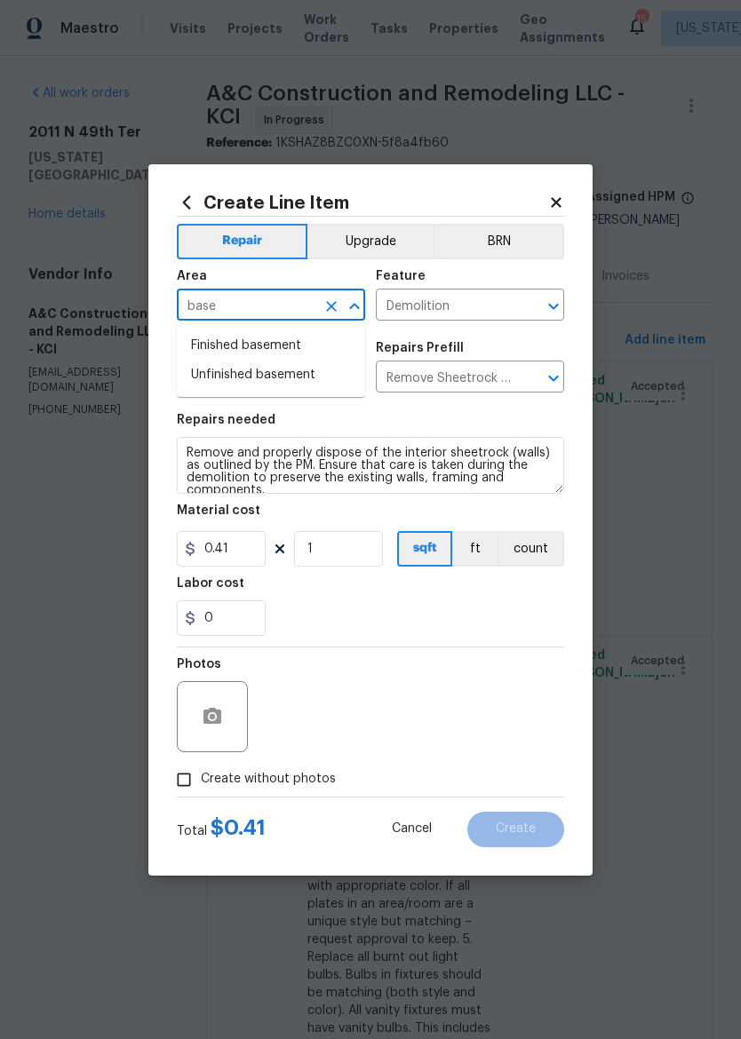
click at [203, 367] on li "Unfinished basement" at bounding box center [271, 375] width 188 height 29
type input "Unfinished basement"
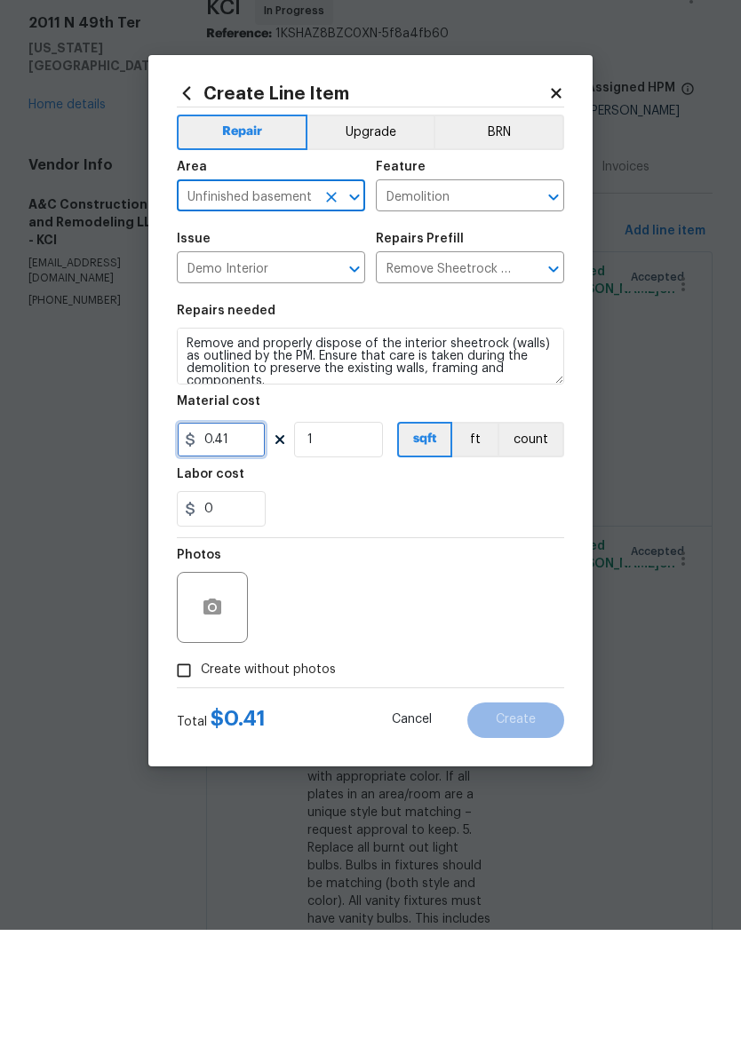
click at [243, 531] on input "0.41" at bounding box center [221, 549] width 89 height 36
click at [238, 531] on input "0.41" at bounding box center [221, 549] width 89 height 36
type input "1000"
click at [512, 600] on div "0" at bounding box center [370, 618] width 387 height 36
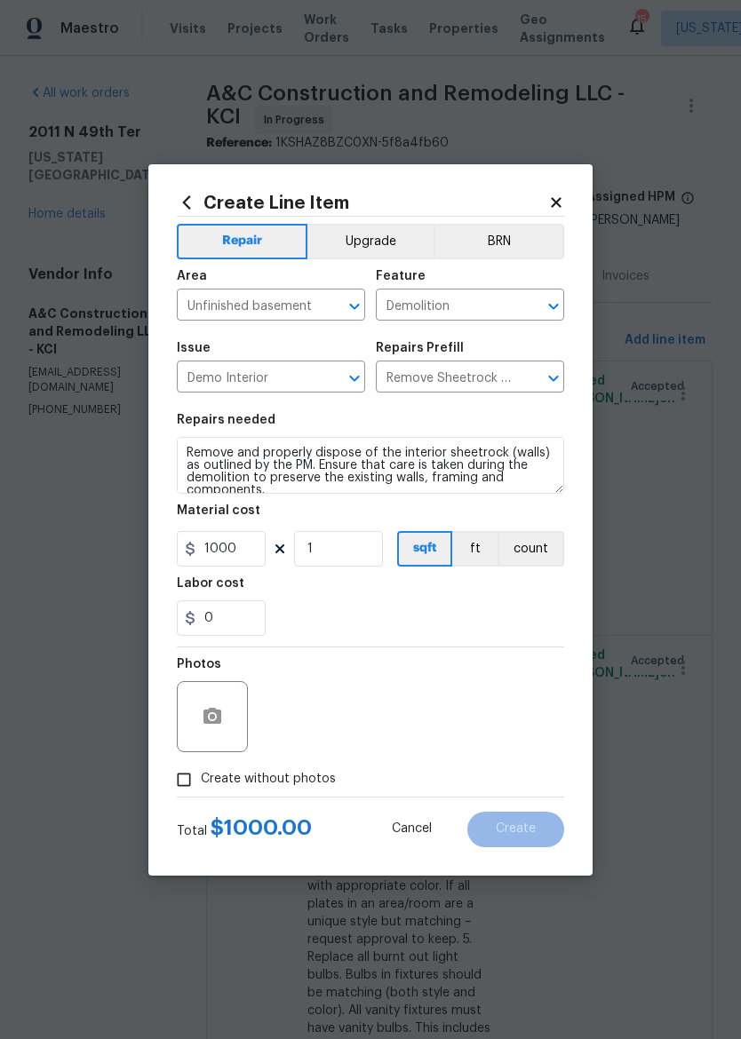
click at [193, 775] on input "Create without photos" at bounding box center [184, 780] width 34 height 34
checkbox input "true"
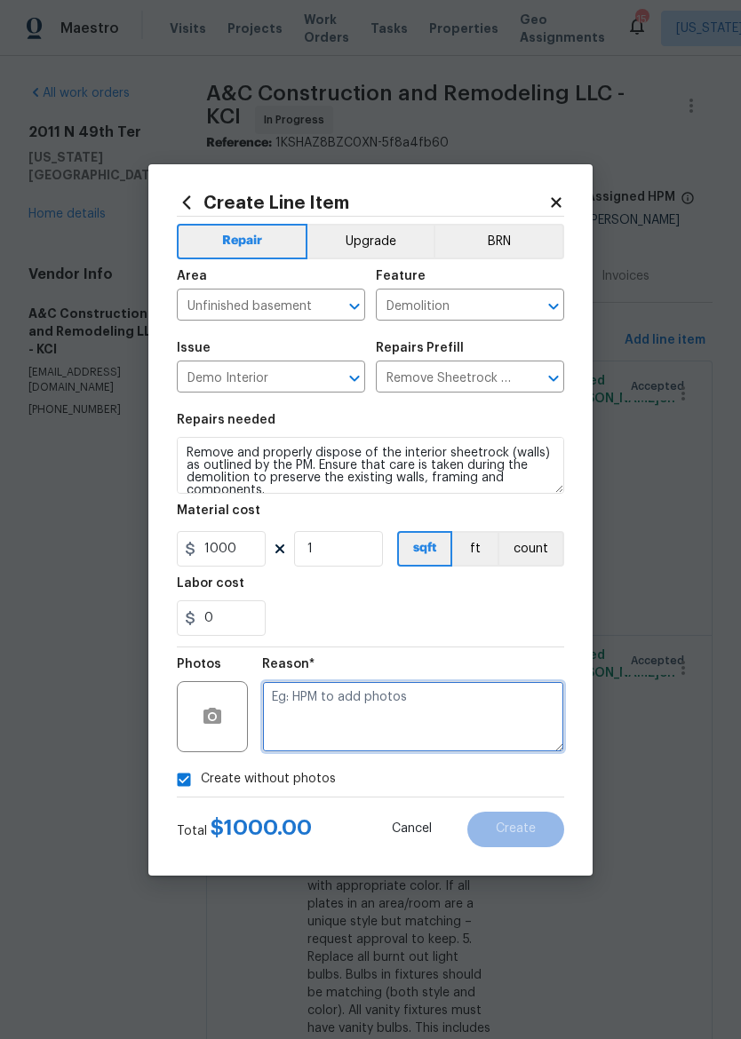
click at [496, 710] on textarea at bounding box center [413, 716] width 302 height 71
type textarea "."
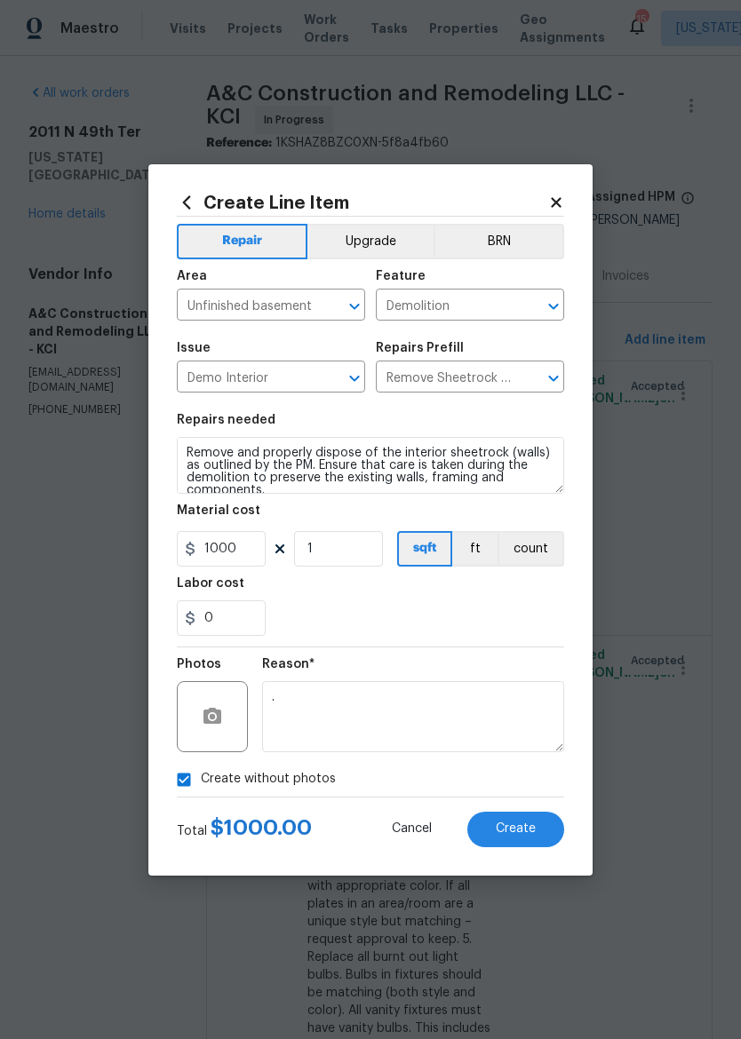
click at [525, 624] on div "0" at bounding box center [370, 618] width 387 height 36
click at [534, 825] on span "Create" at bounding box center [516, 829] width 40 height 13
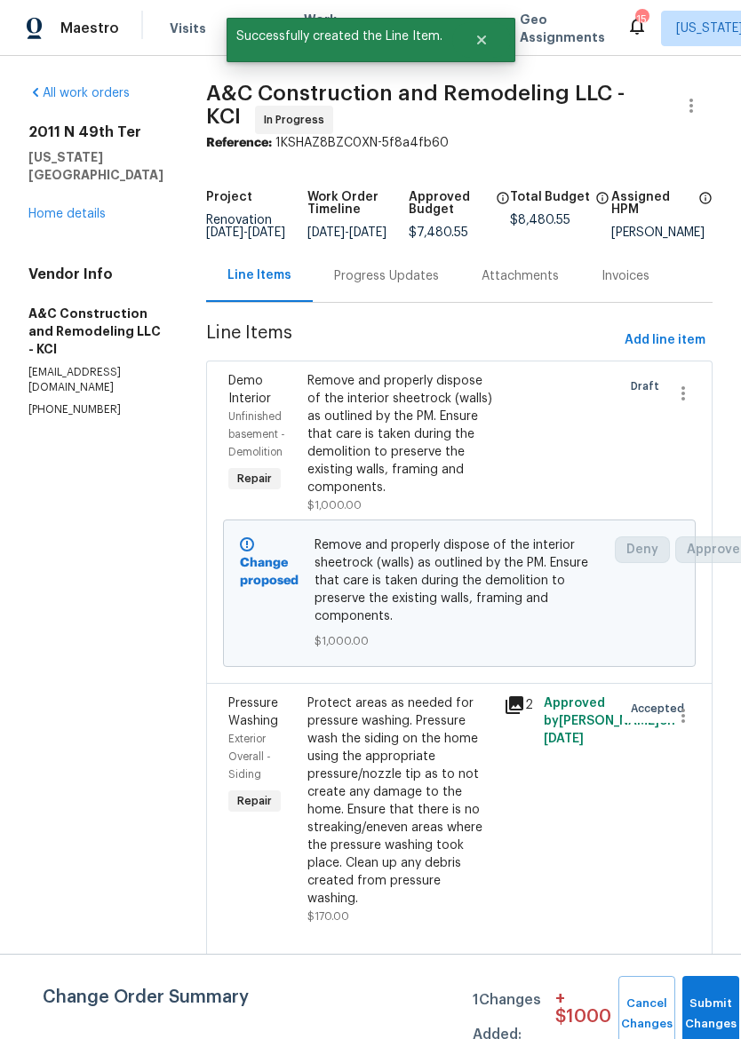
click at [52, 208] on link "Home details" at bounding box center [66, 214] width 77 height 12
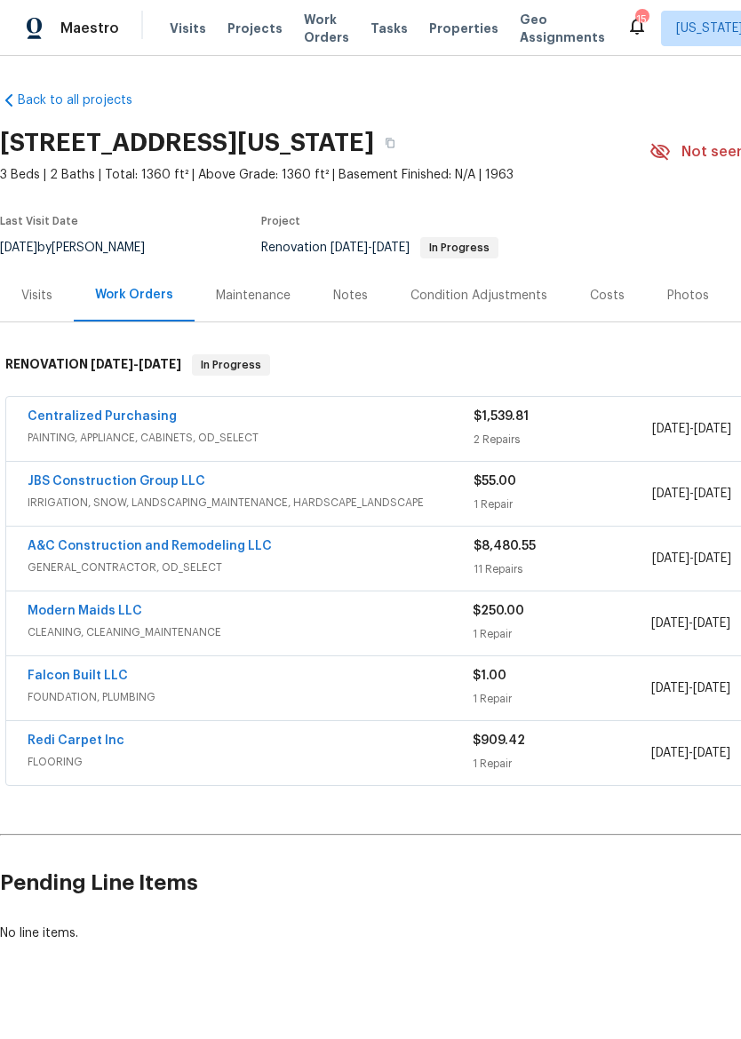
click at [68, 676] on link "Falcon Built LLC" at bounding box center [78, 676] width 100 height 12
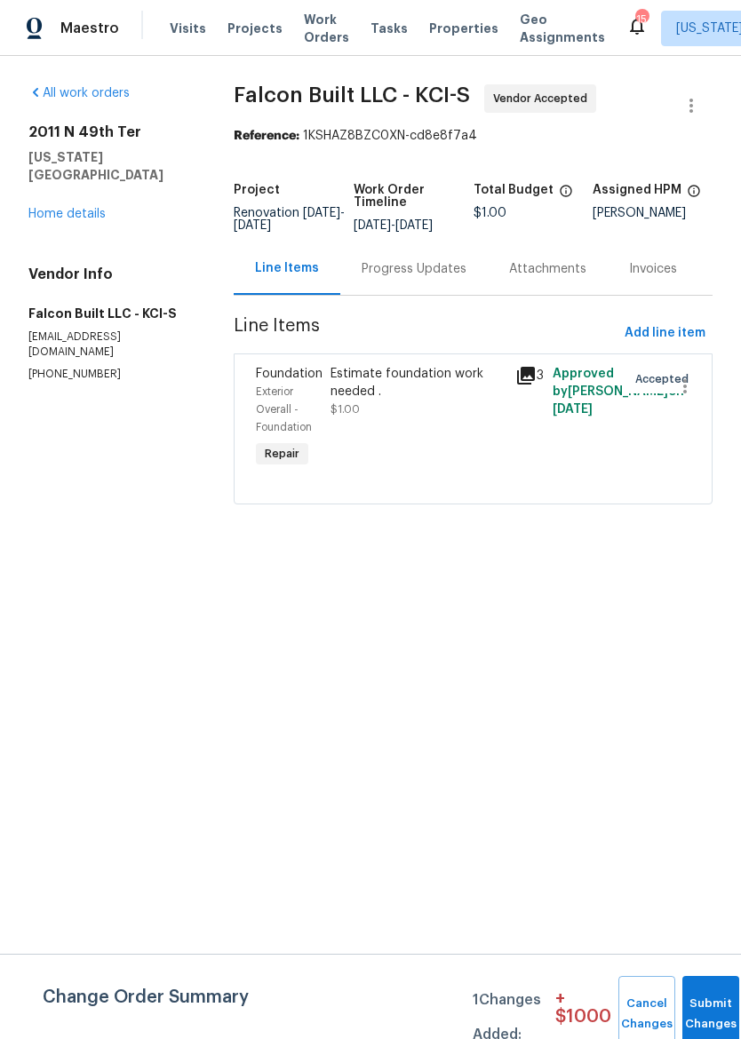
click at [415, 401] on div "Estimate foundation work needed ." at bounding box center [417, 383] width 175 height 36
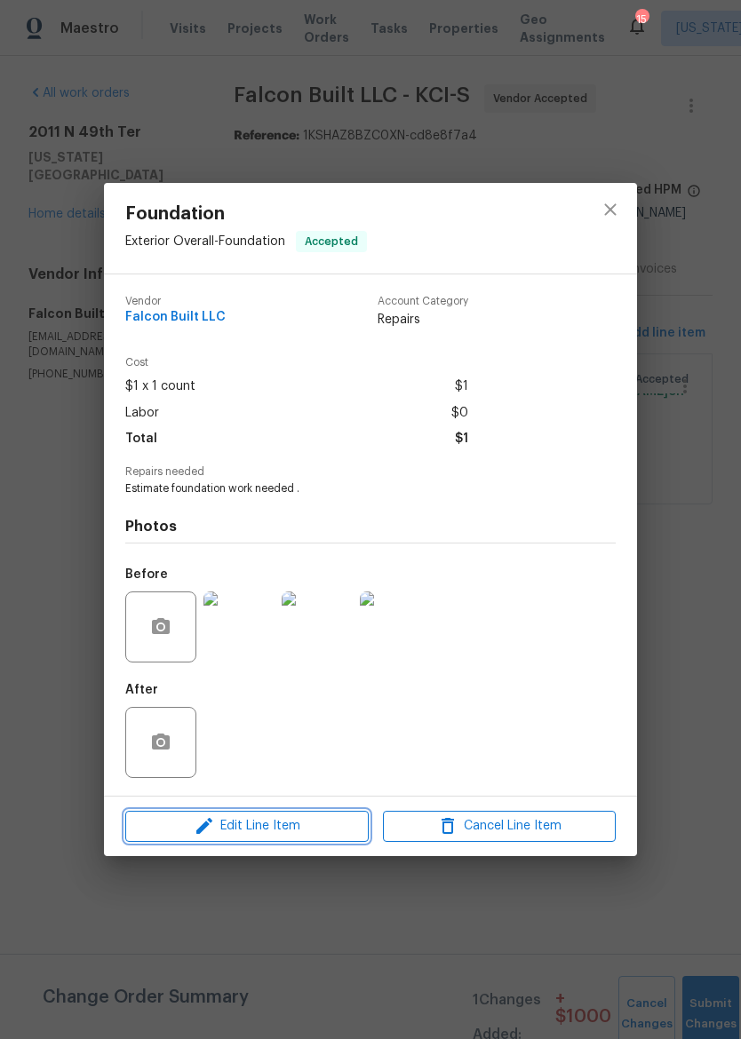
click at [319, 817] on button "Edit Line Item" at bounding box center [246, 826] width 243 height 31
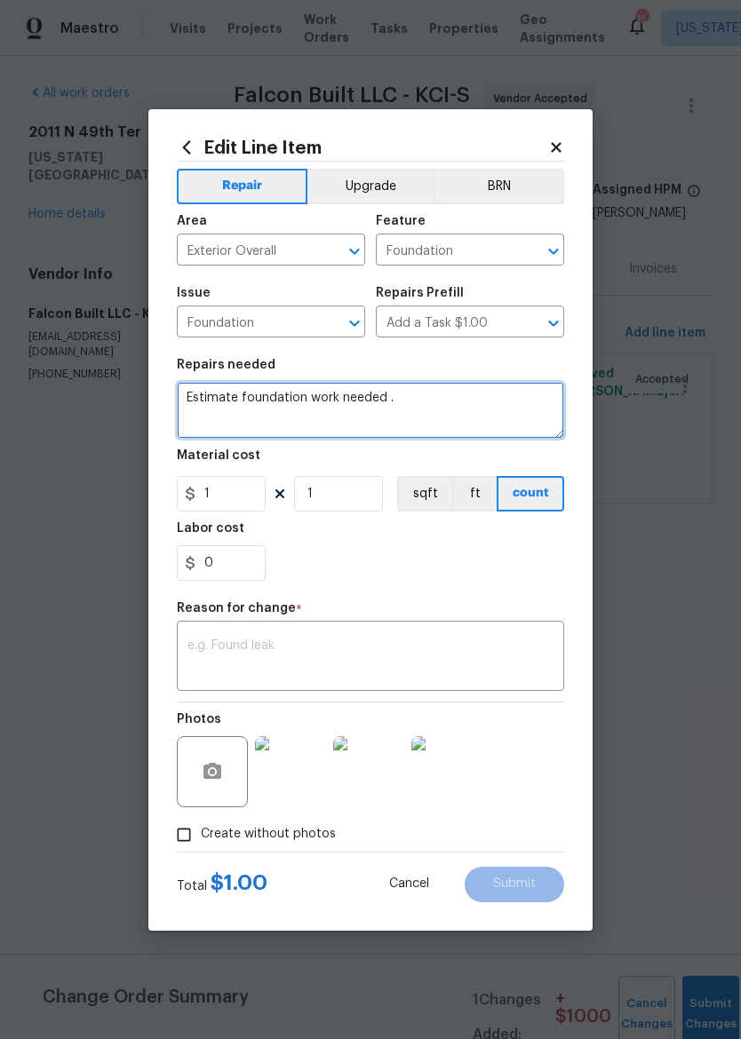
click at [470, 394] on textarea "Estimate foundation work needed ." at bounding box center [370, 410] width 387 height 57
type textarea "Estimate"
type textarea "Epoxy inject as bid suggests"
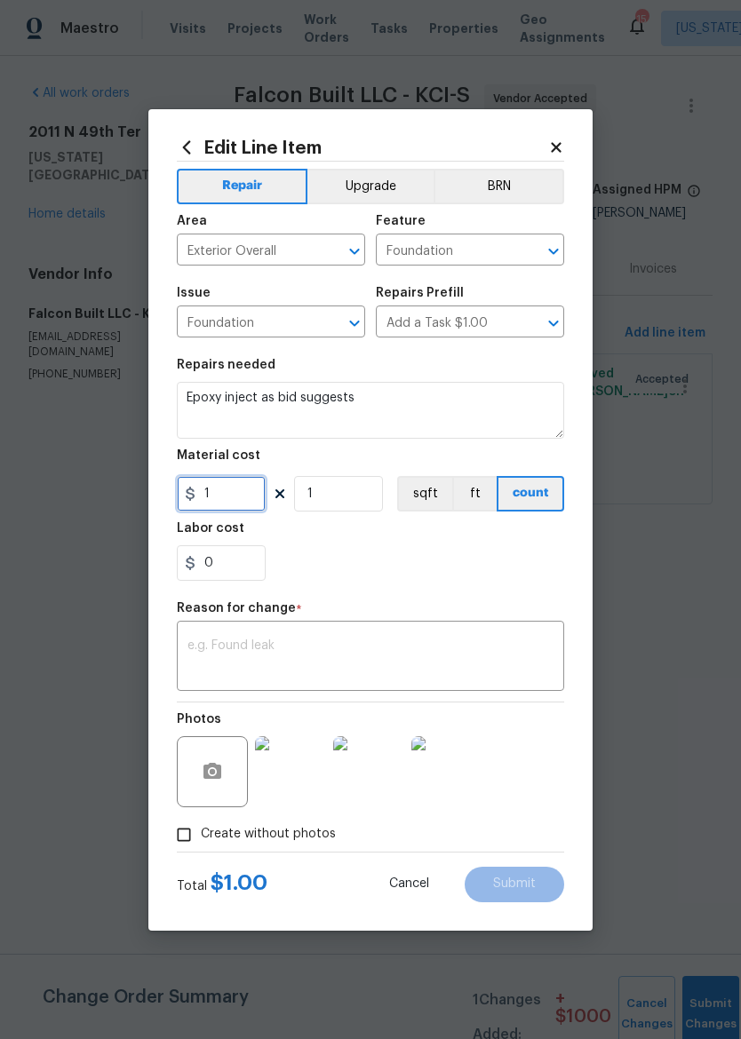
click at [223, 500] on input "1" at bounding box center [221, 494] width 89 height 36
type input "3330"
click at [502, 569] on div "0" at bounding box center [370, 563] width 387 height 36
click at [192, 640] on textarea at bounding box center [370, 658] width 366 height 37
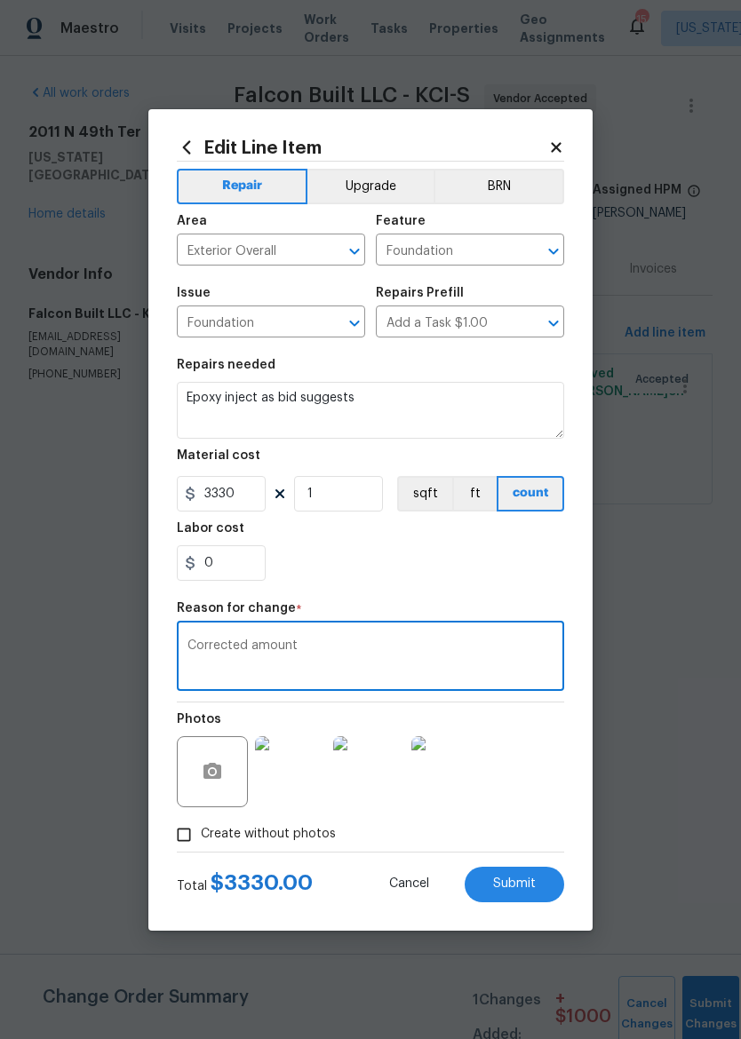
type textarea "Corrected amount"
click at [514, 565] on div "0" at bounding box center [370, 563] width 387 height 36
click at [168, 845] on input "Create without photos" at bounding box center [184, 835] width 34 height 34
checkbox input "false"
click at [535, 876] on button "Submit" at bounding box center [514, 885] width 99 height 36
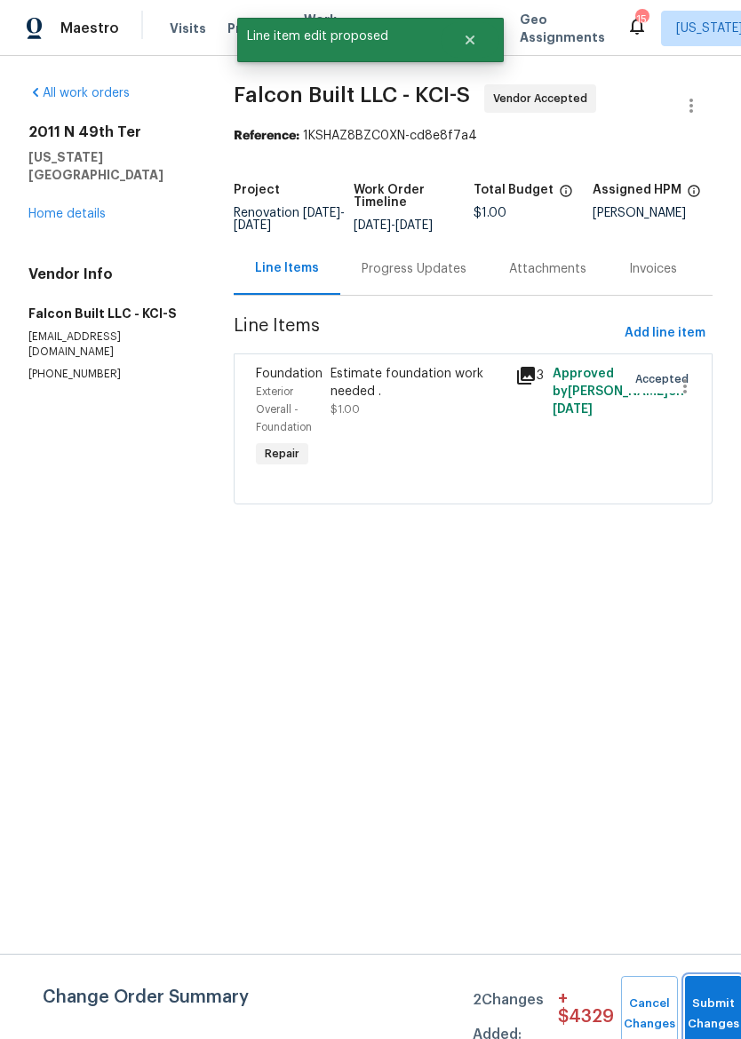
click at [711, 997] on button "Submit Changes" at bounding box center [713, 1014] width 57 height 76
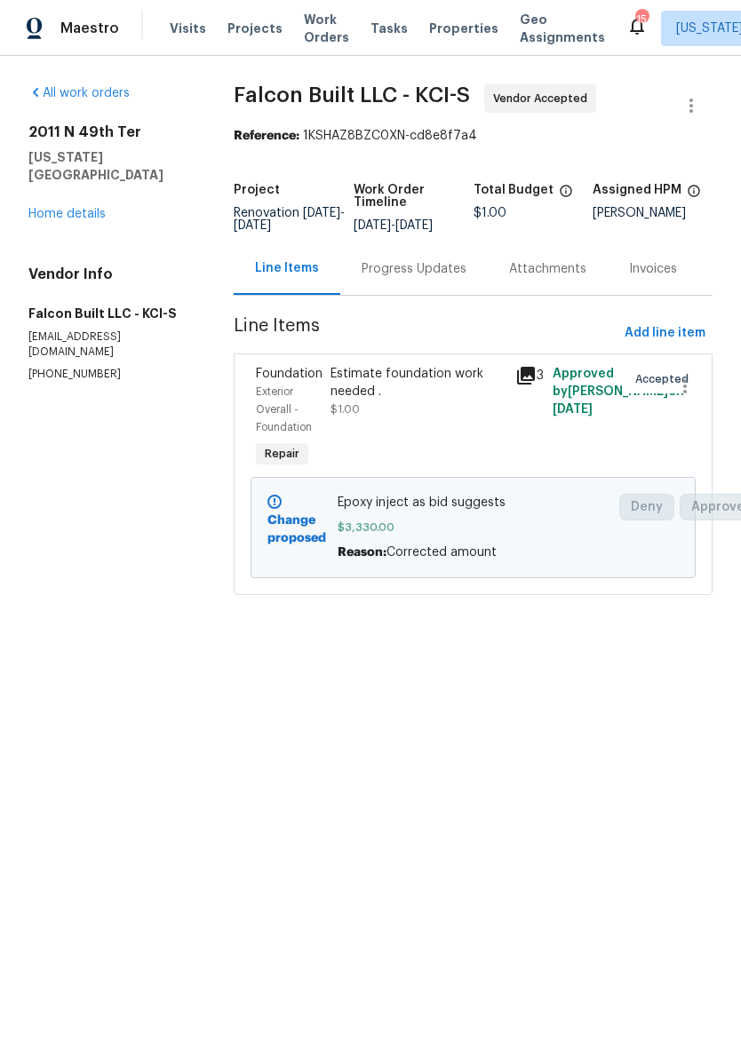
click at [43, 218] on div "All work orders [STREET_ADDRESS][US_STATE] Home details Vendor Info Falcon Buil…" at bounding box center [109, 233] width 163 height 298
click at [43, 208] on link "Home details" at bounding box center [66, 214] width 77 height 12
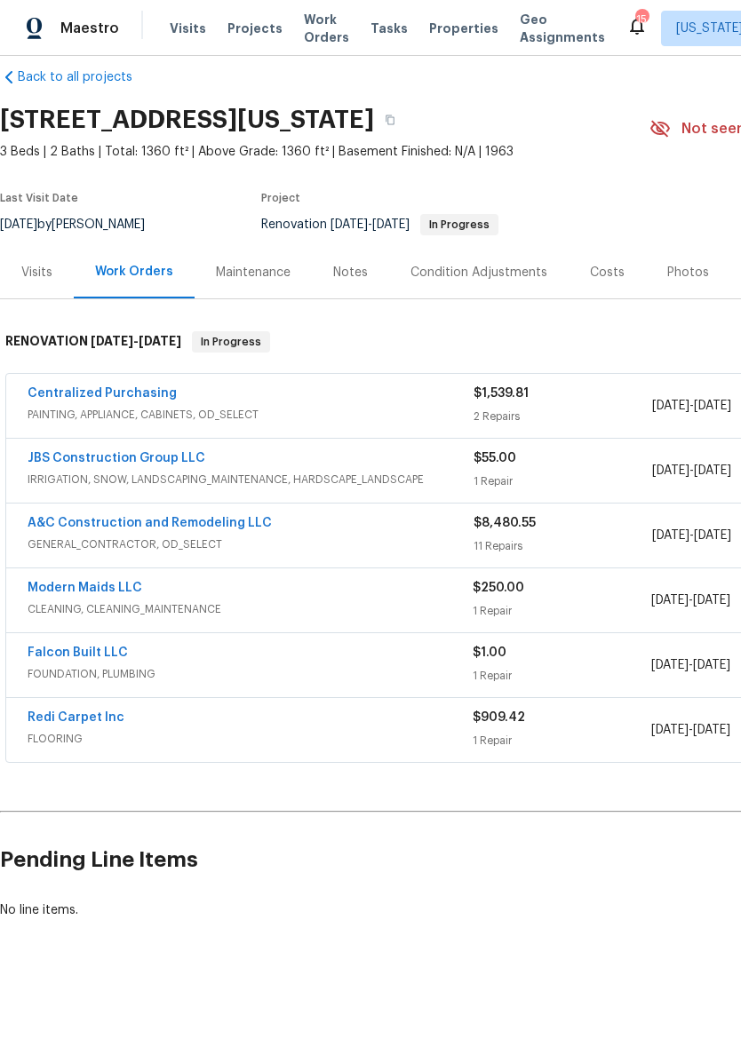
scroll to position [23, 0]
click at [60, 656] on link "Falcon Built LLC" at bounding box center [78, 653] width 100 height 12
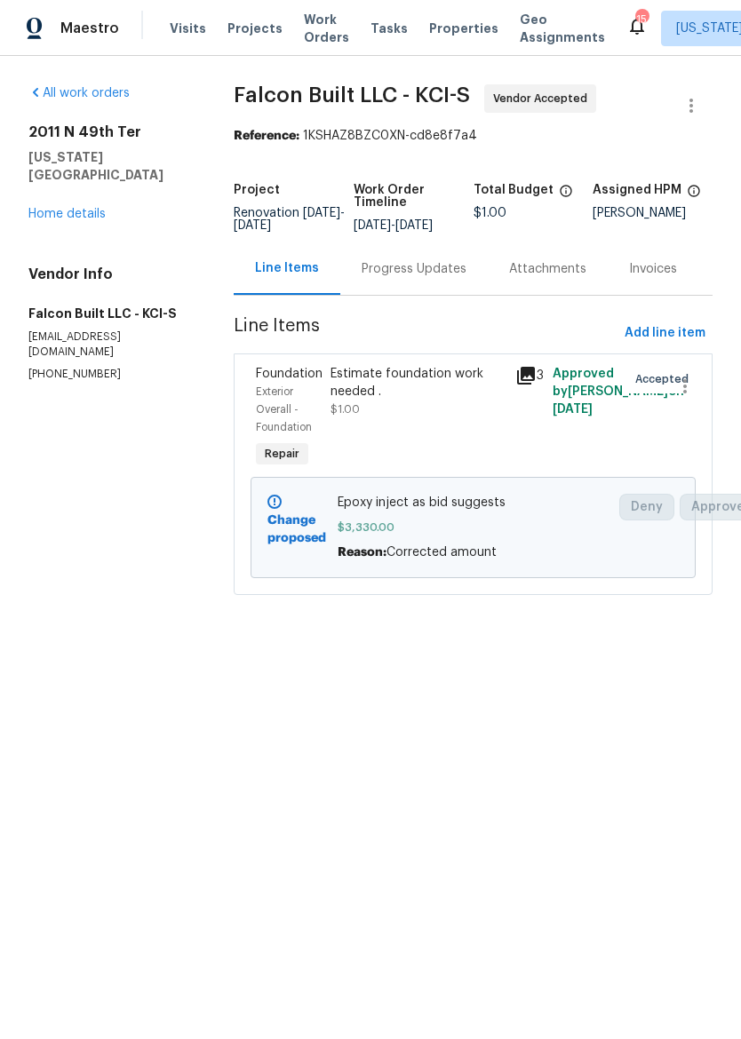
click at [428, 278] on div "Progress Updates" at bounding box center [414, 269] width 105 height 18
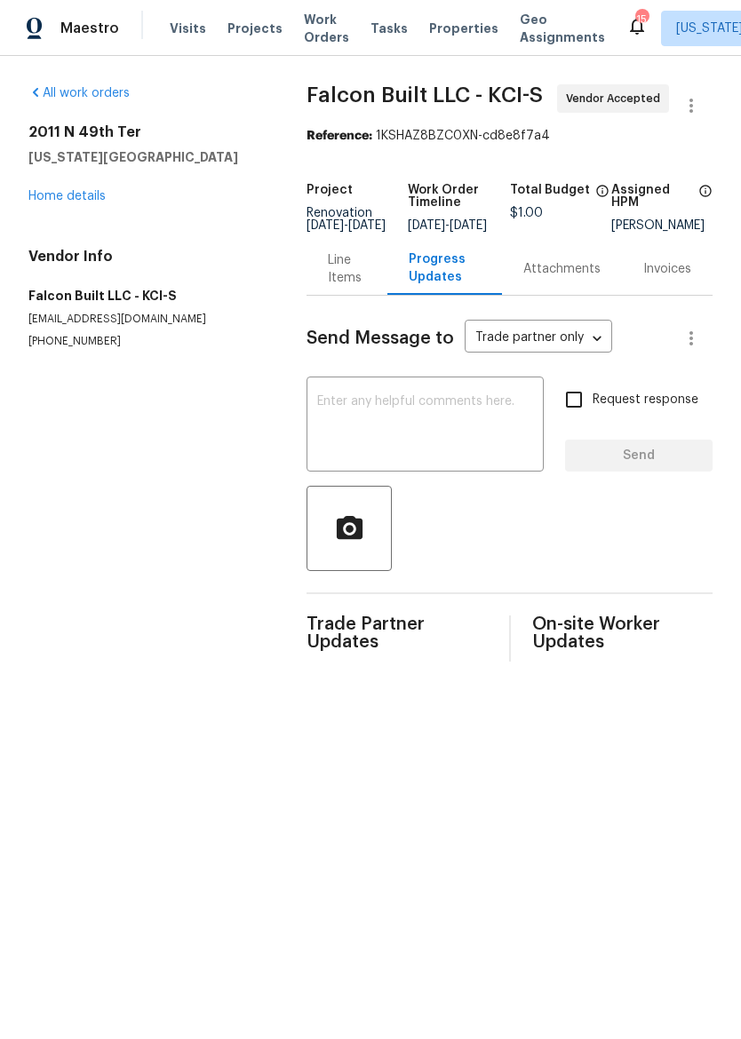
click at [442, 424] on textarea at bounding box center [425, 426] width 216 height 62
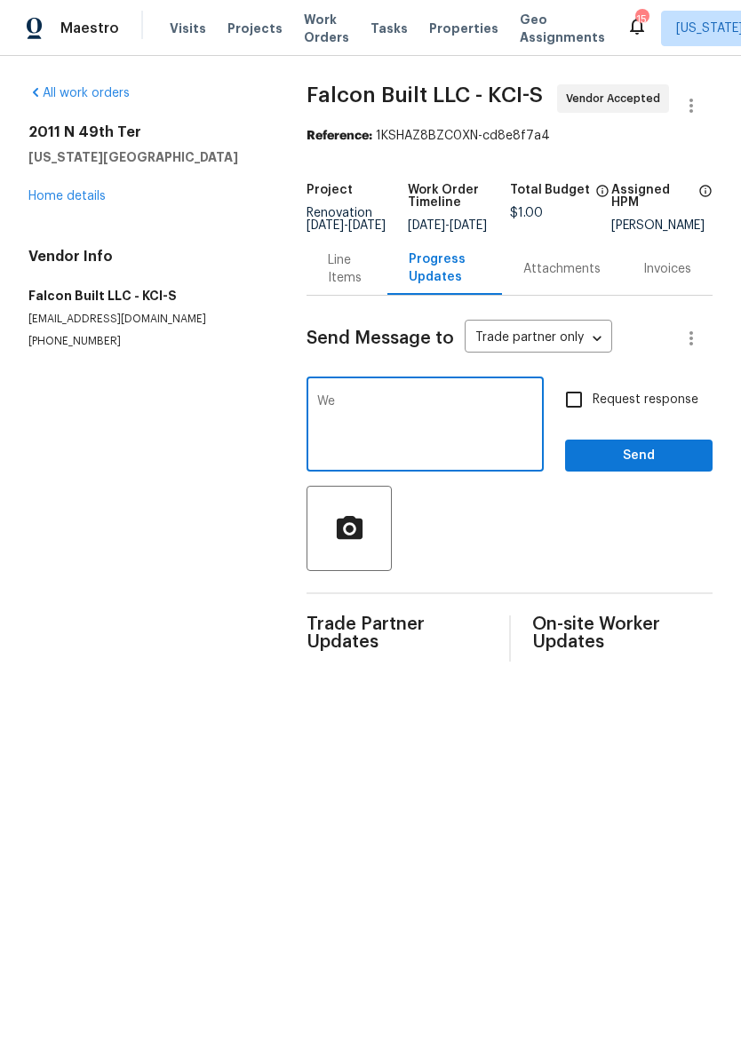
type textarea "W"
type textarea "Please schedule epoxy injection"
click at [661, 448] on div "Request response Send" at bounding box center [638, 426] width 147 height 91
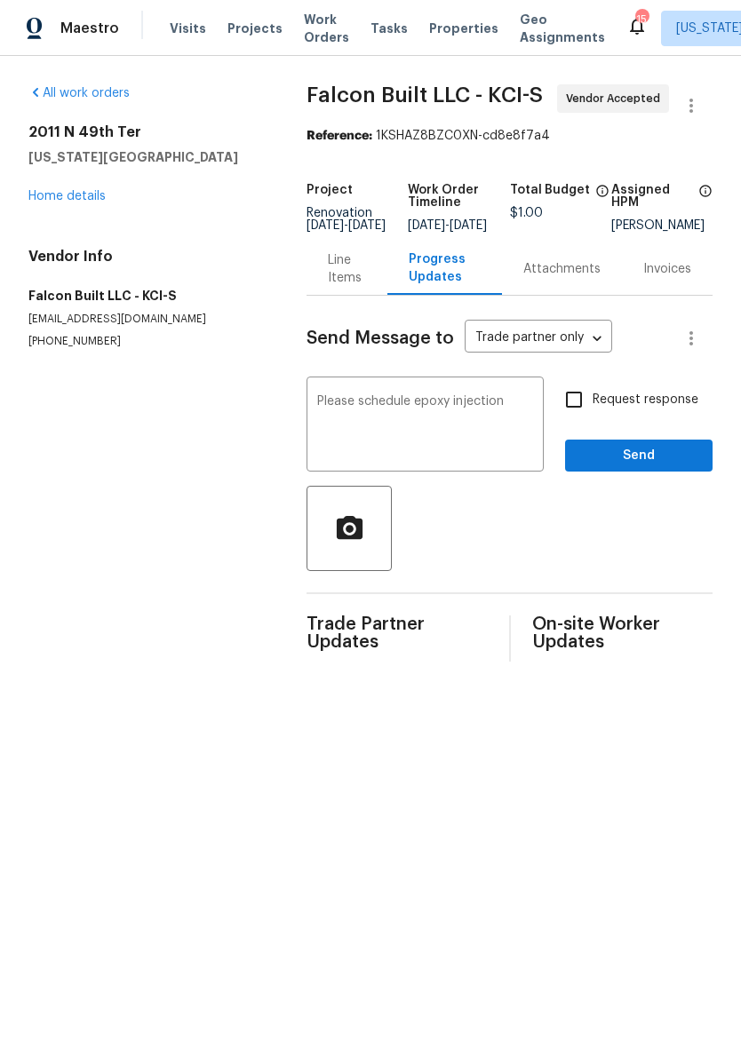
click at [670, 467] on span "Send" at bounding box center [638, 456] width 119 height 22
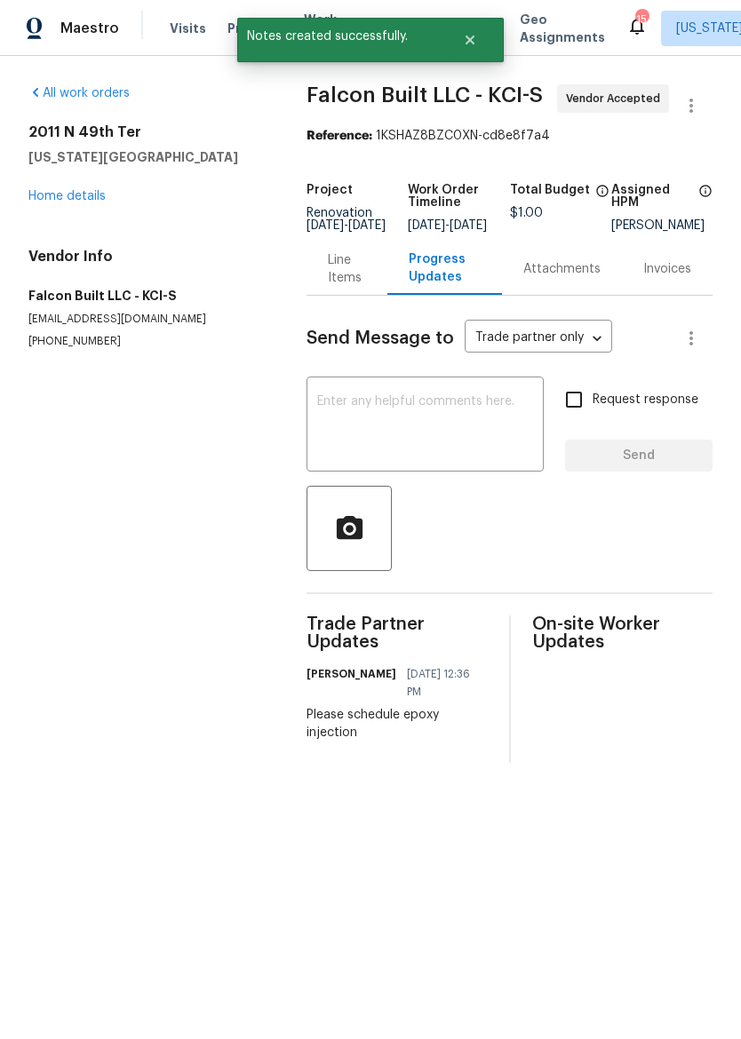
click at [35, 200] on link "Home details" at bounding box center [66, 196] width 77 height 12
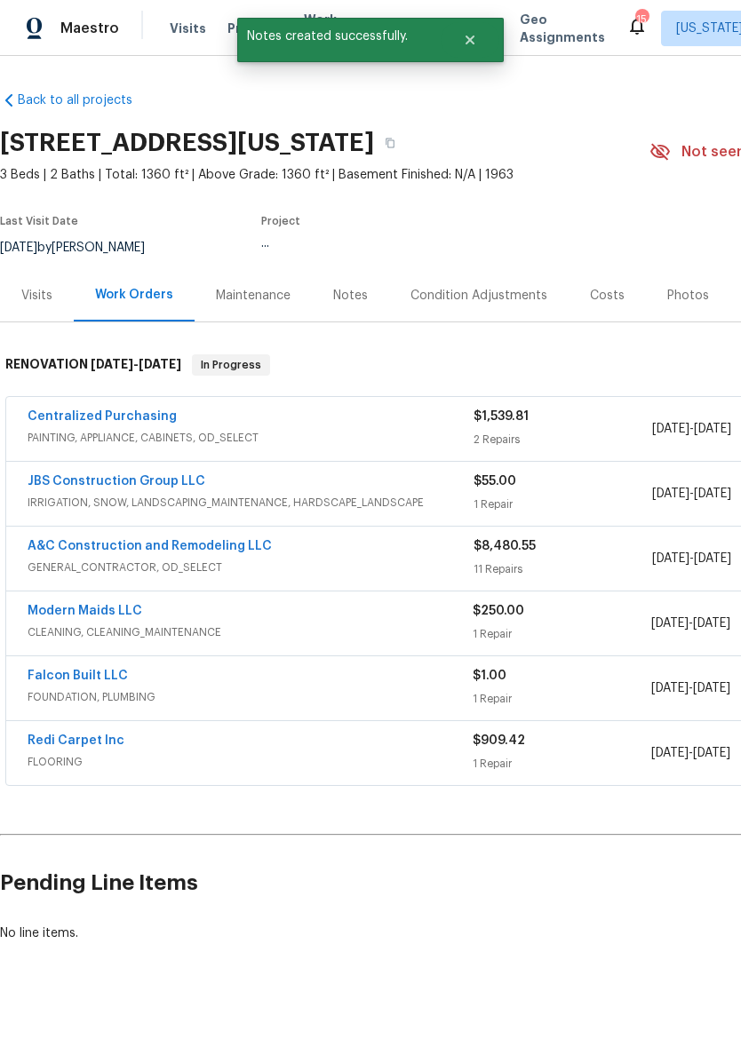
click at [41, 18] on img at bounding box center [35, 29] width 16 height 22
